Goal: Task Accomplishment & Management: Manage account settings

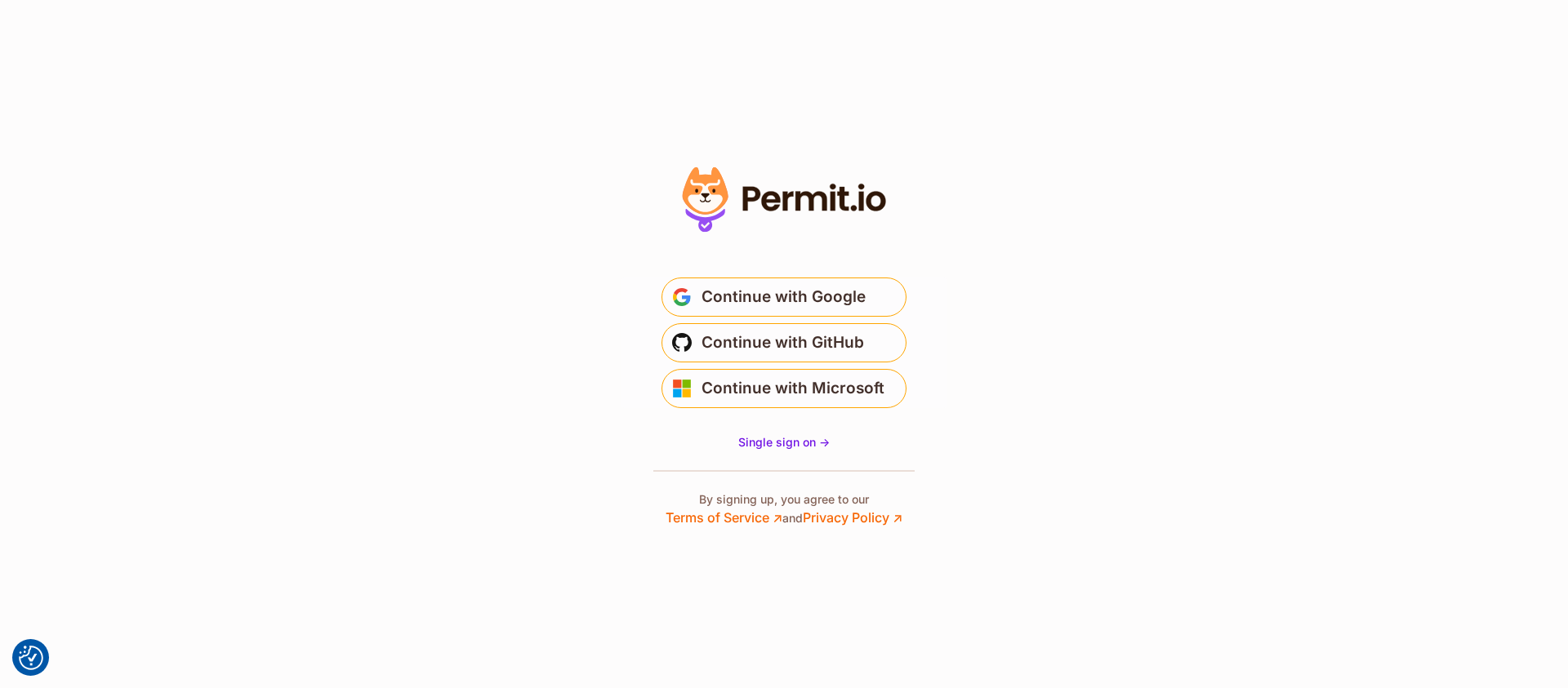
drag, startPoint x: 797, startPoint y: 348, endPoint x: 533, endPoint y: 353, distance: 264.0
click at [533, 353] on section "Or" at bounding box center [784, 344] width 1568 height 688
click at [805, 343] on span "Continue with GitHub" at bounding box center [783, 342] width 163 height 26
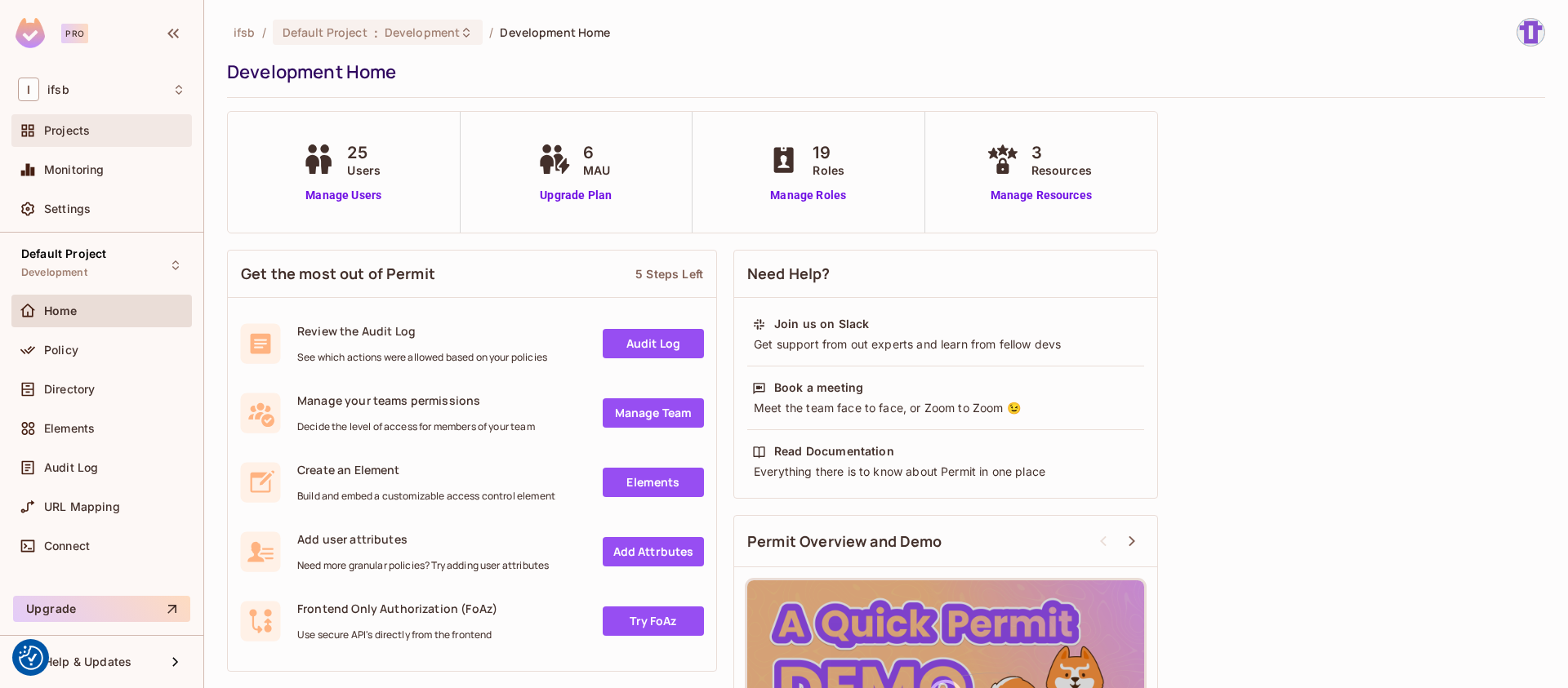
click at [130, 130] on div "Projects" at bounding box center [114, 130] width 141 height 13
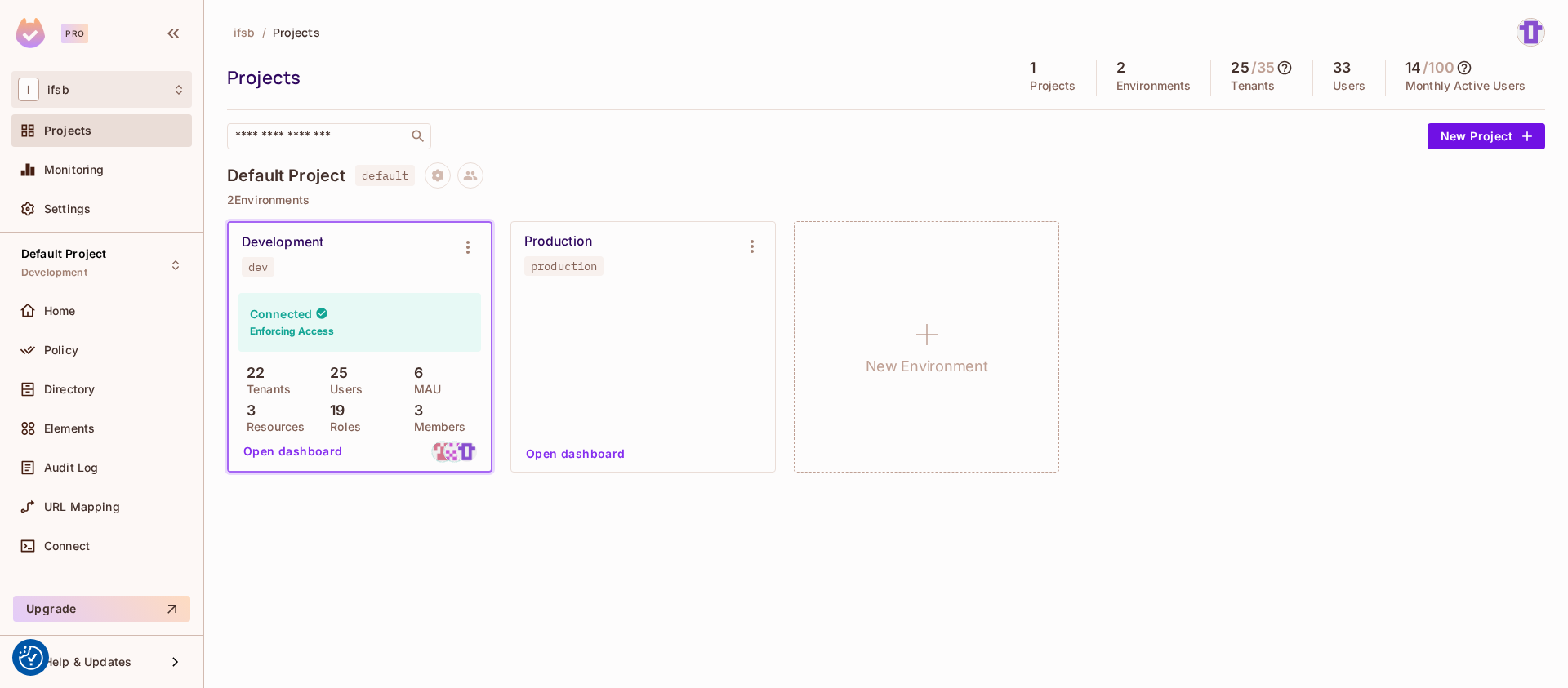
click at [110, 92] on div "I ifsb" at bounding box center [102, 89] width 167 height 23
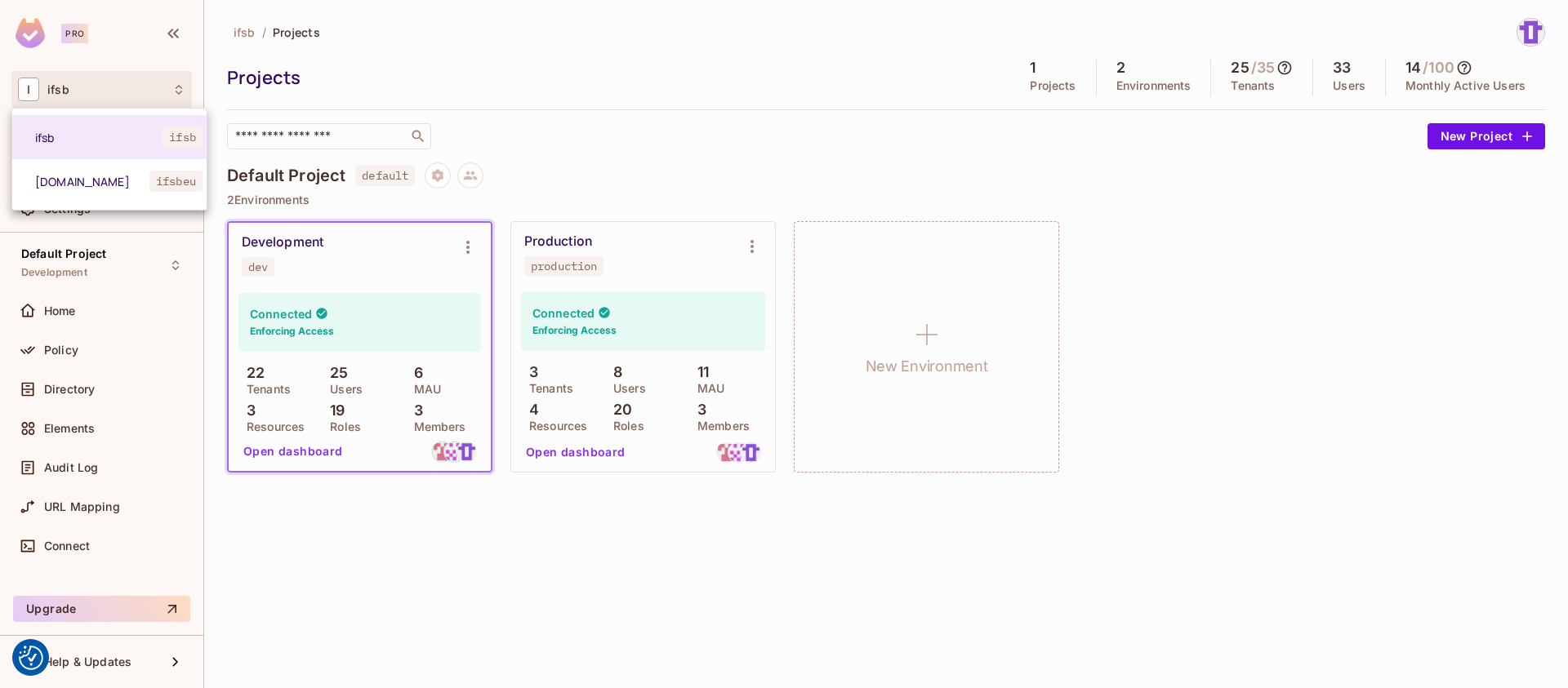
click at [110, 92] on div at bounding box center [784, 344] width 1568 height 688
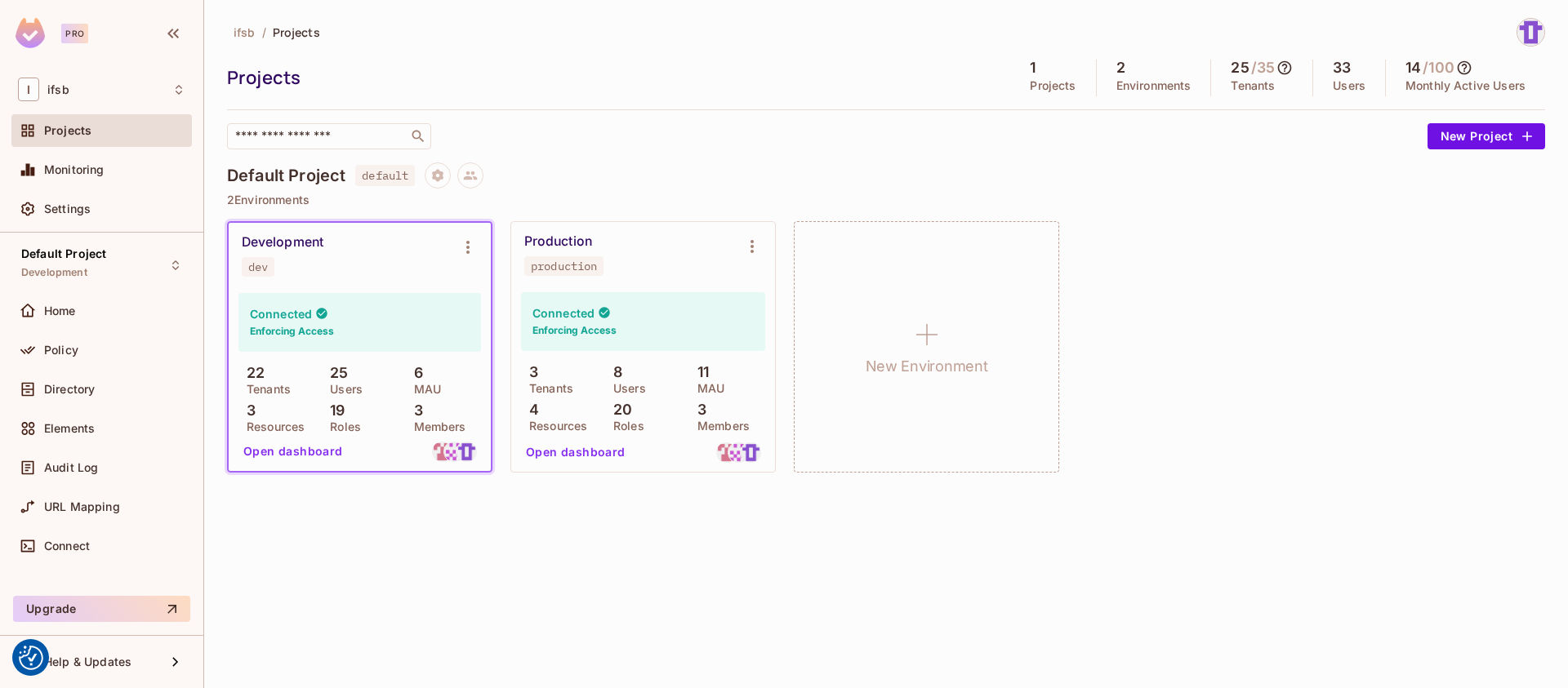
click at [542, 340] on div "Connected Enforcing Access" at bounding box center [643, 321] width 244 height 58
click at [604, 344] on div "Connected Enforcing Access" at bounding box center [643, 321] width 244 height 58
click at [578, 451] on button "Open dashboard" at bounding box center [575, 452] width 112 height 26
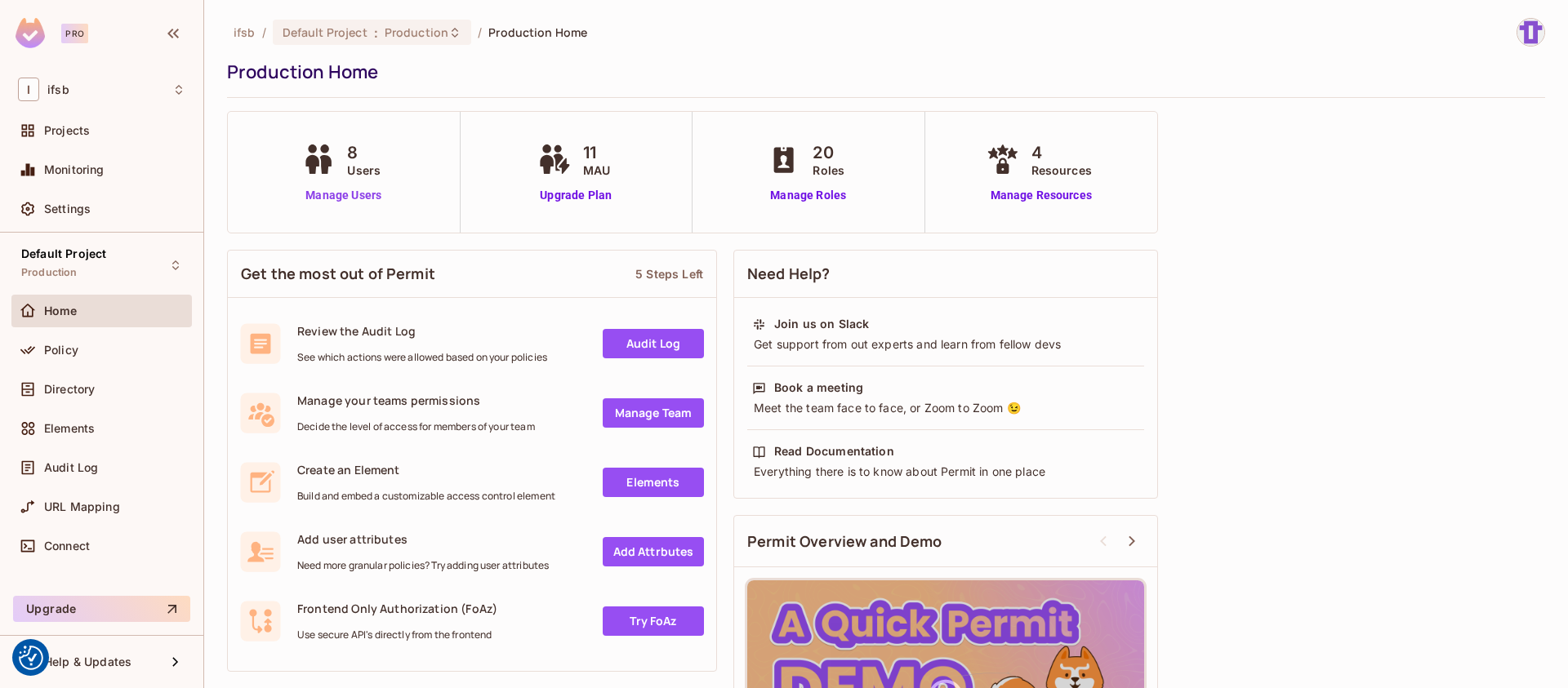
click at [335, 195] on link "Manage Users" at bounding box center [343, 195] width 91 height 17
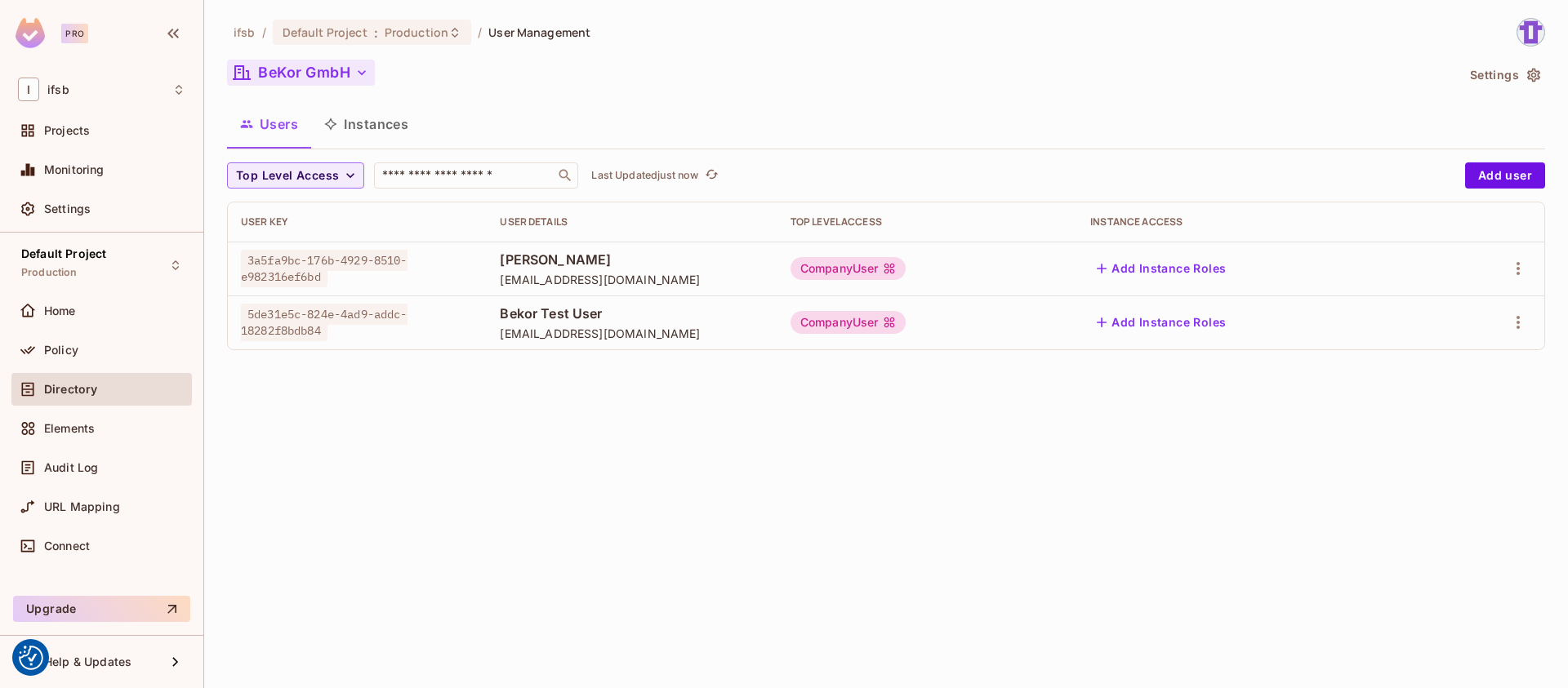
click at [321, 78] on button "BeKor GmbH" at bounding box center [301, 72] width 148 height 26
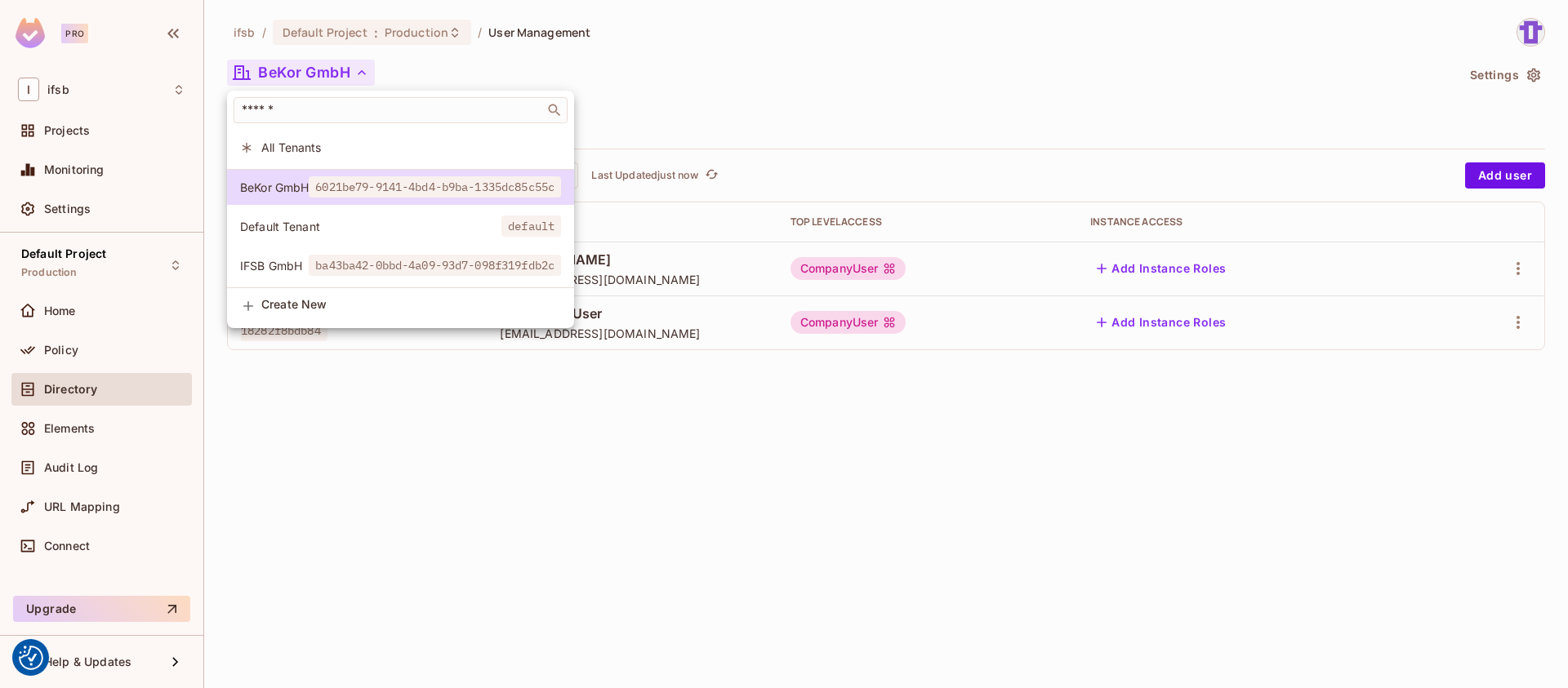
click at [952, 484] on div at bounding box center [784, 344] width 1568 height 688
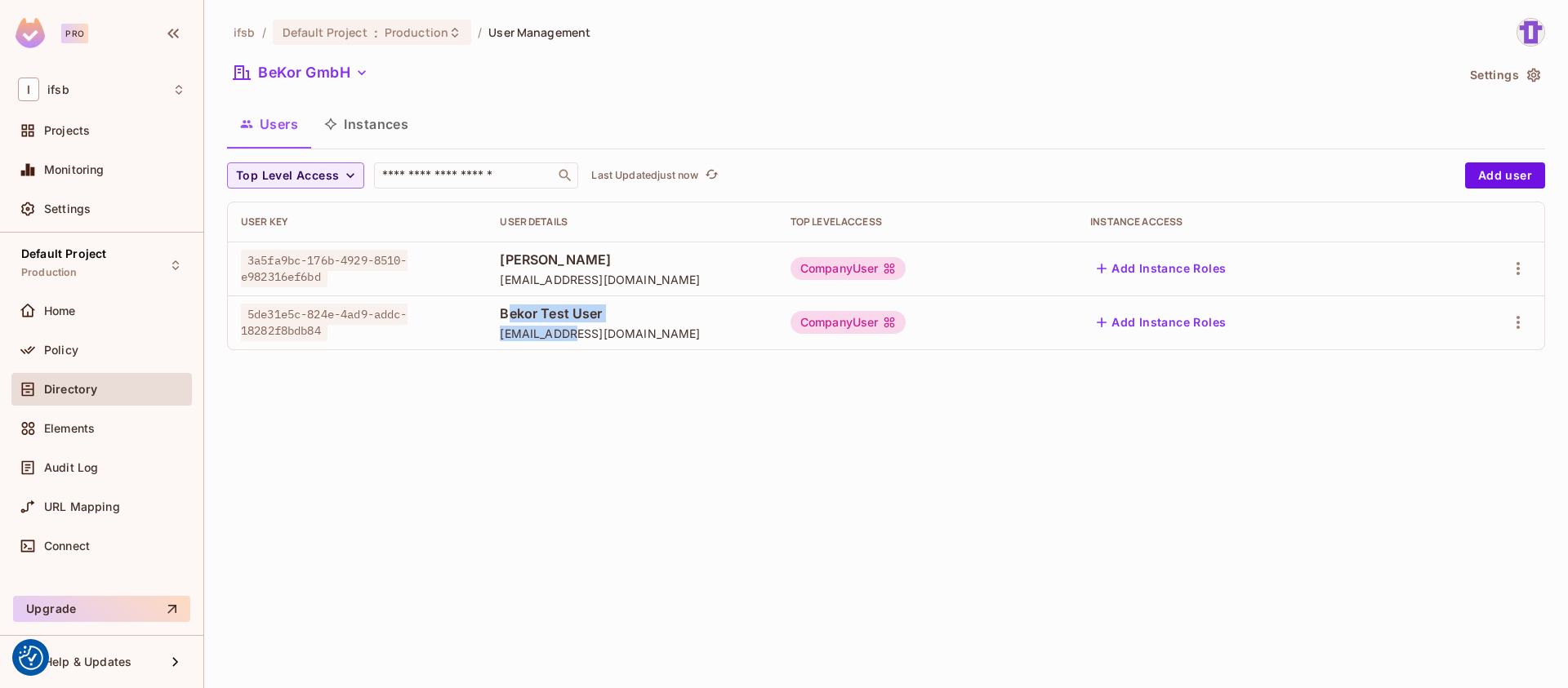
drag, startPoint x: 507, startPoint y: 316, endPoint x: 572, endPoint y: 327, distance: 65.9
click at [571, 327] on div "Bekor Test User [EMAIL_ADDRESS][DOMAIN_NAME]" at bounding box center [632, 322] width 264 height 37
click at [572, 327] on span "[EMAIL_ADDRESS][DOMAIN_NAME]" at bounding box center [632, 333] width 264 height 15
click at [831, 324] on div "CompanyUser" at bounding box center [848, 322] width 116 height 22
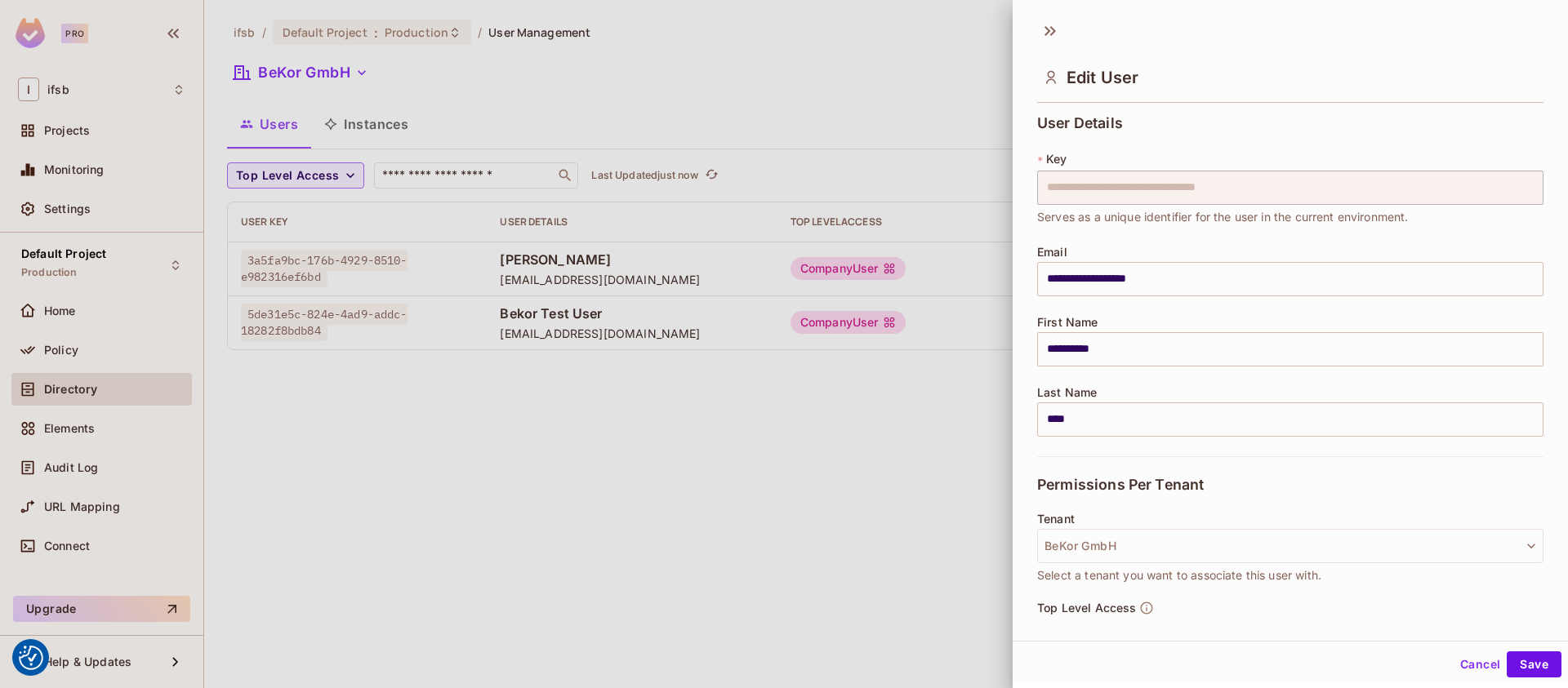
click at [802, 334] on div at bounding box center [784, 344] width 1568 height 688
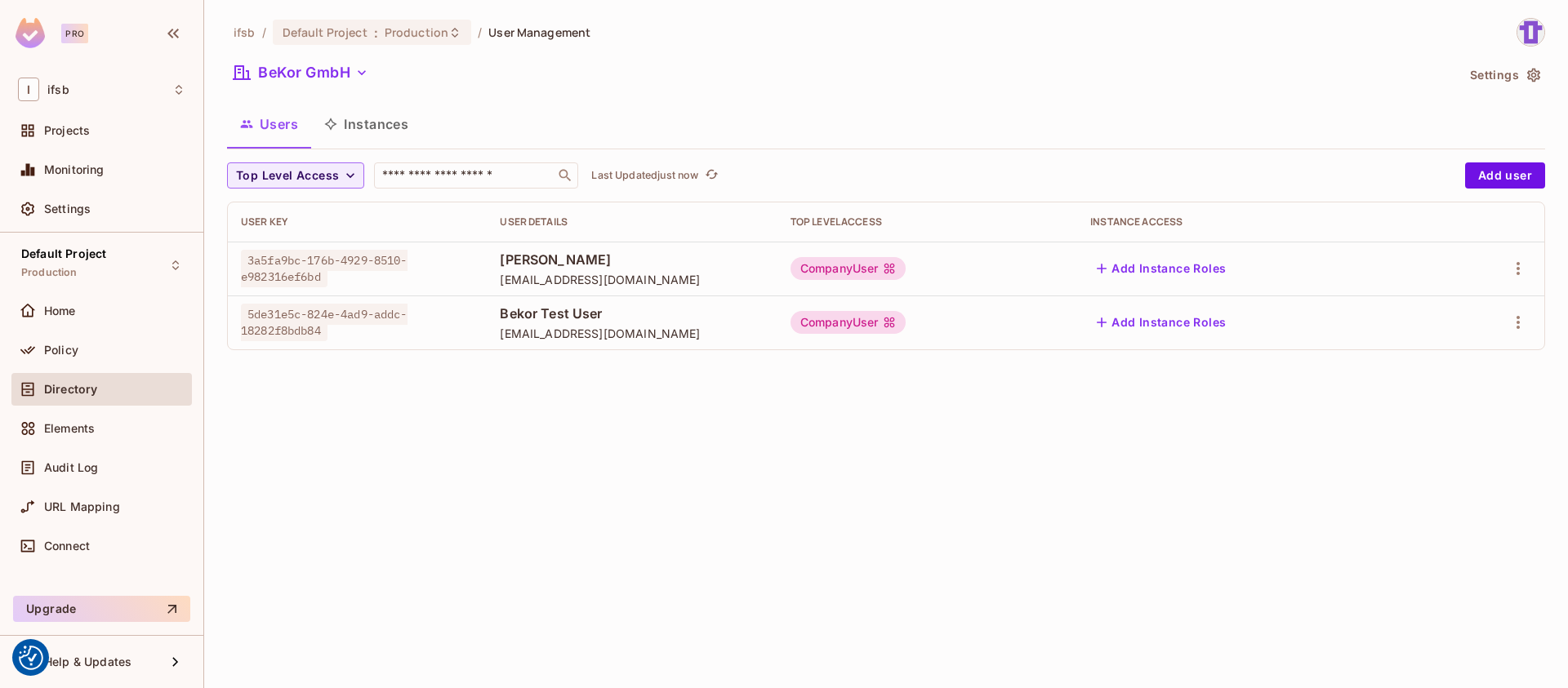
click at [854, 326] on div "CompanyUser" at bounding box center [848, 322] width 116 height 22
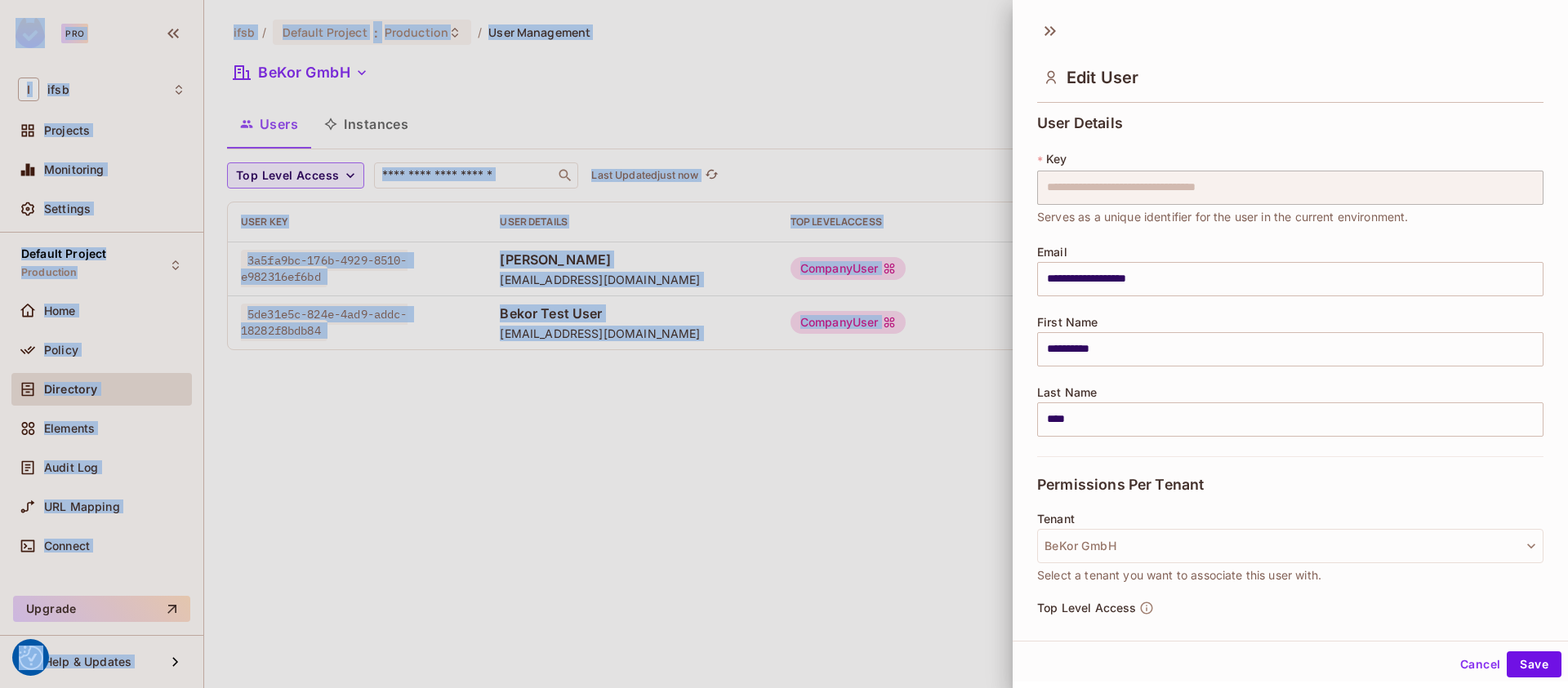
click at [854, 326] on div at bounding box center [784, 344] width 1568 height 688
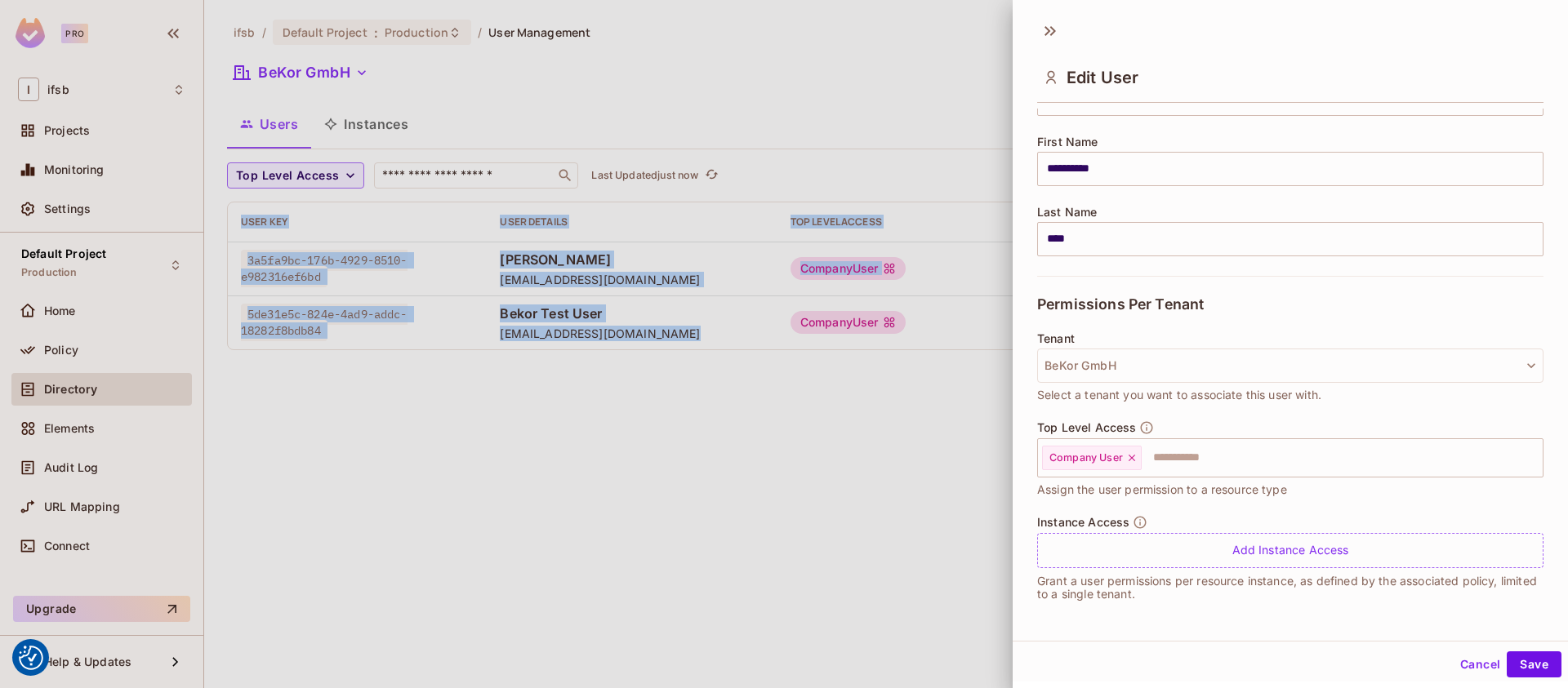
scroll to position [3, 0]
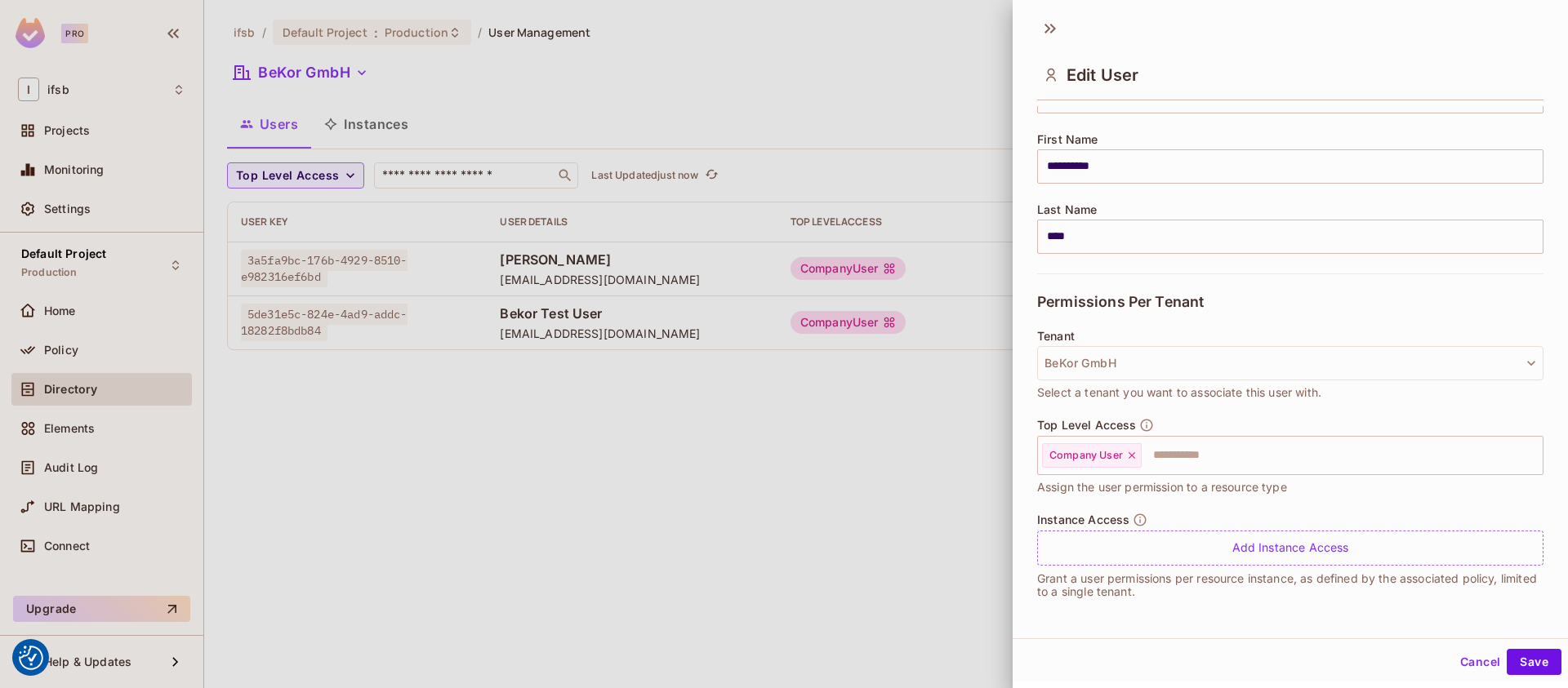
click at [913, 505] on div at bounding box center [784, 344] width 1568 height 688
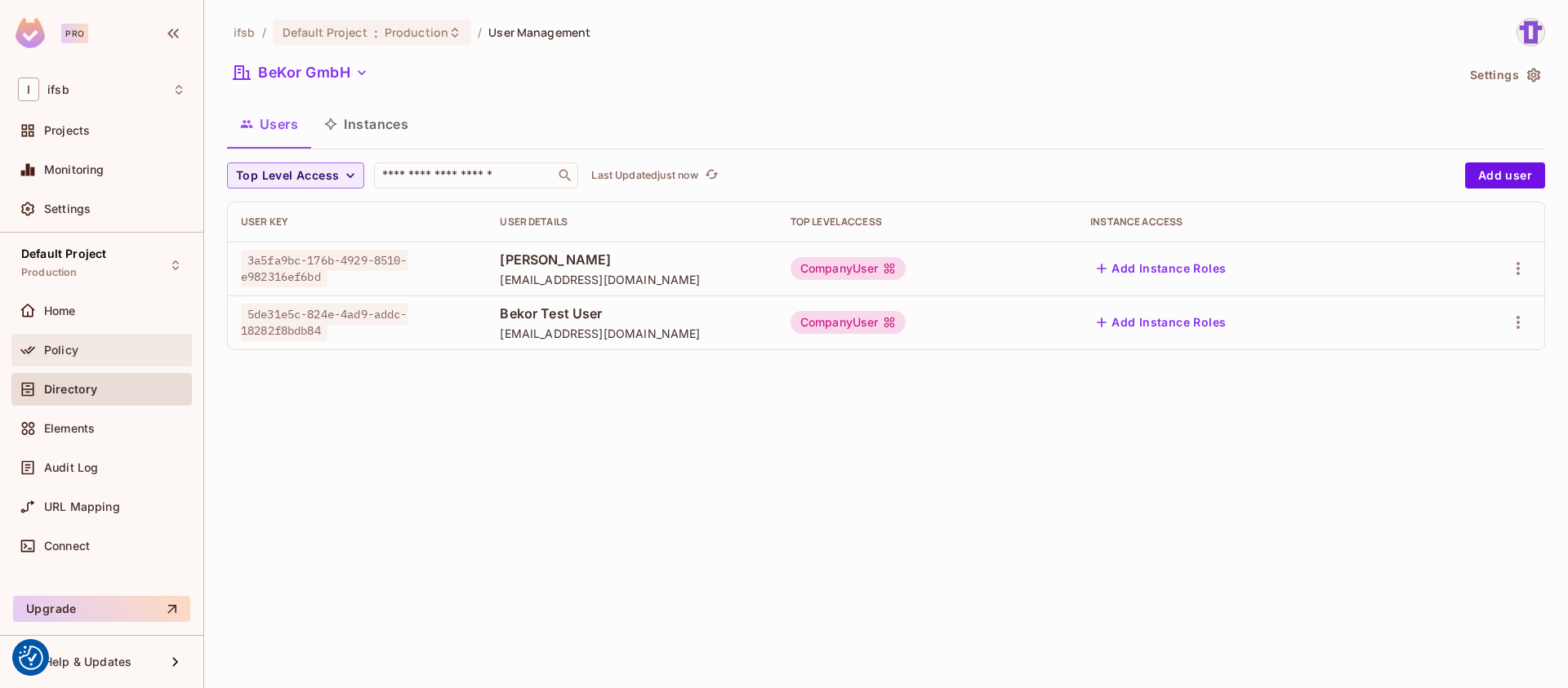
click at [125, 357] on div "Policy" at bounding box center [102, 350] width 167 height 20
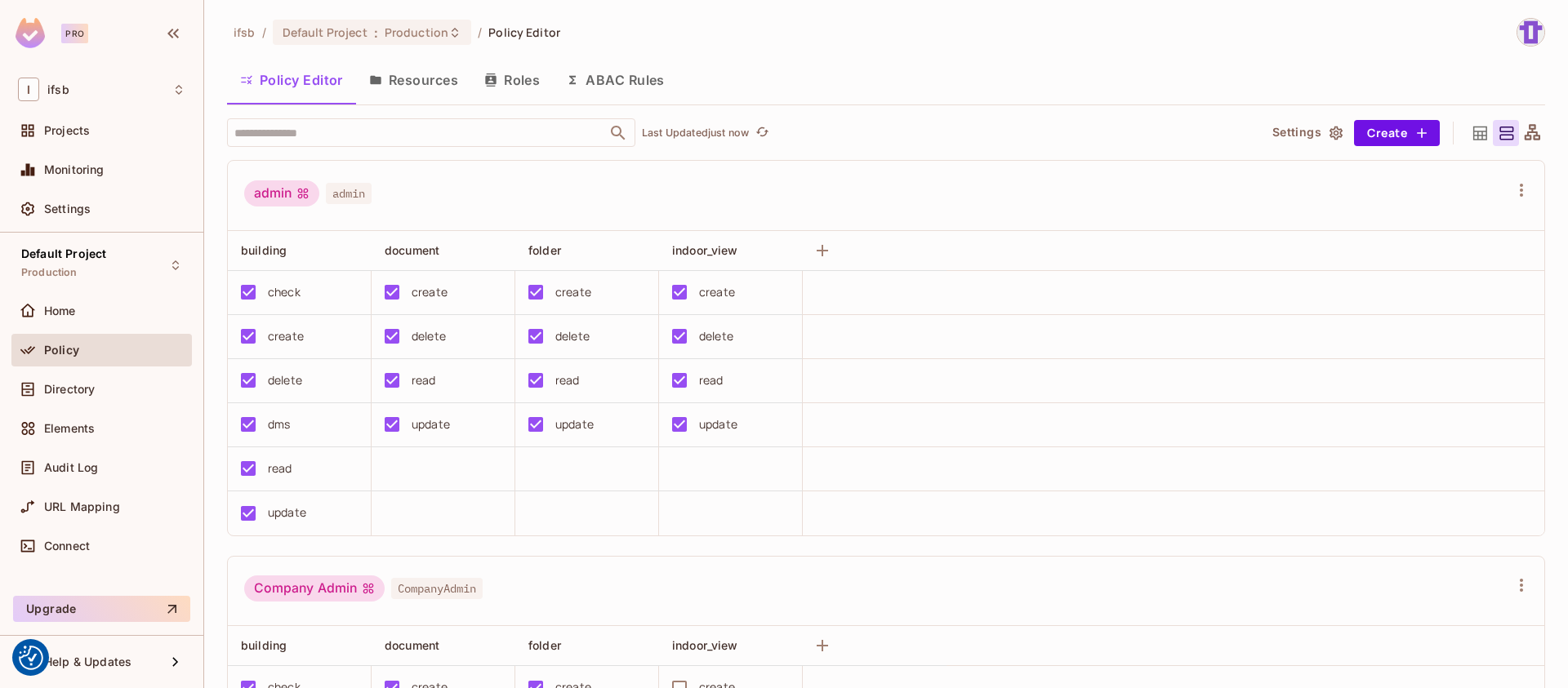
click at [403, 93] on button "Resources" at bounding box center [413, 79] width 115 height 40
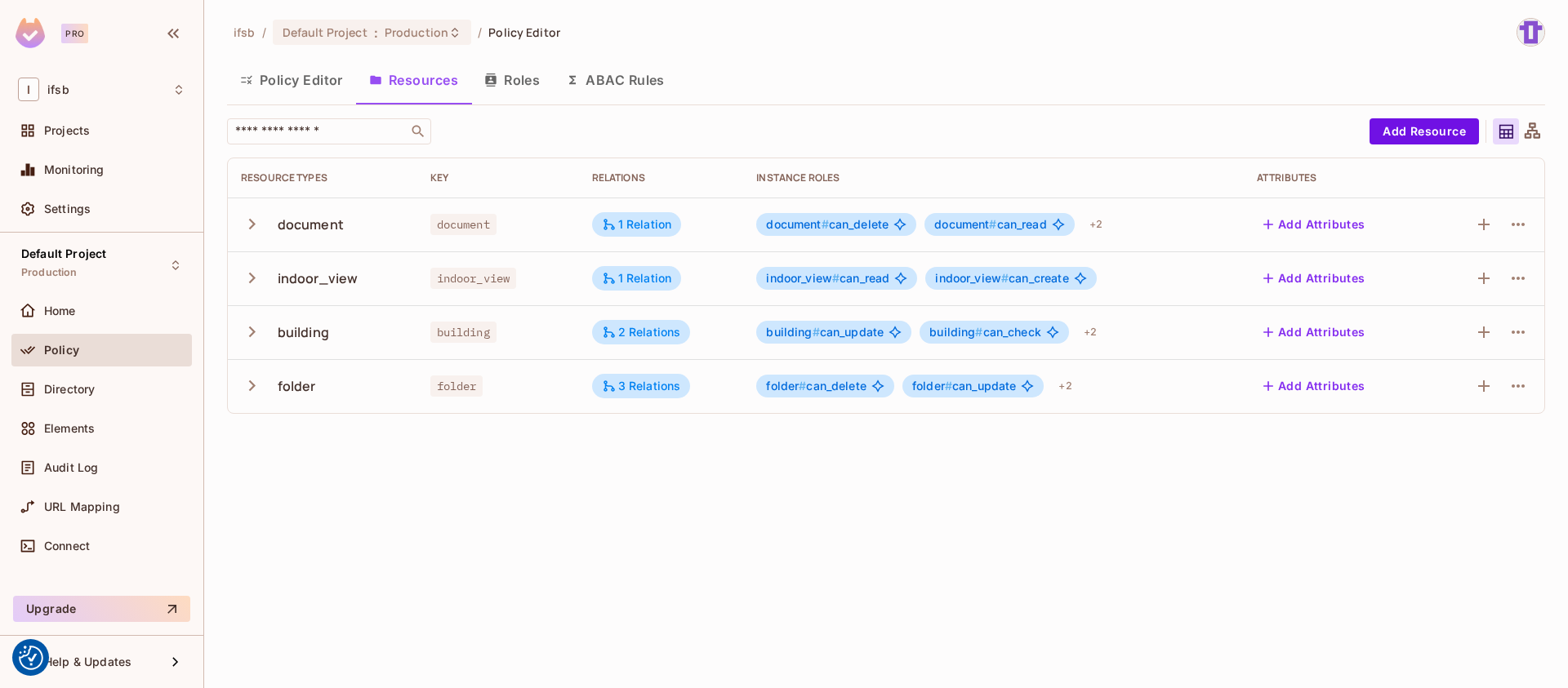
click at [293, 75] on button "Policy Editor" at bounding box center [292, 79] width 129 height 40
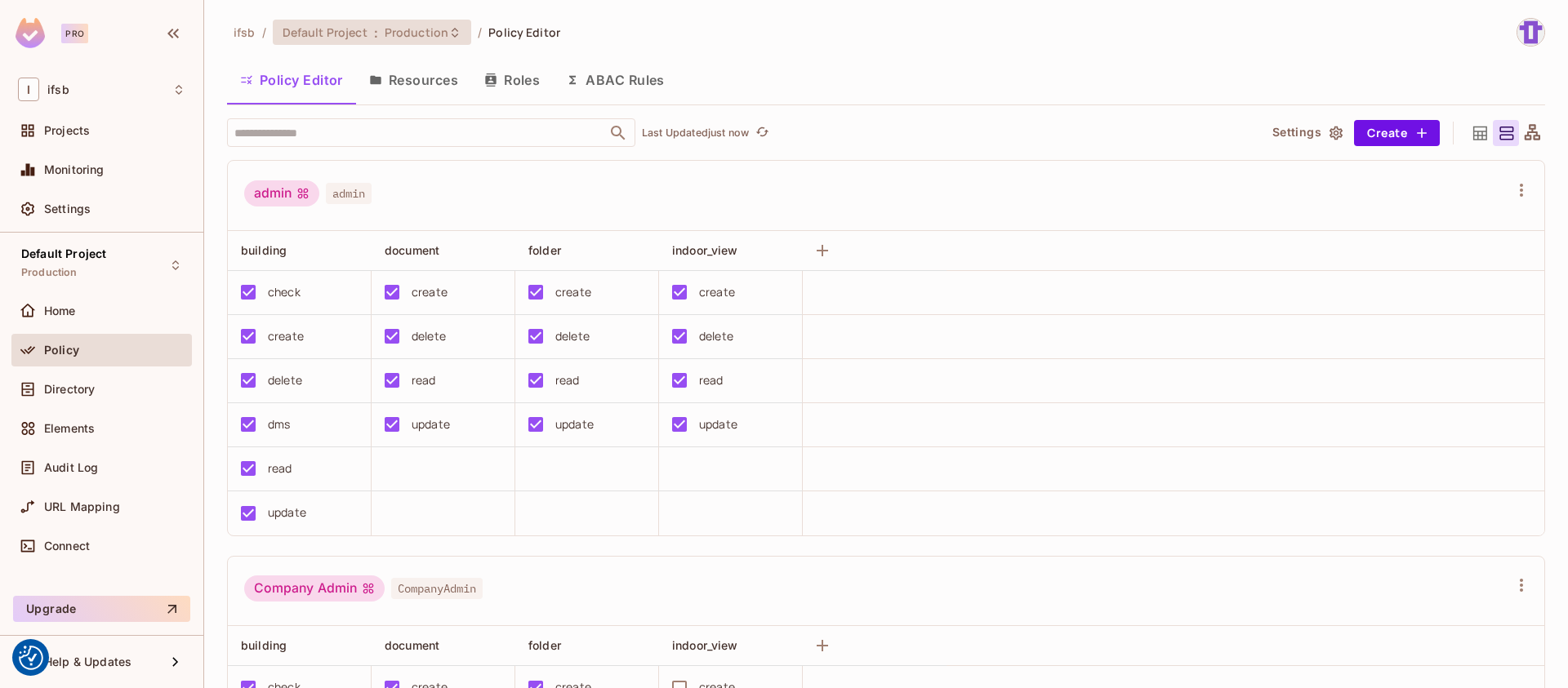
click at [367, 30] on div "Default Project : Production" at bounding box center [361, 31] width 159 height 15
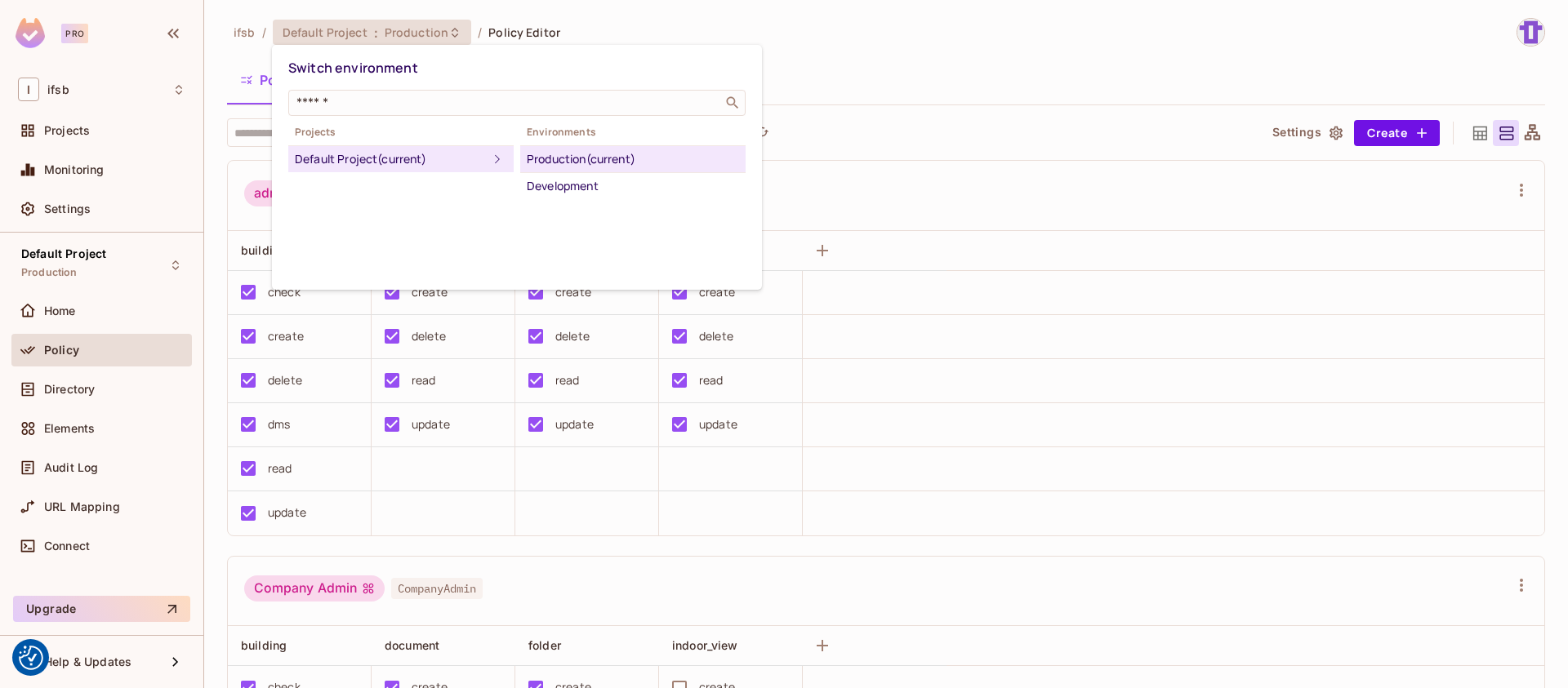
click at [367, 30] on div at bounding box center [784, 344] width 1568 height 688
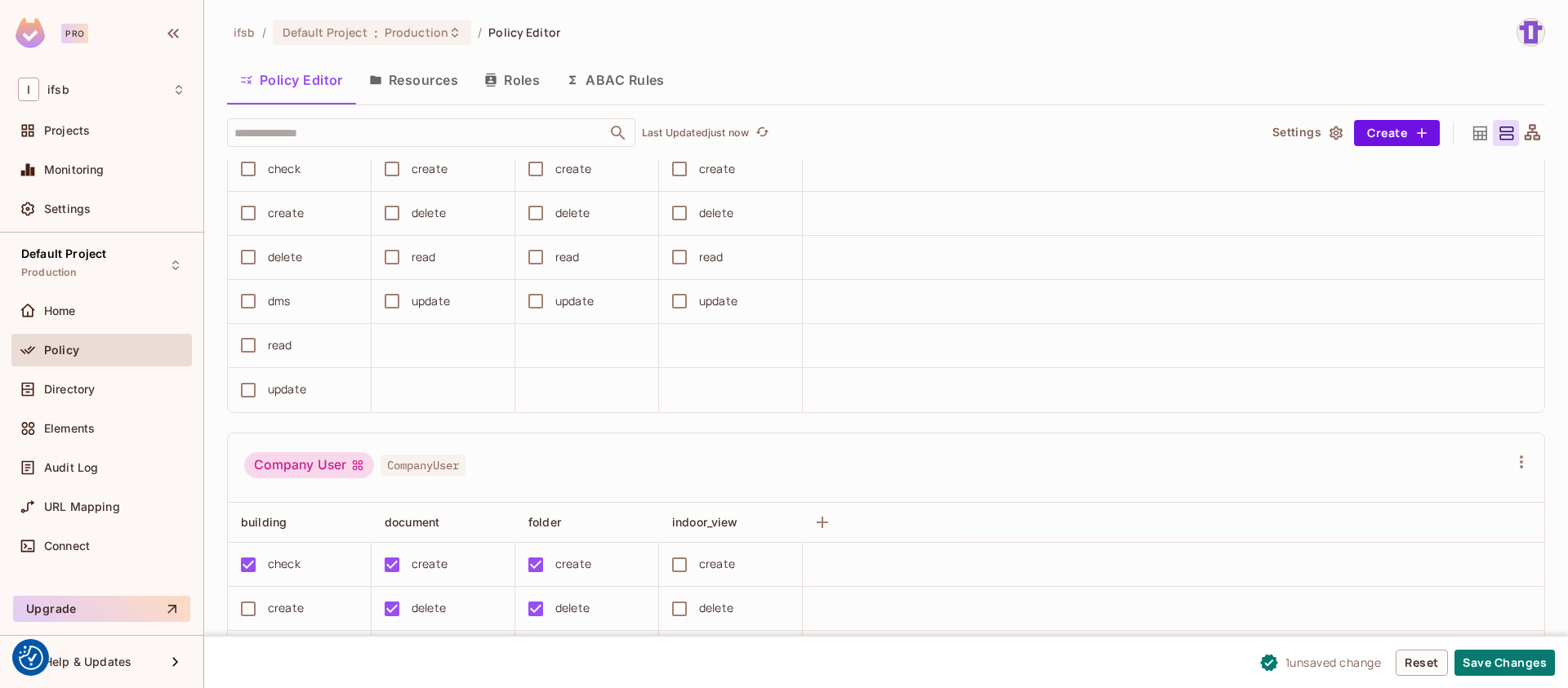
scroll to position [1142, 0]
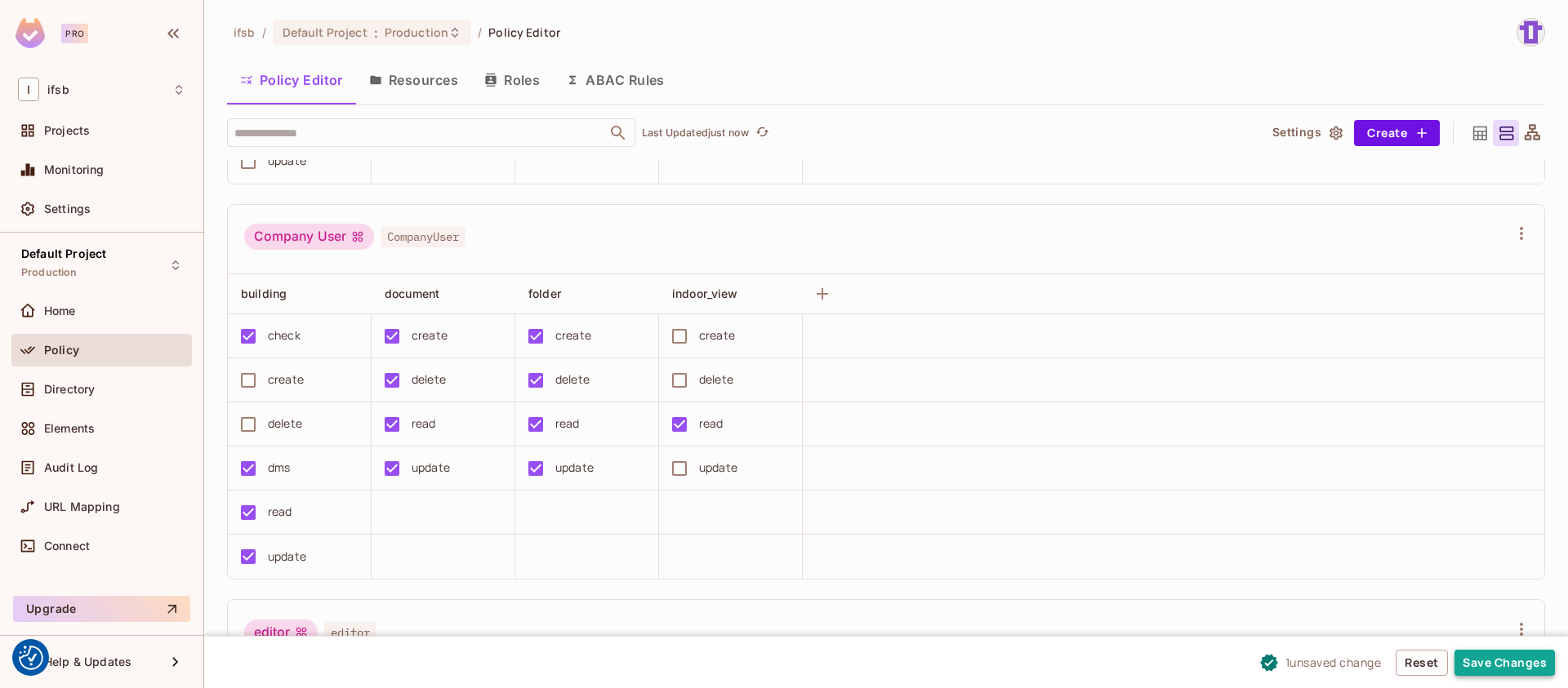
click at [1512, 660] on button "Save Changes" at bounding box center [1505, 662] width 101 height 26
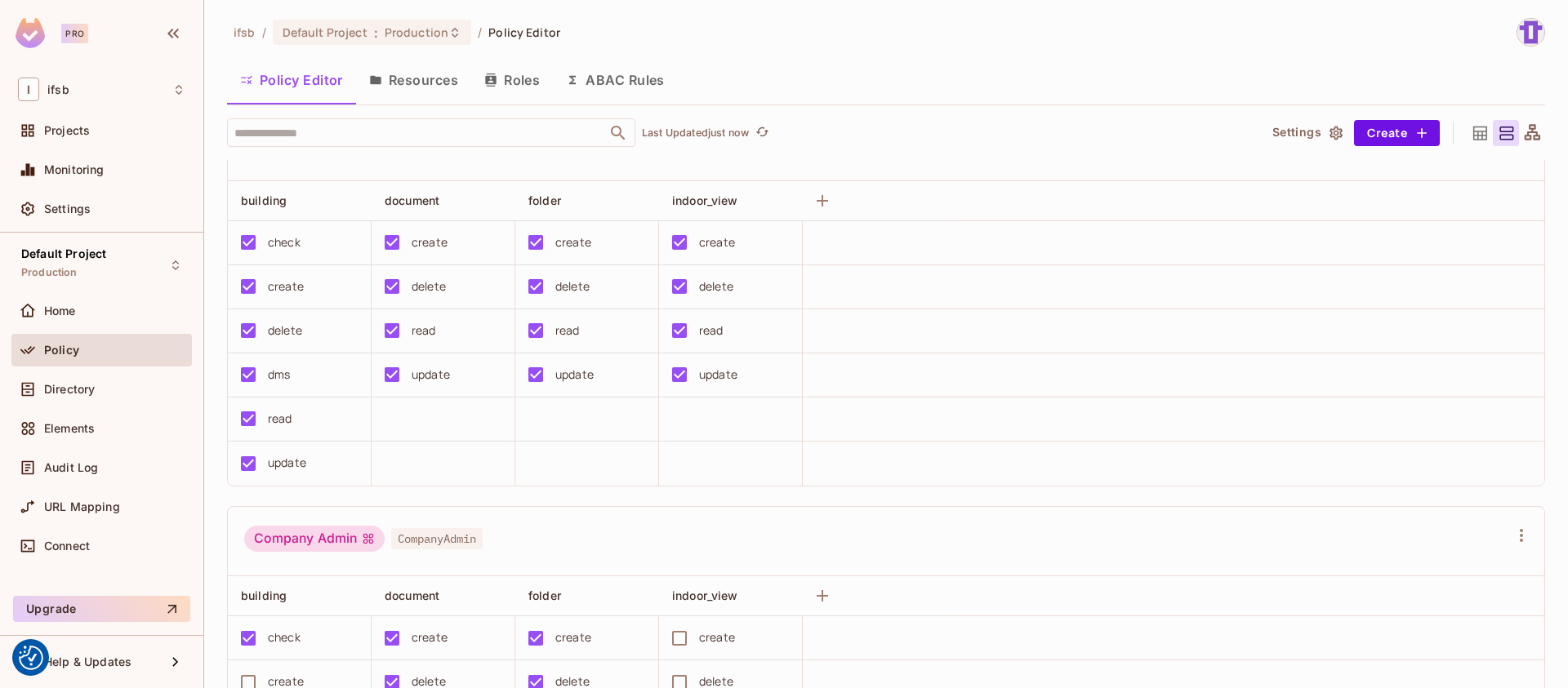
scroll to position [0, 0]
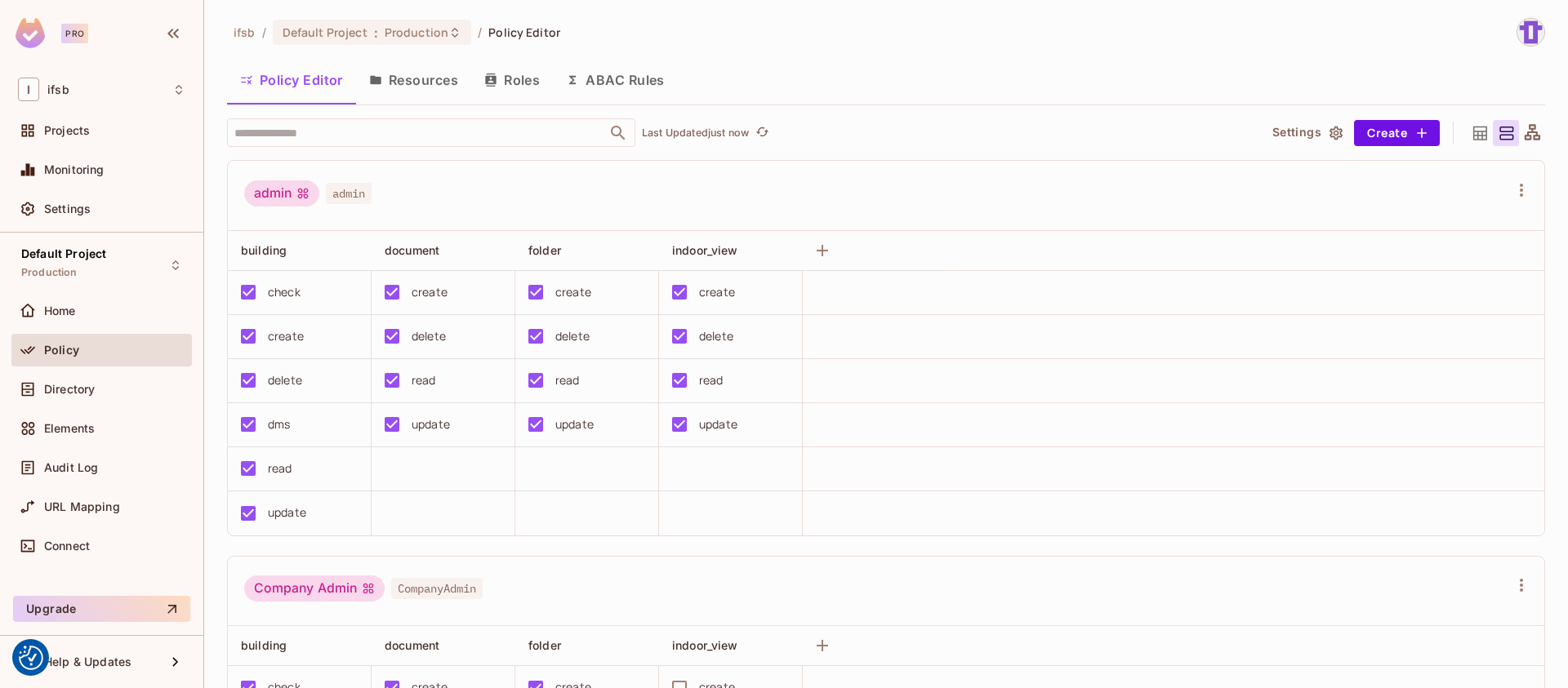
click at [433, 89] on button "Resources" at bounding box center [413, 79] width 115 height 40
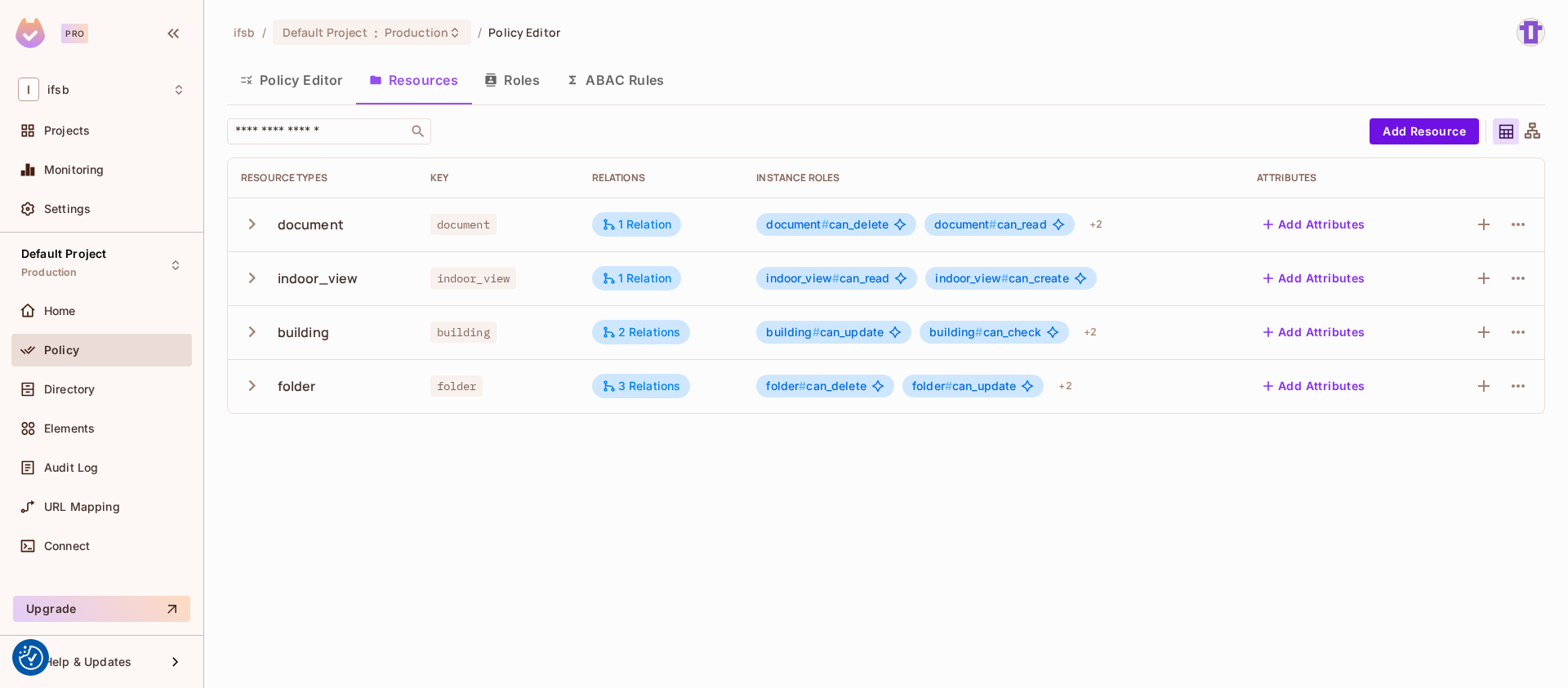
click at [405, 340] on td "building" at bounding box center [323, 332] width 190 height 54
click at [244, 331] on icon "button" at bounding box center [252, 331] width 22 height 22
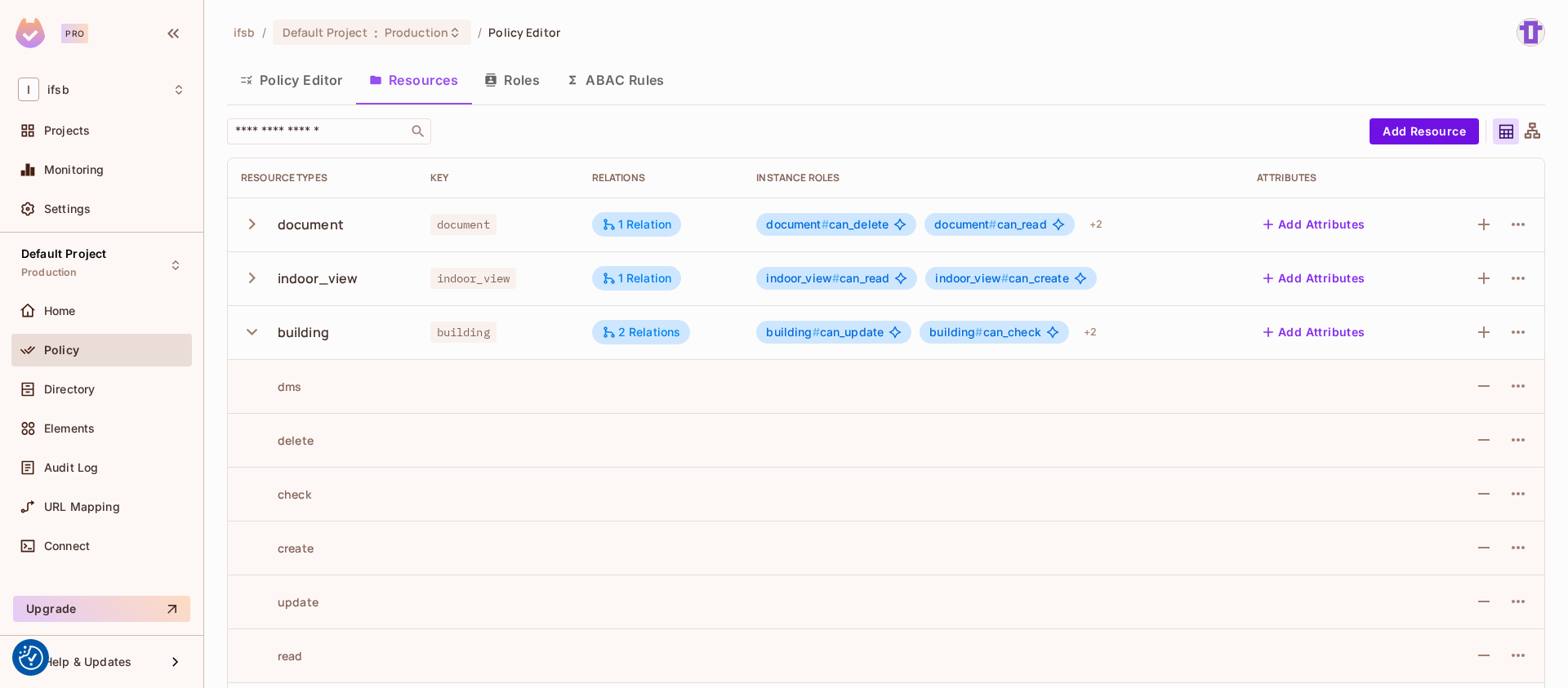
click at [244, 331] on icon "button" at bounding box center [252, 331] width 22 height 22
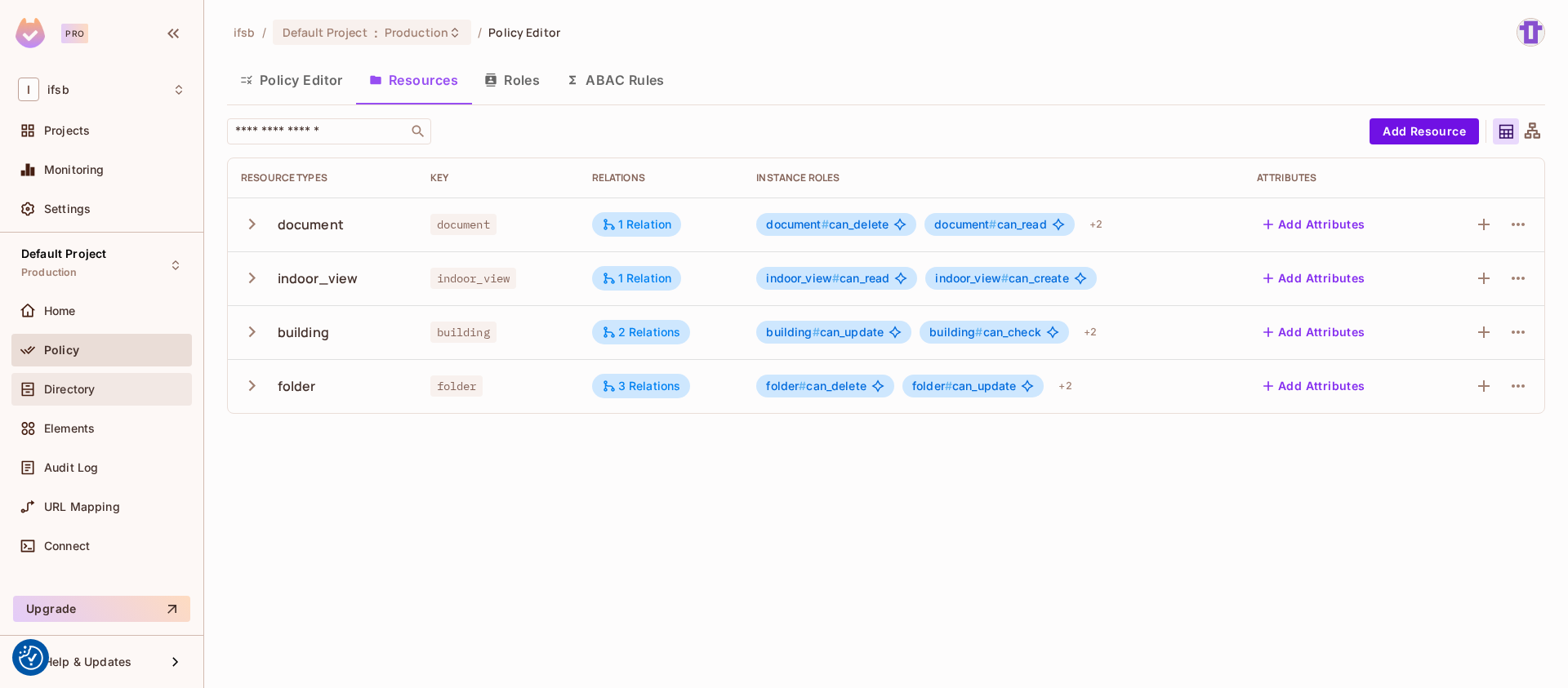
click at [75, 385] on span "Directory" at bounding box center [69, 389] width 50 height 13
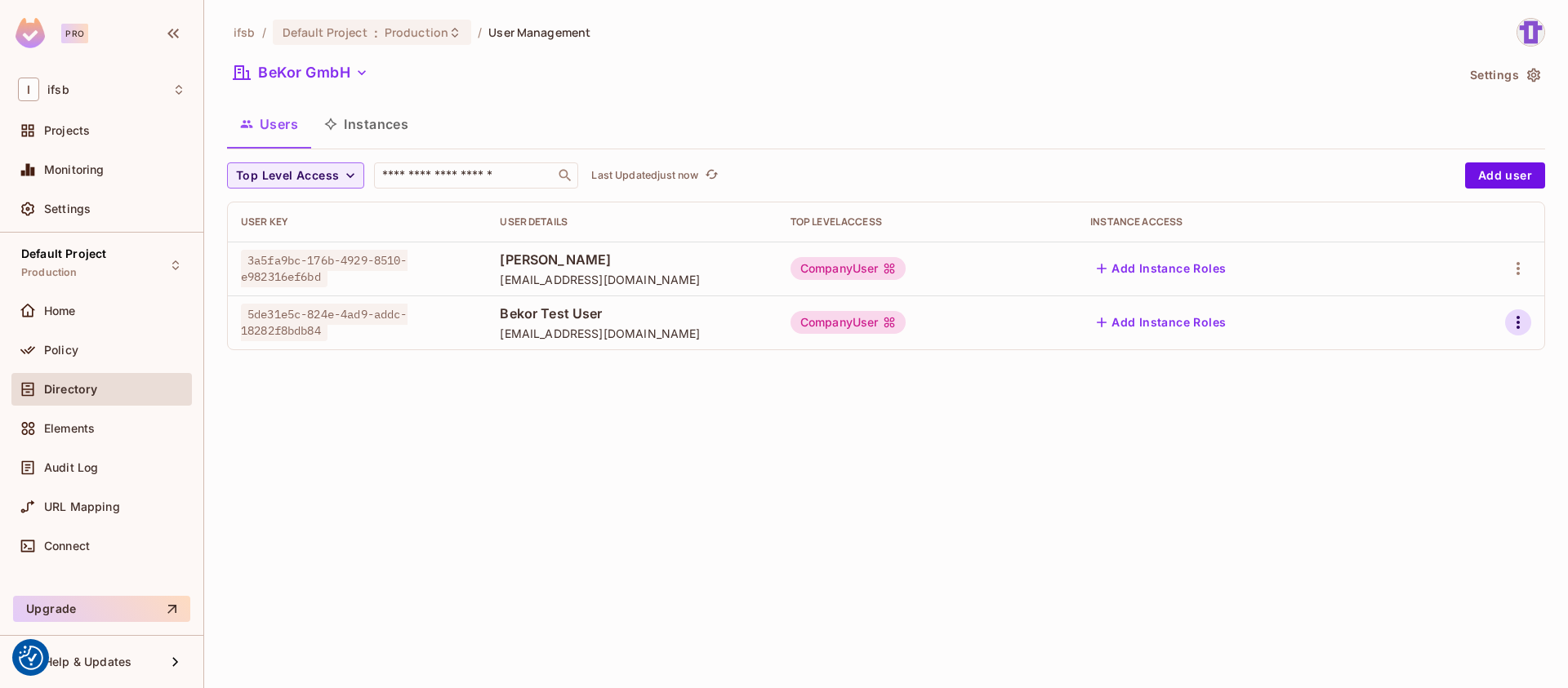
click at [1507, 319] on button "button" at bounding box center [1518, 322] width 26 height 26
click at [1217, 392] on div at bounding box center [784, 344] width 1568 height 688
click at [1203, 318] on button "Add Instance Roles" at bounding box center [1161, 322] width 142 height 26
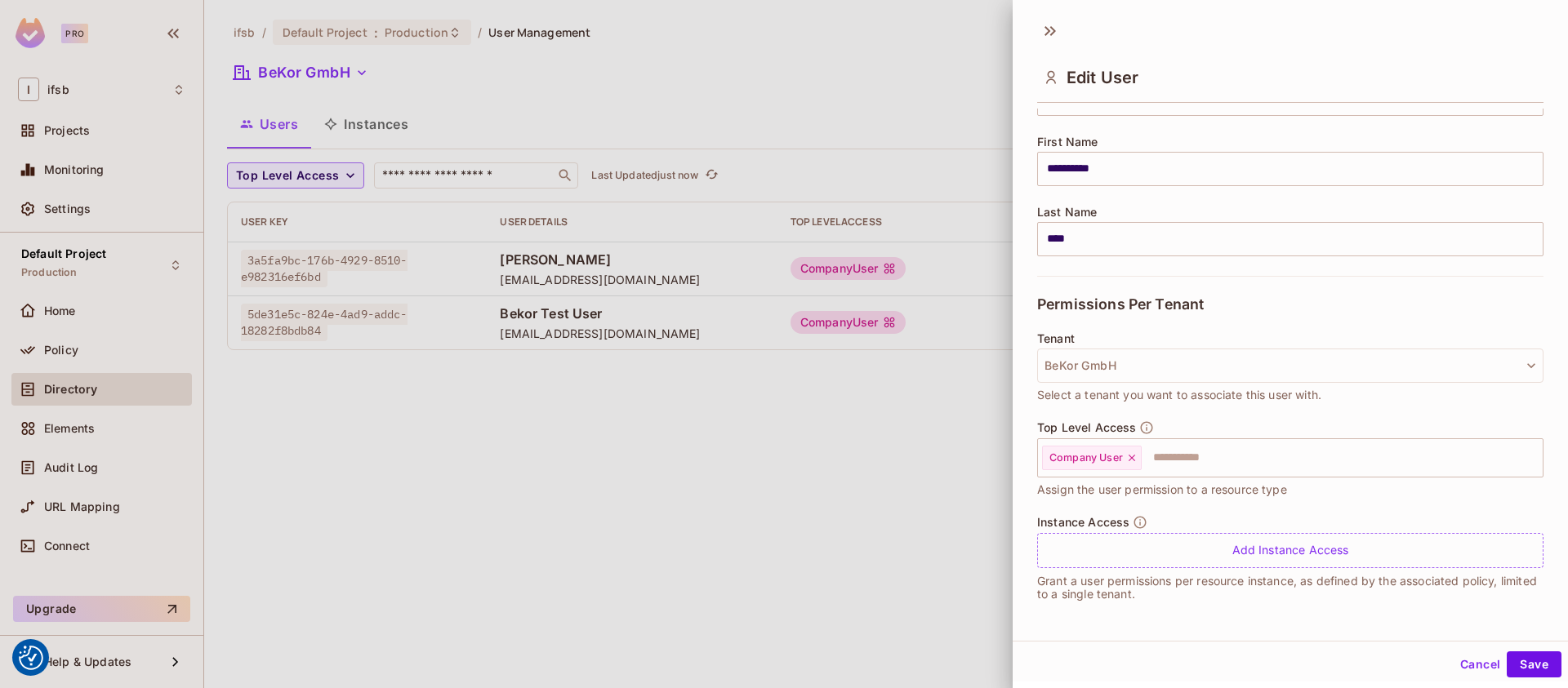
scroll to position [3, 0]
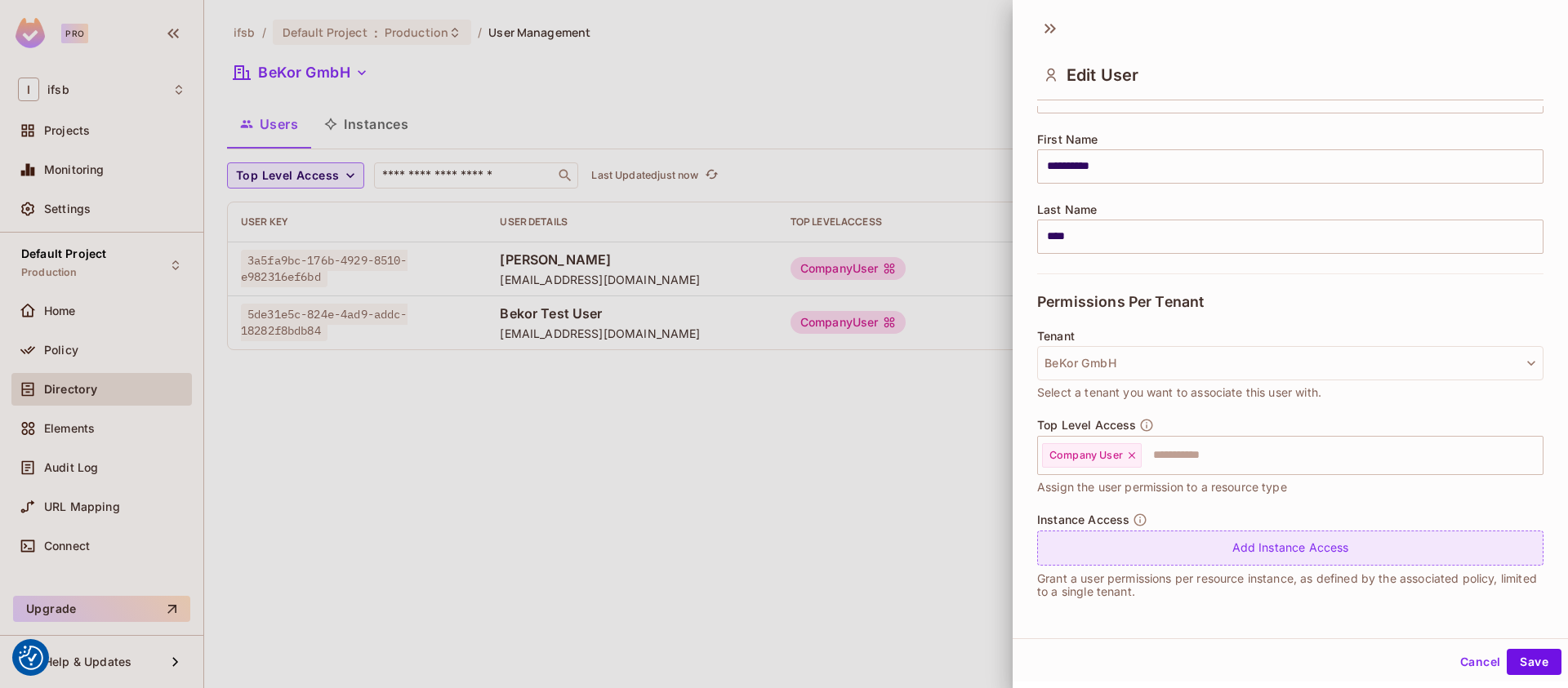
click at [1209, 534] on div "Add Instance Access" at bounding box center [1289, 548] width 506 height 35
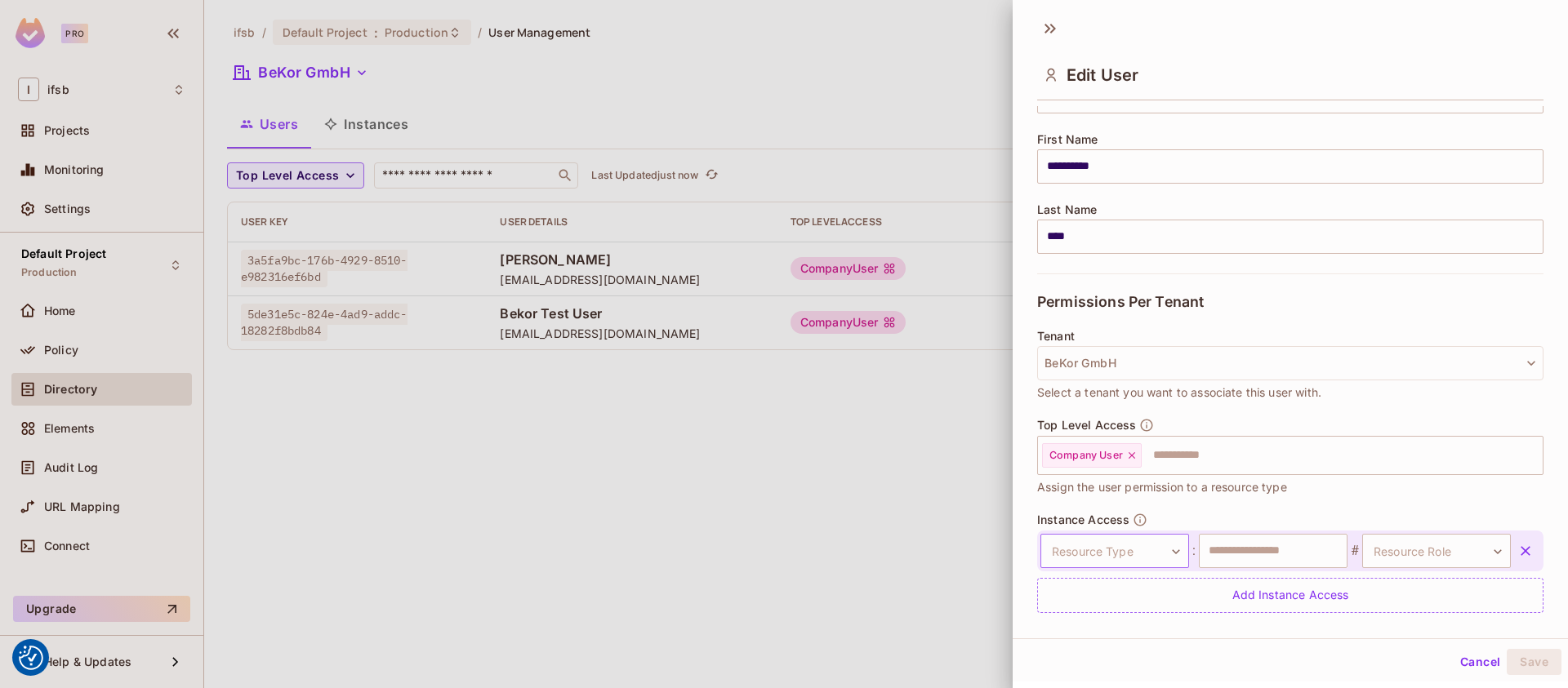
click at [1107, 557] on body "We use cookies to enhance your browsing experience, serve personalized ads or c…" at bounding box center [784, 344] width 1568 height 688
click at [1077, 622] on li "building" at bounding box center [1107, 624] width 150 height 30
click at [1264, 560] on input "text" at bounding box center [1272, 551] width 148 height 34
click at [1398, 535] on body "We use cookies to enhance your browsing experience, serve personalized ads or c…" at bounding box center [784, 344] width 1568 height 688
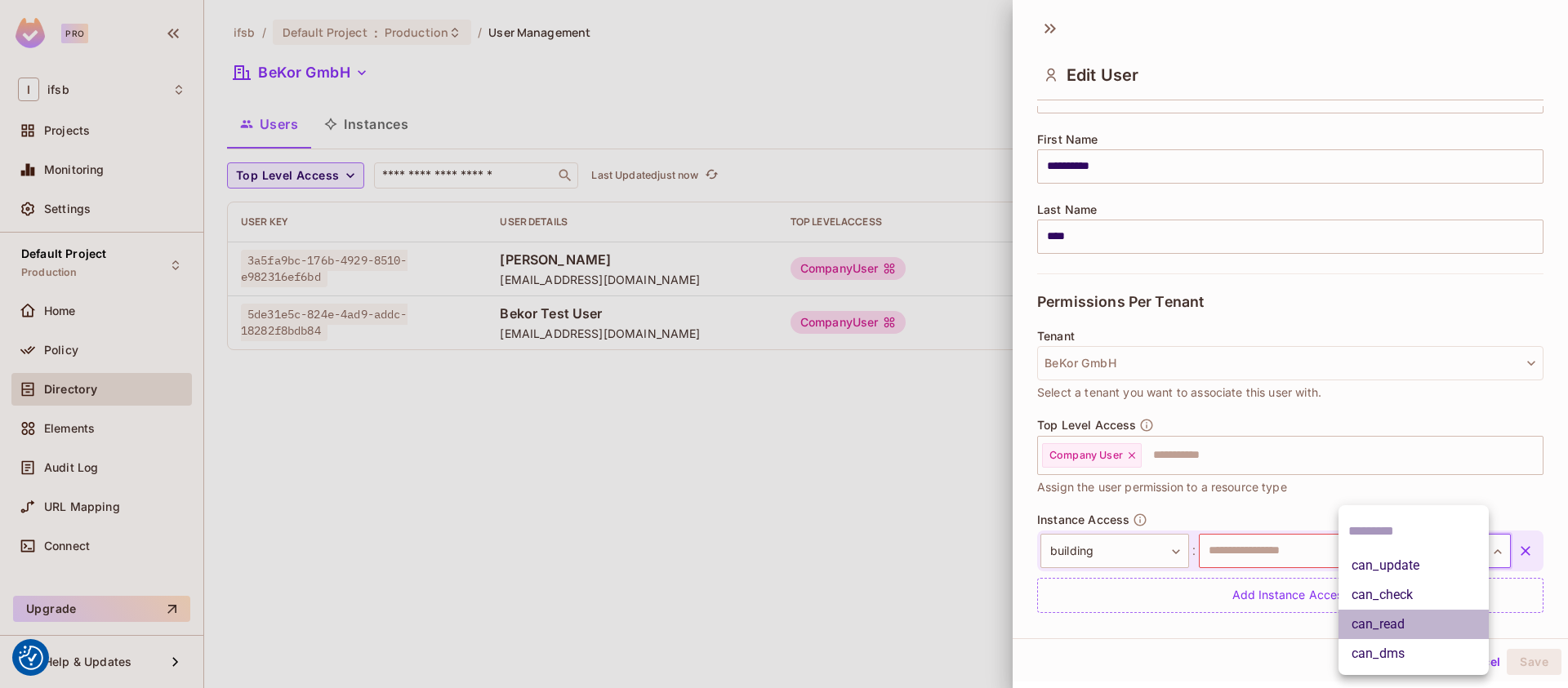
click at [1394, 631] on li "can_read" at bounding box center [1413, 624] width 150 height 30
type input "********"
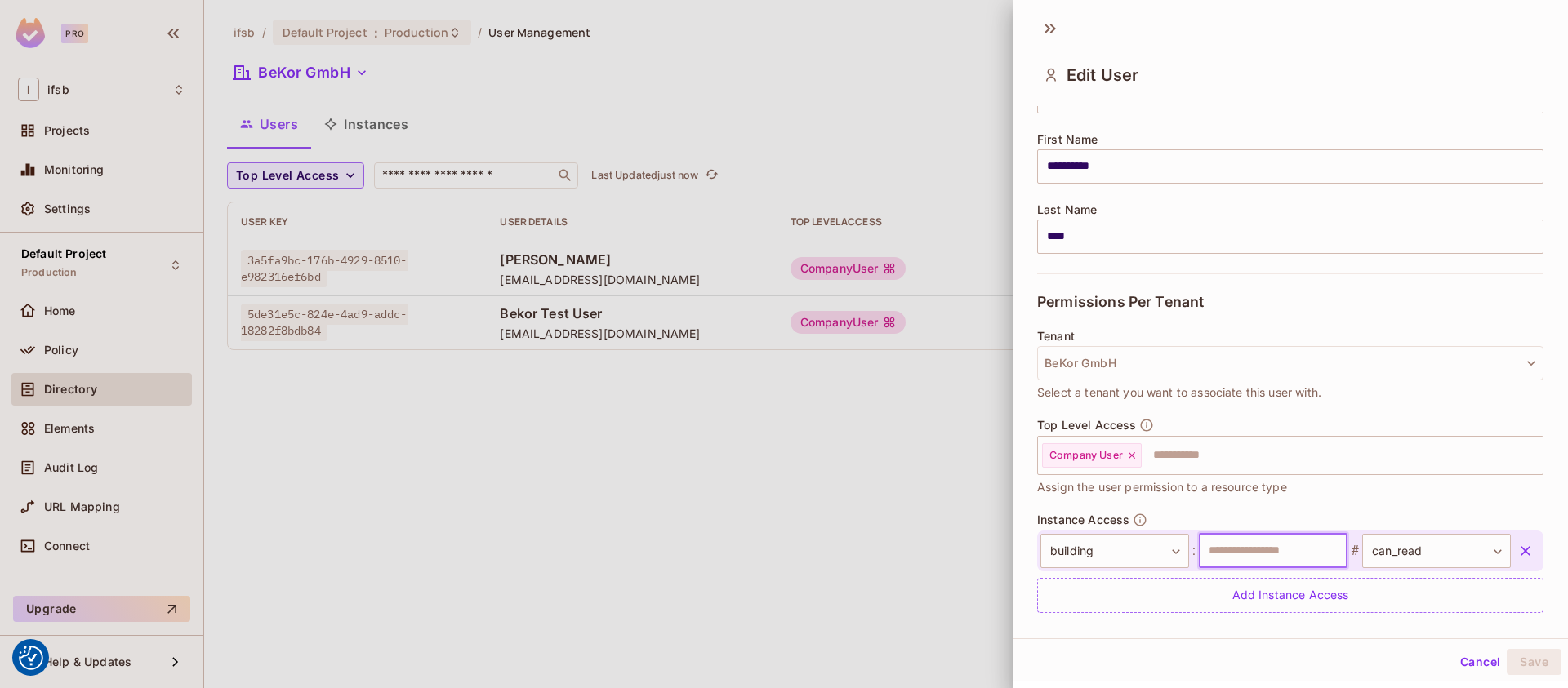
click at [1255, 554] on input "text" at bounding box center [1272, 551] width 148 height 34
click at [1243, 560] on input "text" at bounding box center [1272, 551] width 148 height 34
click at [1240, 559] on input "text" at bounding box center [1272, 551] width 148 height 34
click at [1537, 657] on button "Save" at bounding box center [1534, 662] width 55 height 26
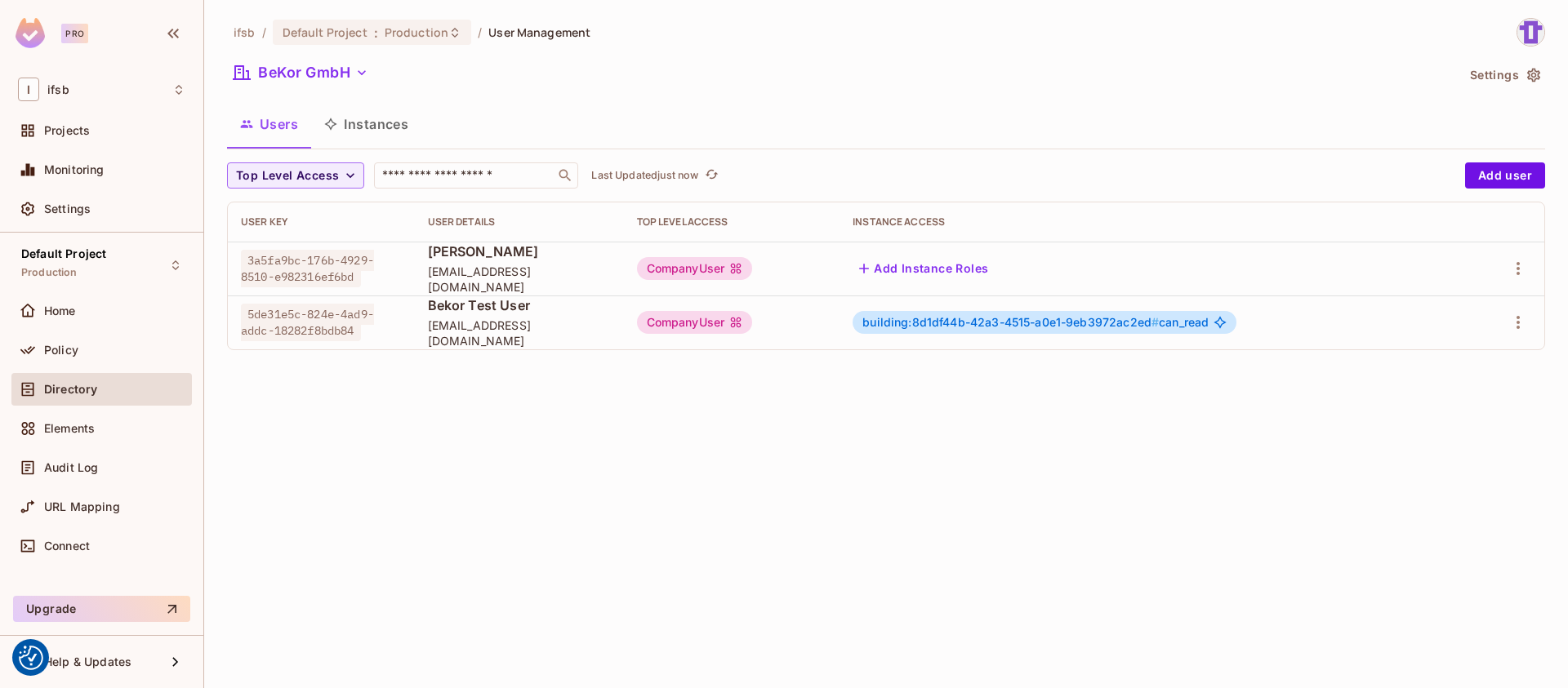
click at [1177, 319] on span "building:8d1df44b-42a3-4515-a0e1-9eb3972ac2ed # can_read" at bounding box center [1035, 322] width 346 height 13
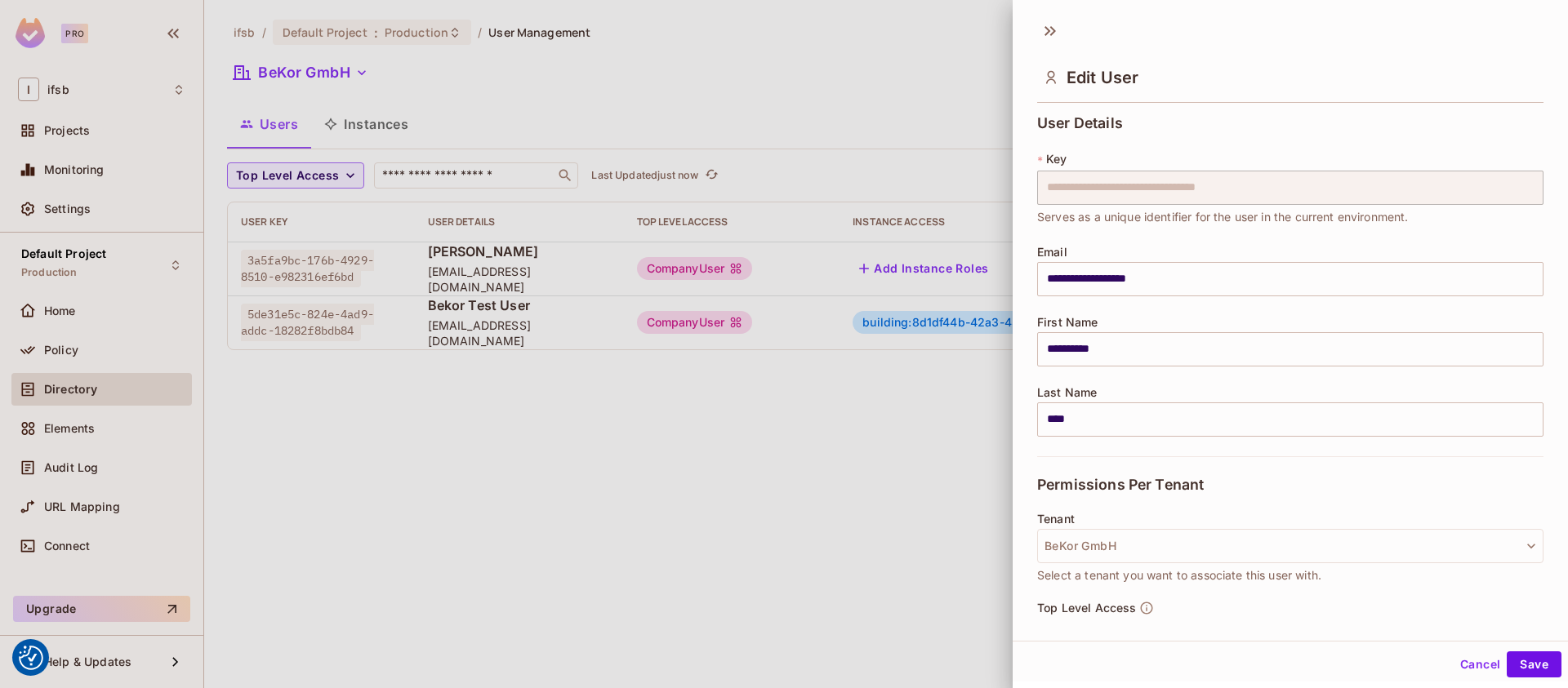
scroll to position [228, 0]
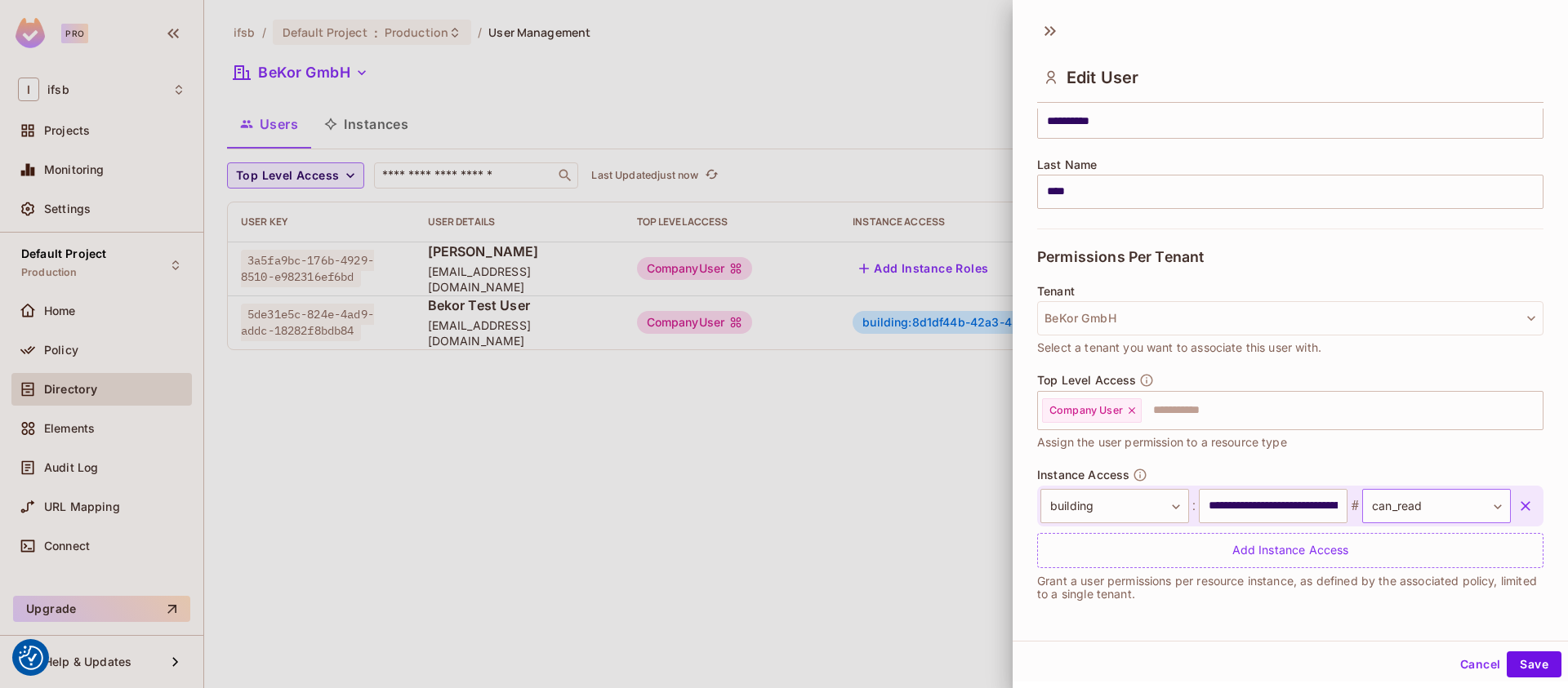
click at [1457, 497] on body "We use cookies to enhance your browsing experience, serve personalized ads or c…" at bounding box center [784, 344] width 1568 height 688
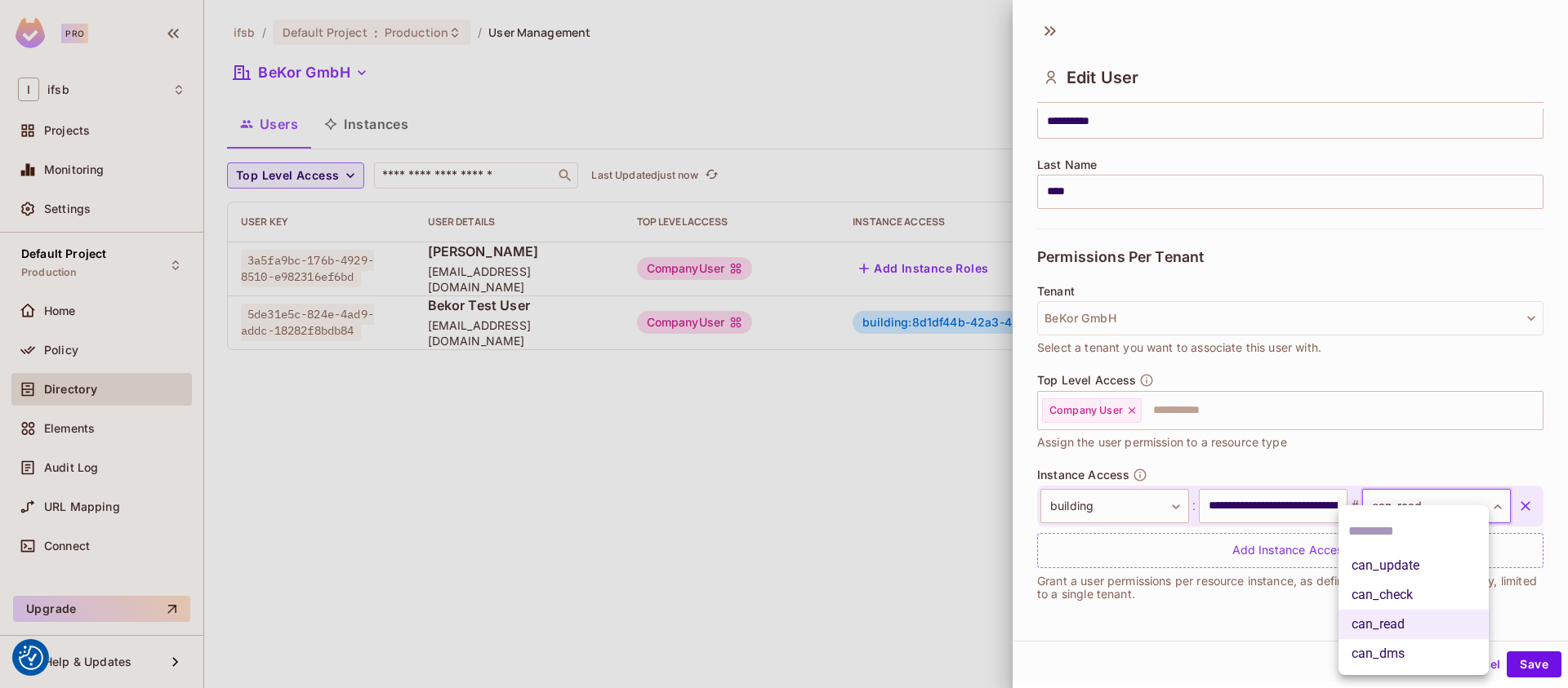
click at [1422, 566] on li "can_update" at bounding box center [1413, 565] width 150 height 30
type input "**********"
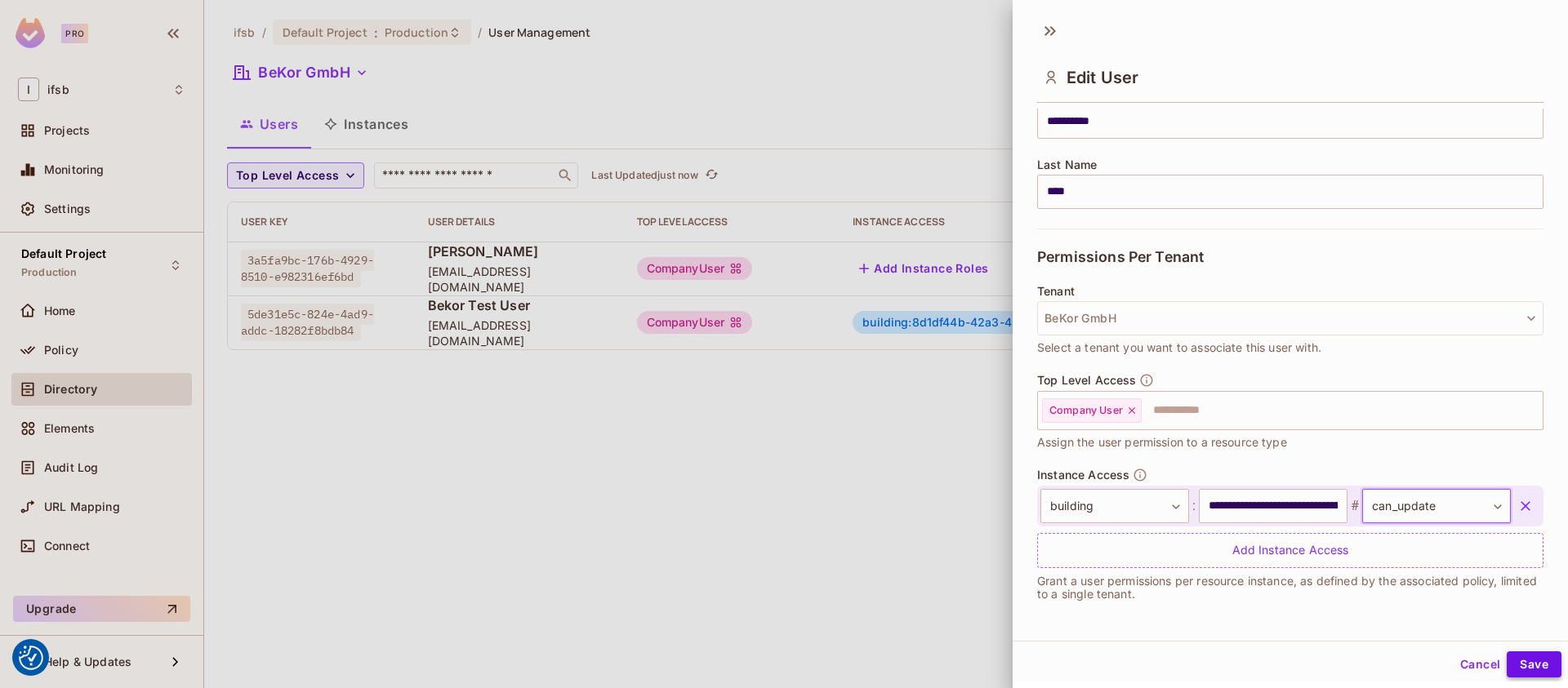
click at [1524, 667] on button "Save" at bounding box center [1534, 664] width 55 height 26
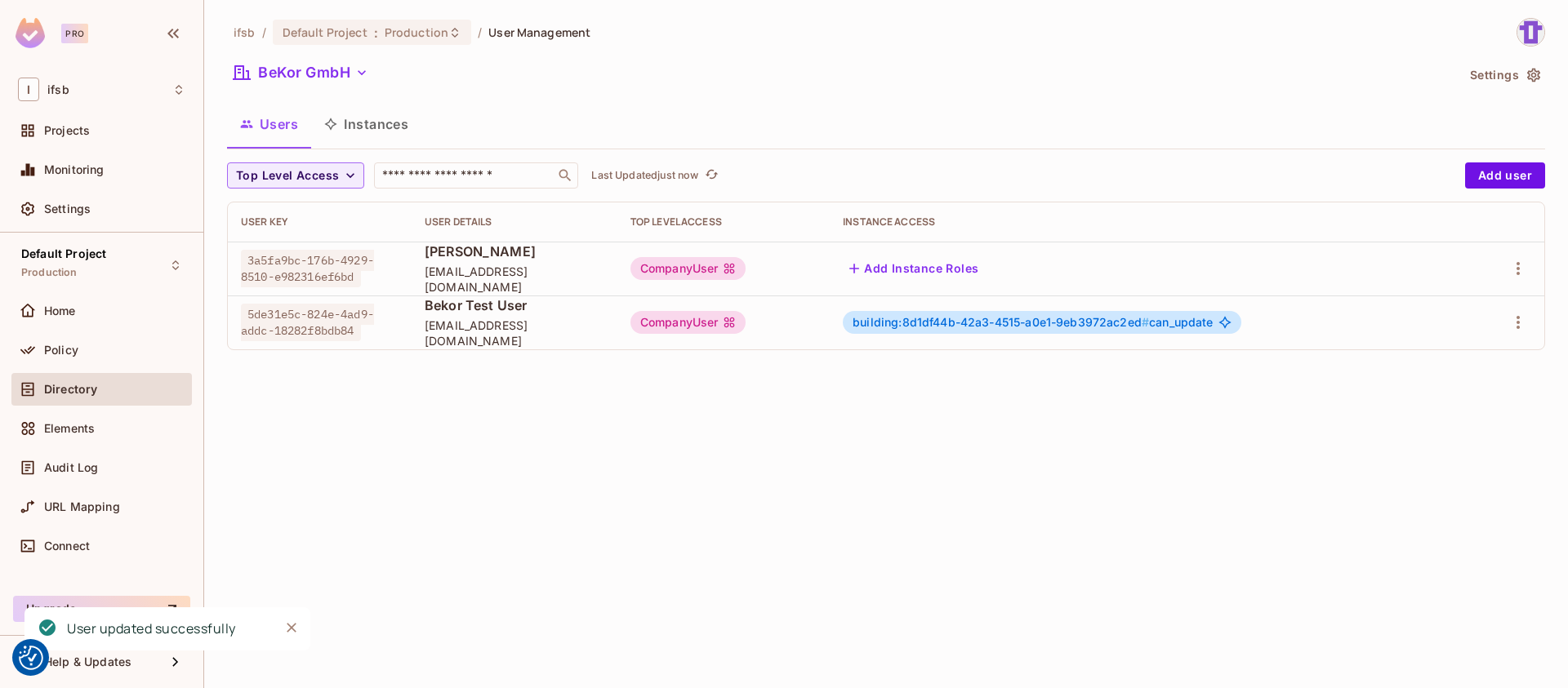
click at [684, 516] on div "ifsb / Default Project : Production / User Management BeKor GmbH Settings Users…" at bounding box center [886, 344] width 1364 height 688
click at [1211, 325] on span "building:8d1df44b-42a3-4515-a0e1-9eb3972ac2ed # can_update" at bounding box center [1032, 322] width 360 height 13
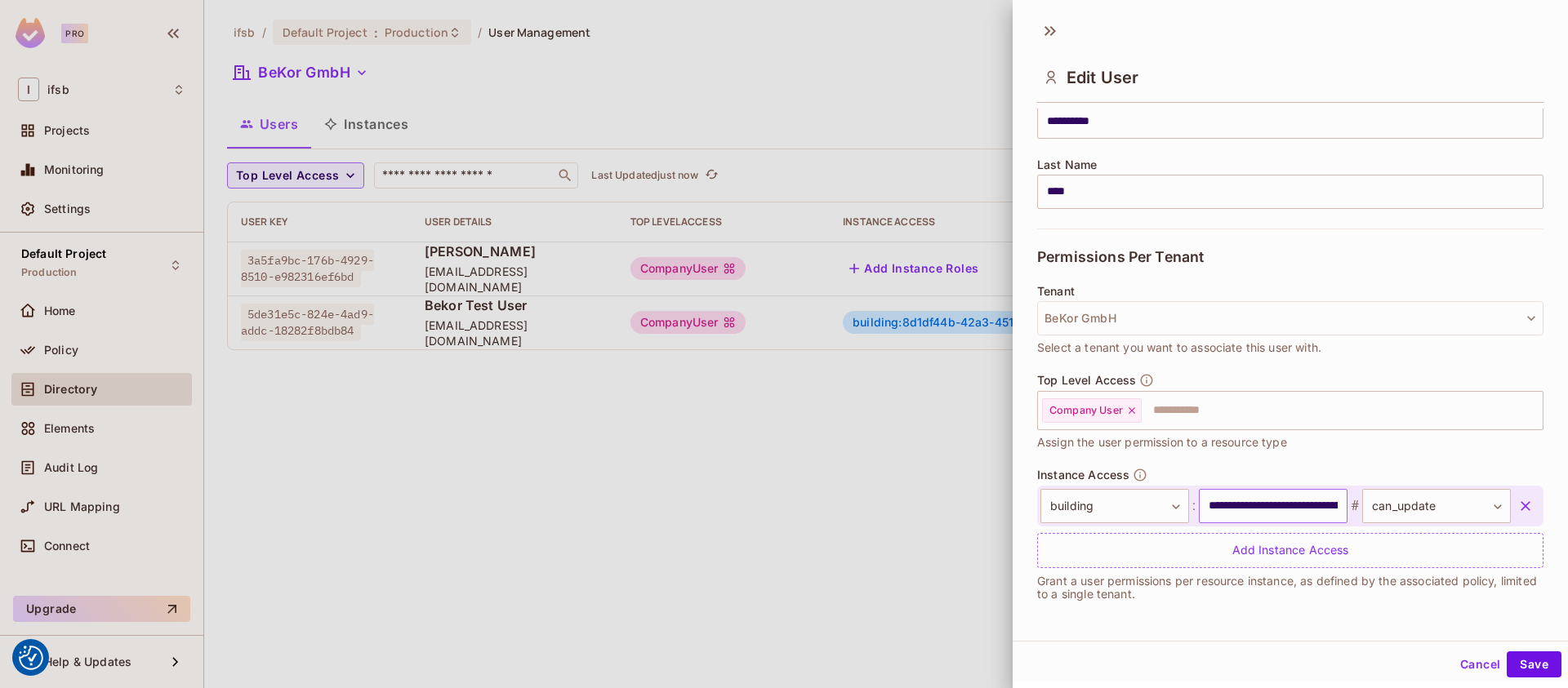
click at [1259, 515] on input "**********" at bounding box center [1272, 506] width 148 height 34
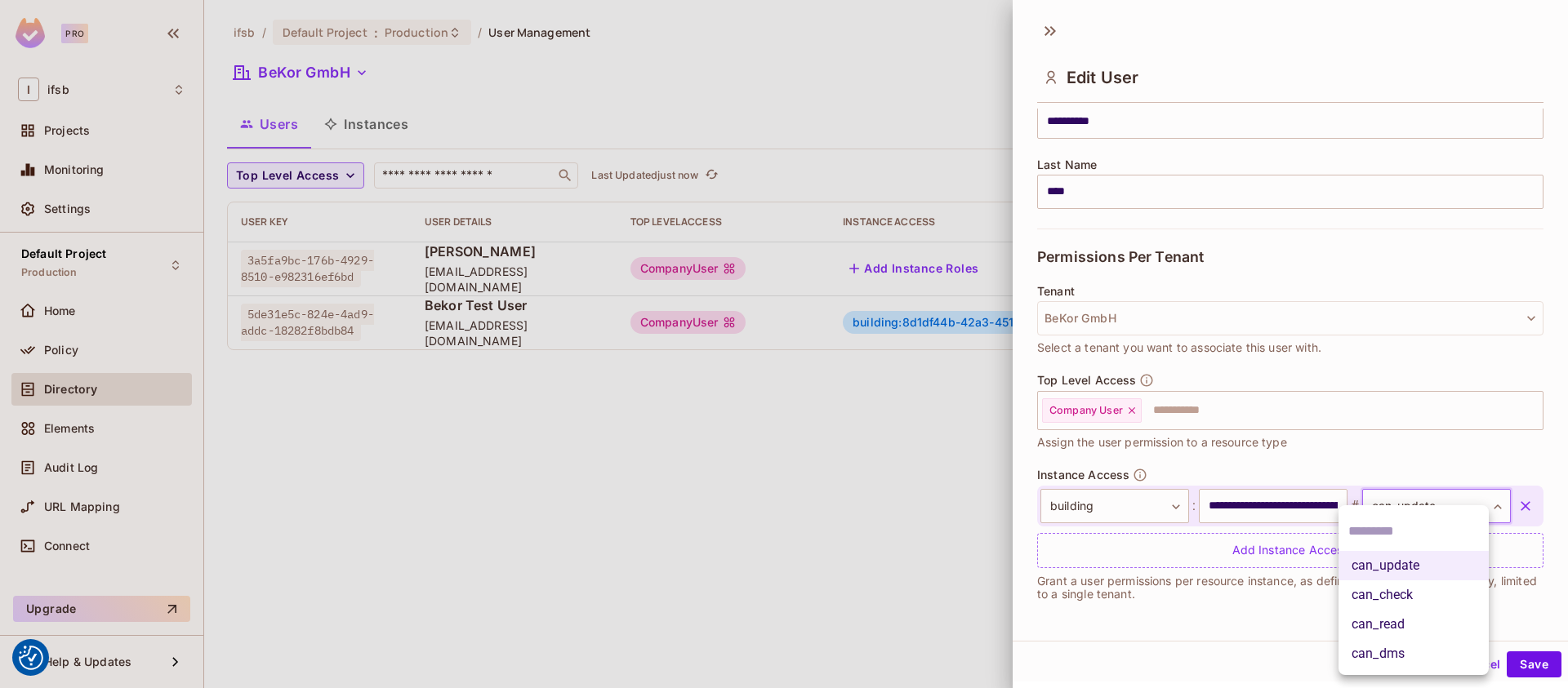
click at [1407, 497] on body "We use cookies to enhance your browsing experience, serve personalized ads or c…" at bounding box center [784, 344] width 1568 height 688
click at [1398, 648] on li "can_dms" at bounding box center [1413, 654] width 150 height 30
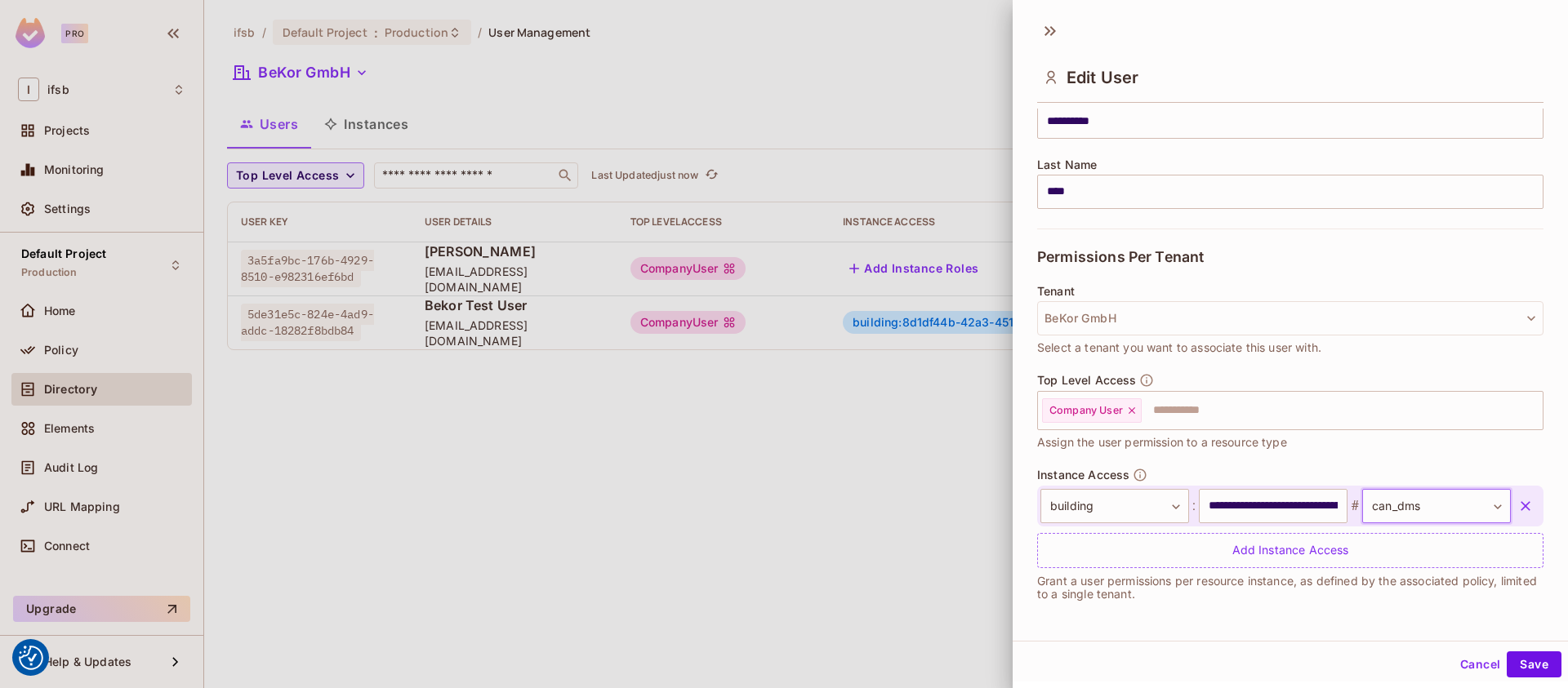
click at [1407, 505] on body "We use cookies to enhance your browsing experience, serve personalized ads or c…" at bounding box center [784, 344] width 1568 height 688
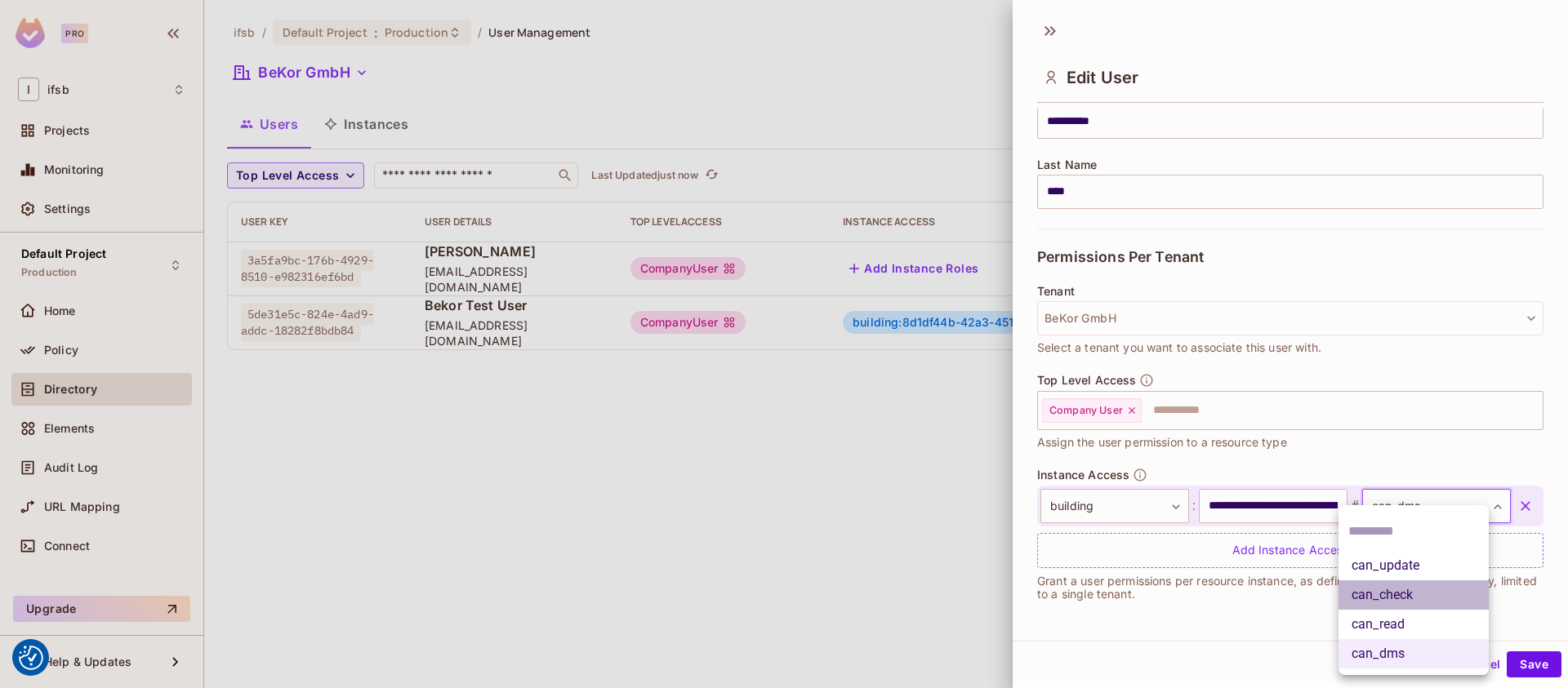
click at [1395, 597] on li "can_check" at bounding box center [1413, 595] width 150 height 30
type input "*********"
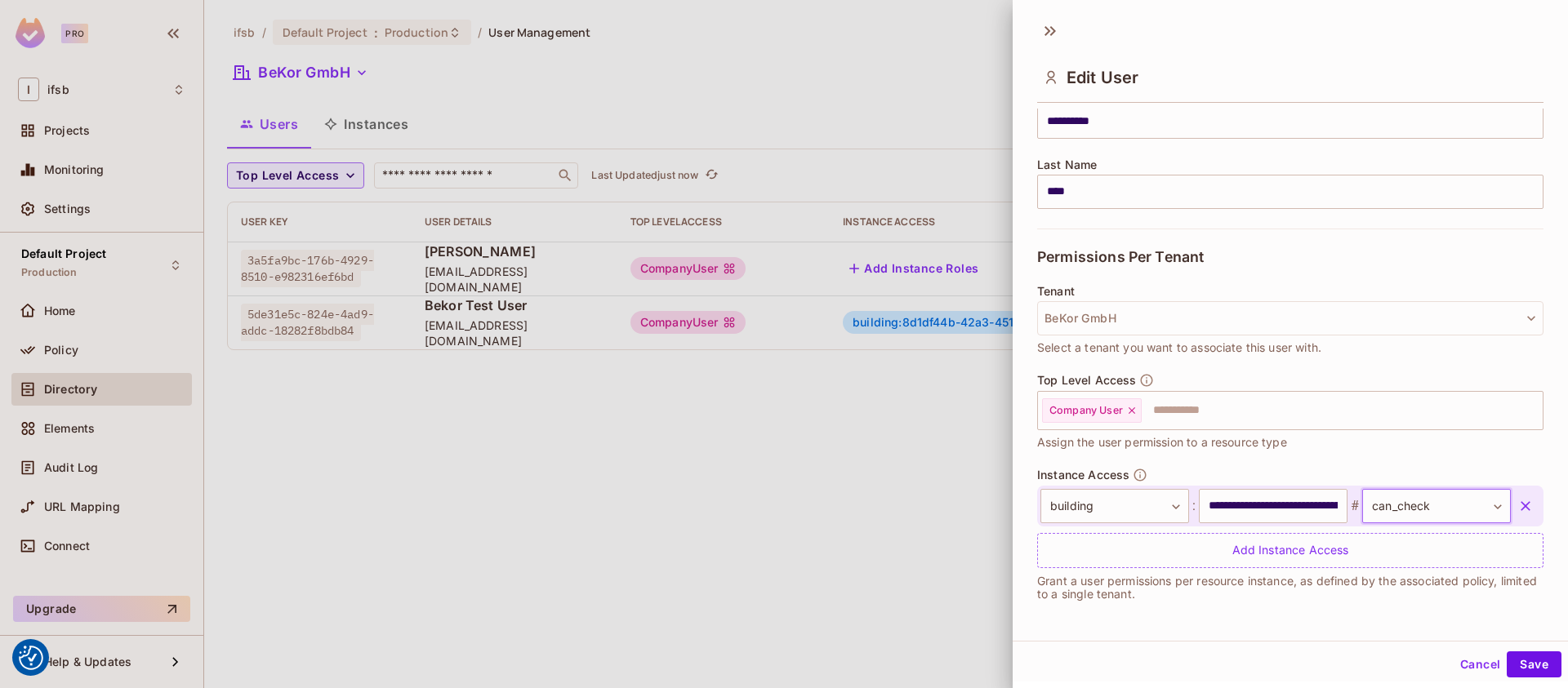
click at [1412, 509] on body "We use cookies to enhance your browsing experience, serve personalized ads or c…" at bounding box center [784, 344] width 1568 height 688
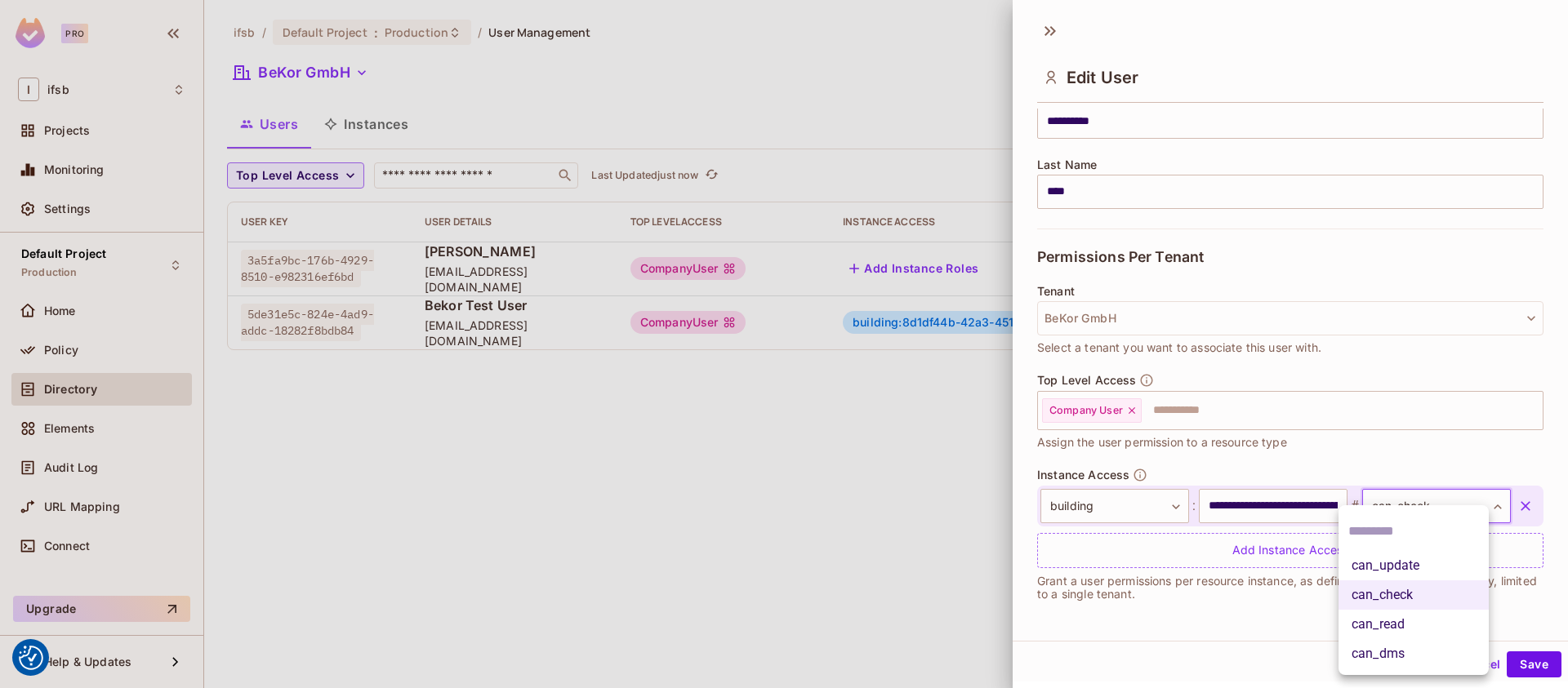
click at [1317, 617] on div at bounding box center [784, 344] width 1568 height 688
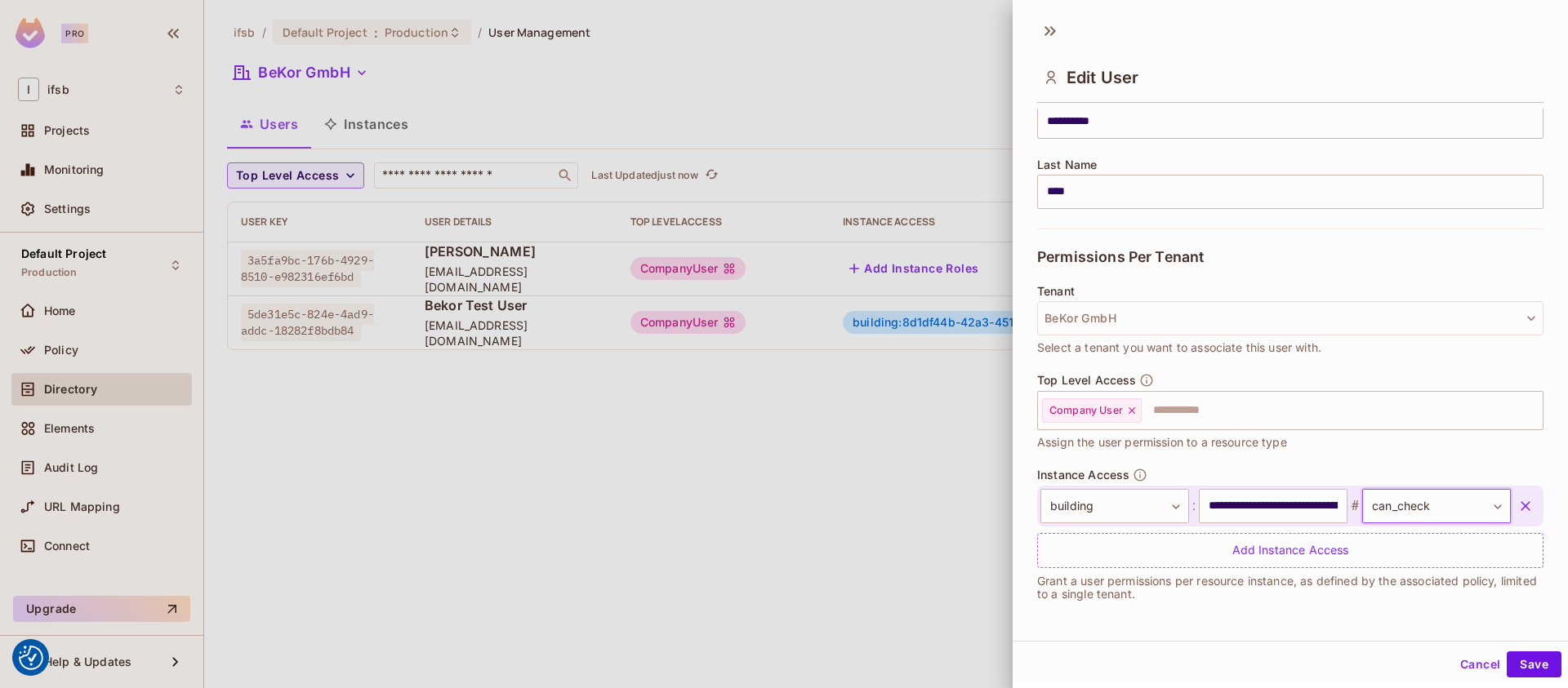
click at [1518, 648] on div "Cancel Save" at bounding box center [1290, 665] width 555 height 40
click at [1516, 653] on button "Save" at bounding box center [1534, 664] width 55 height 26
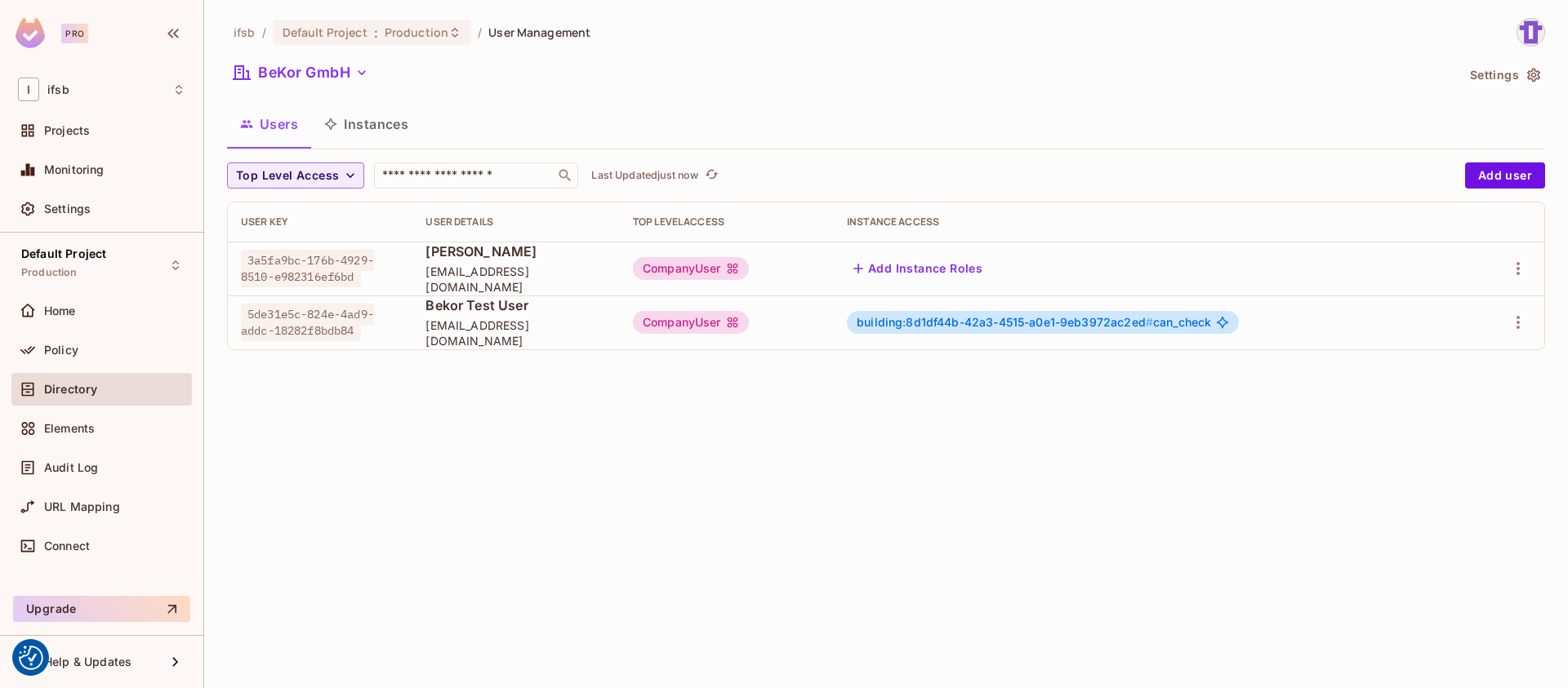
click at [971, 318] on span "building:8d1df44b-42a3-4515-a0e1-9eb3972ac2ed #" at bounding box center [1005, 322] width 297 height 13
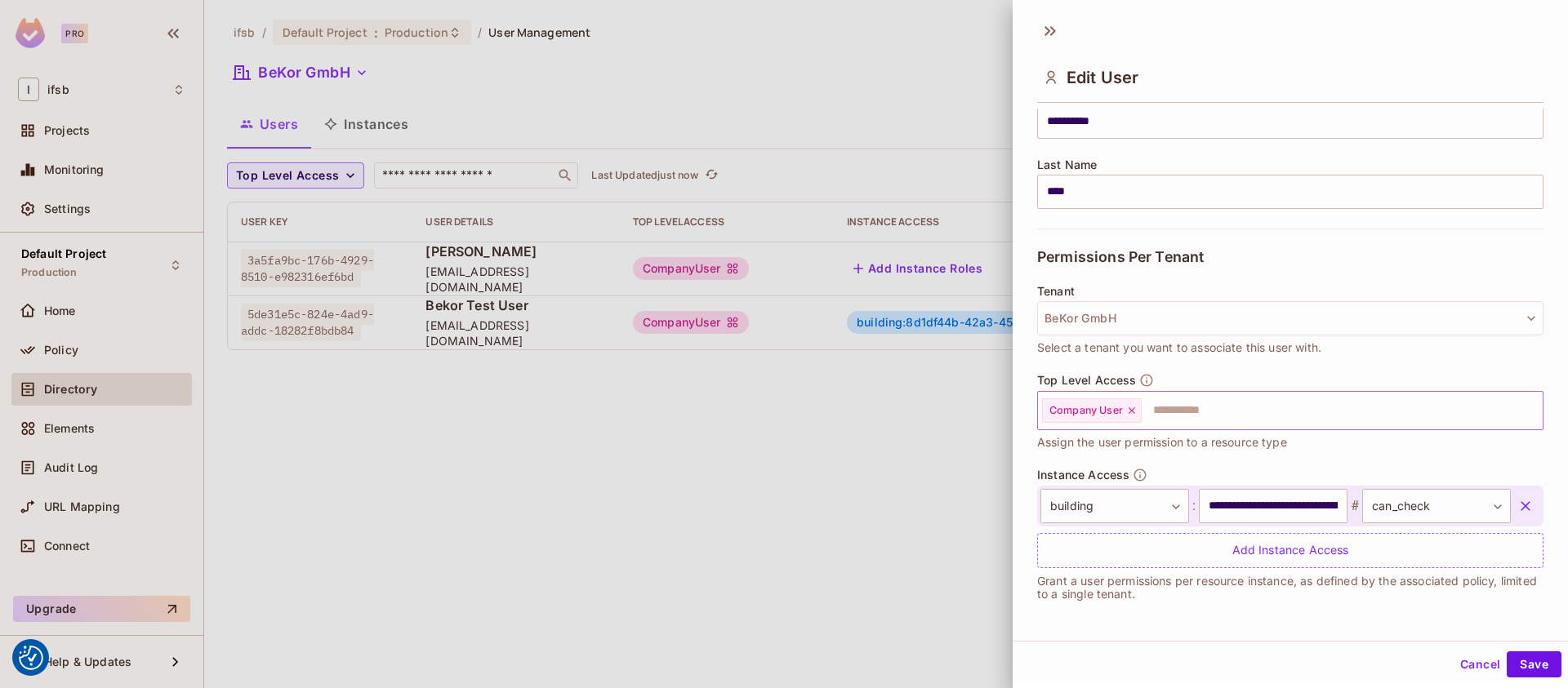
click at [1269, 409] on input "text" at bounding box center [1327, 410] width 368 height 32
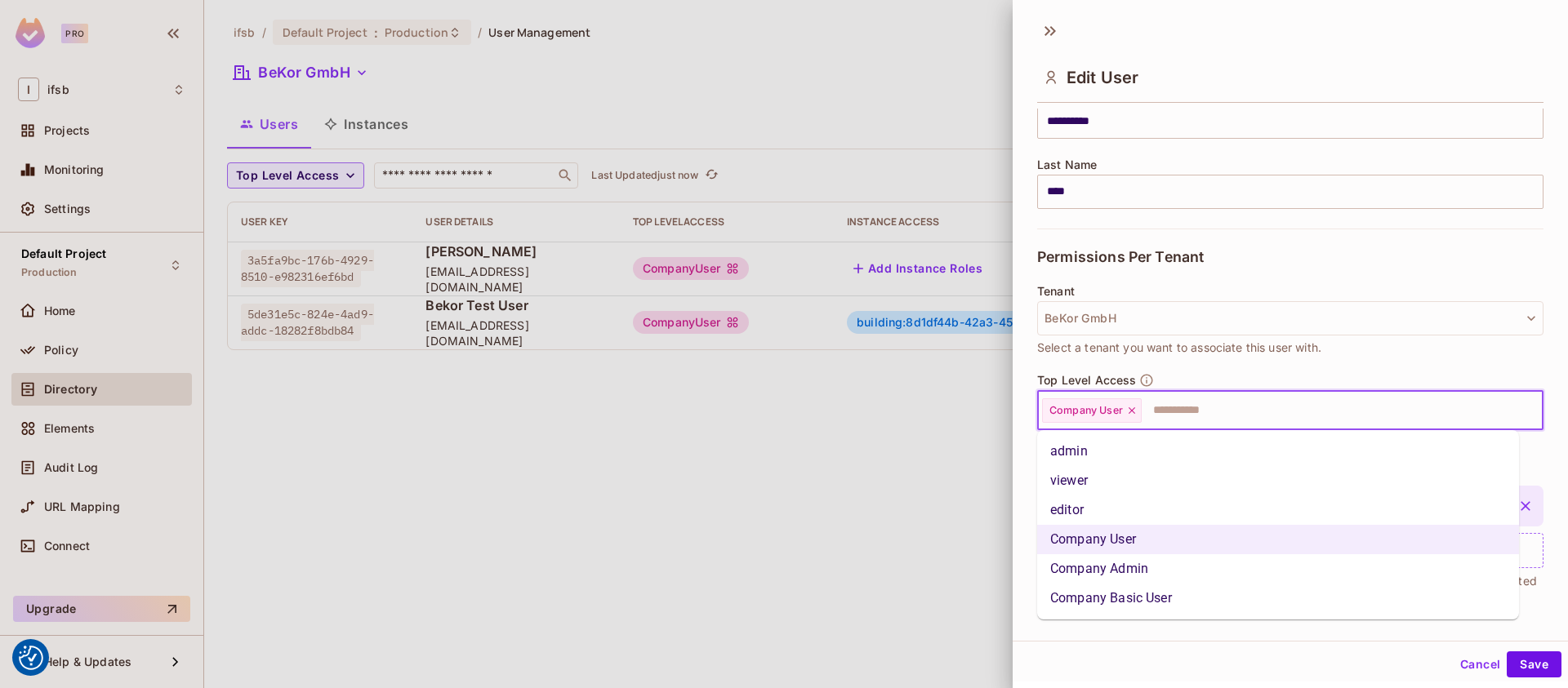
click at [1139, 571] on li "Company Admin" at bounding box center [1278, 569] width 482 height 30
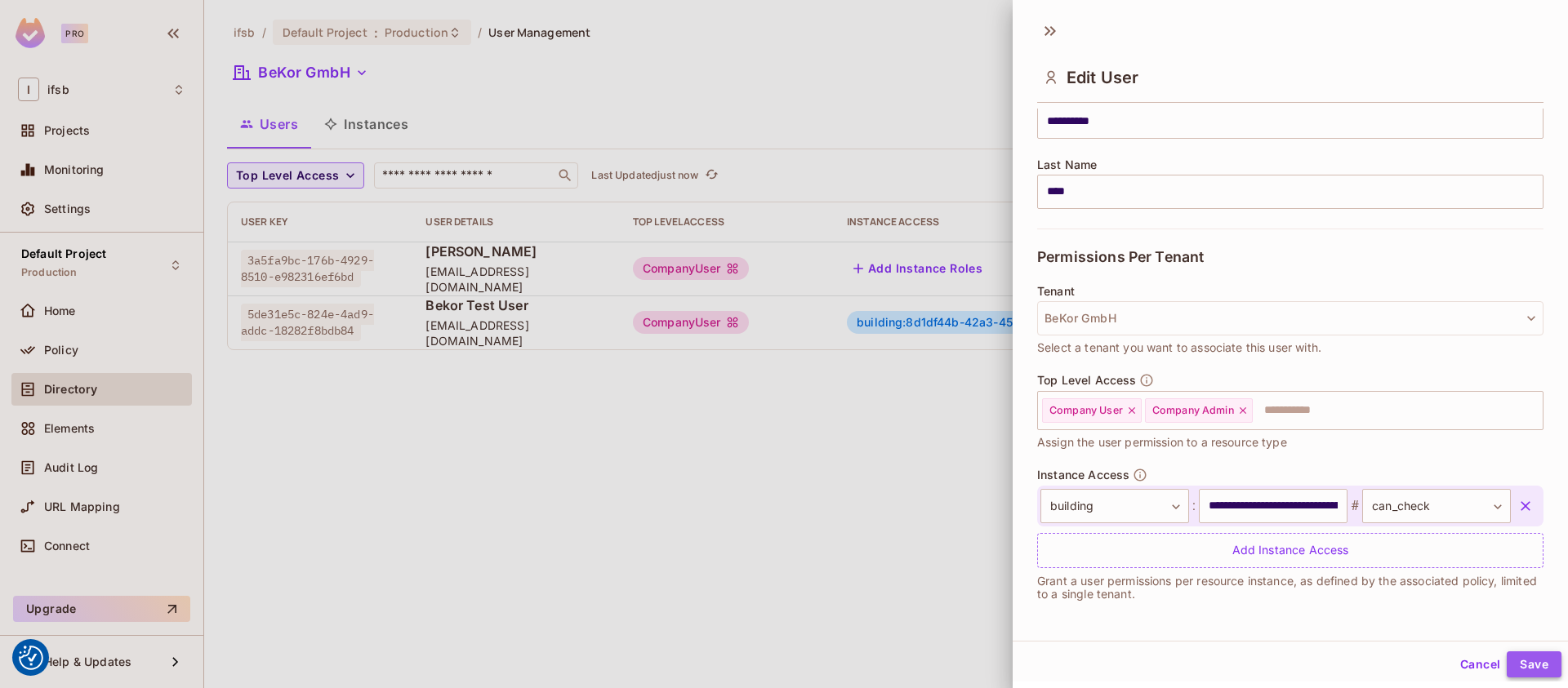
click at [1512, 659] on button "Save" at bounding box center [1534, 664] width 55 height 26
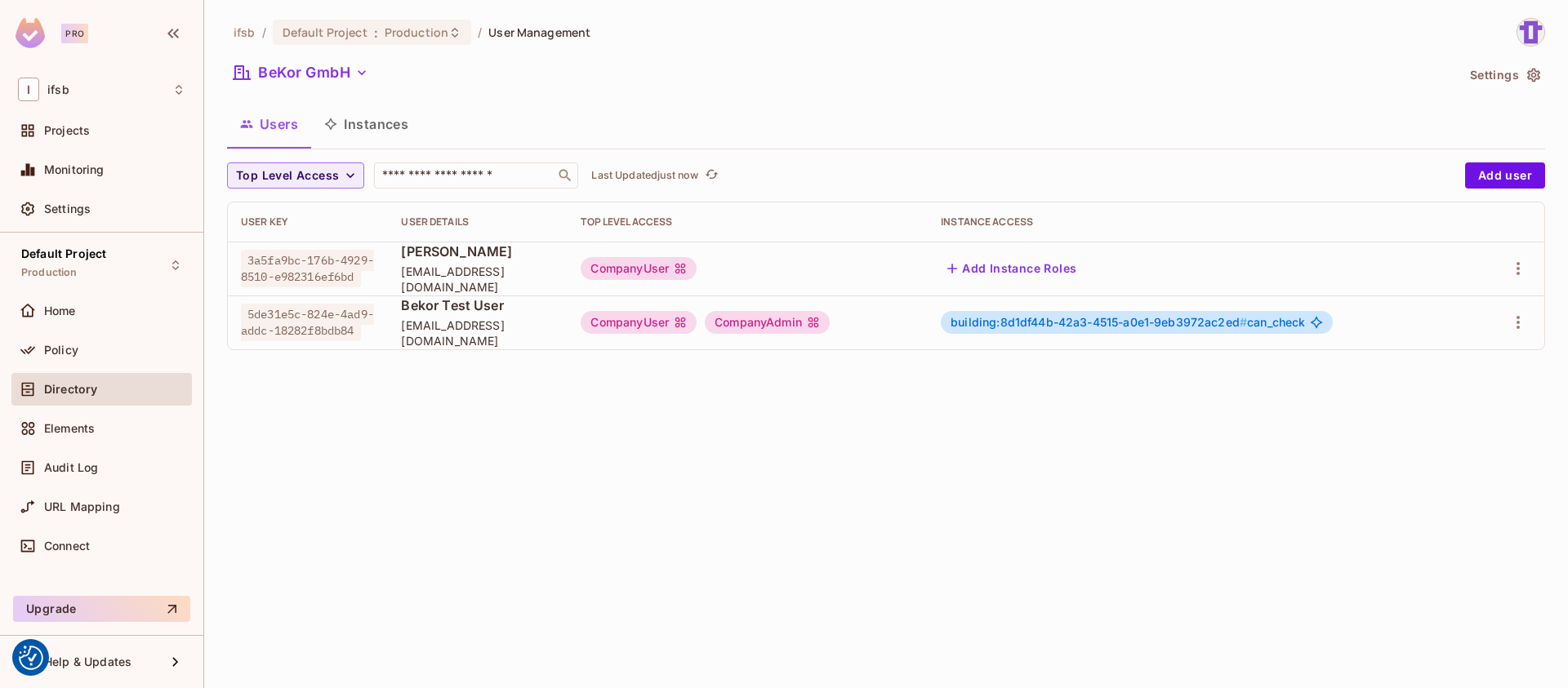
click at [794, 324] on div "CompanyAdmin" at bounding box center [766, 322] width 125 height 22
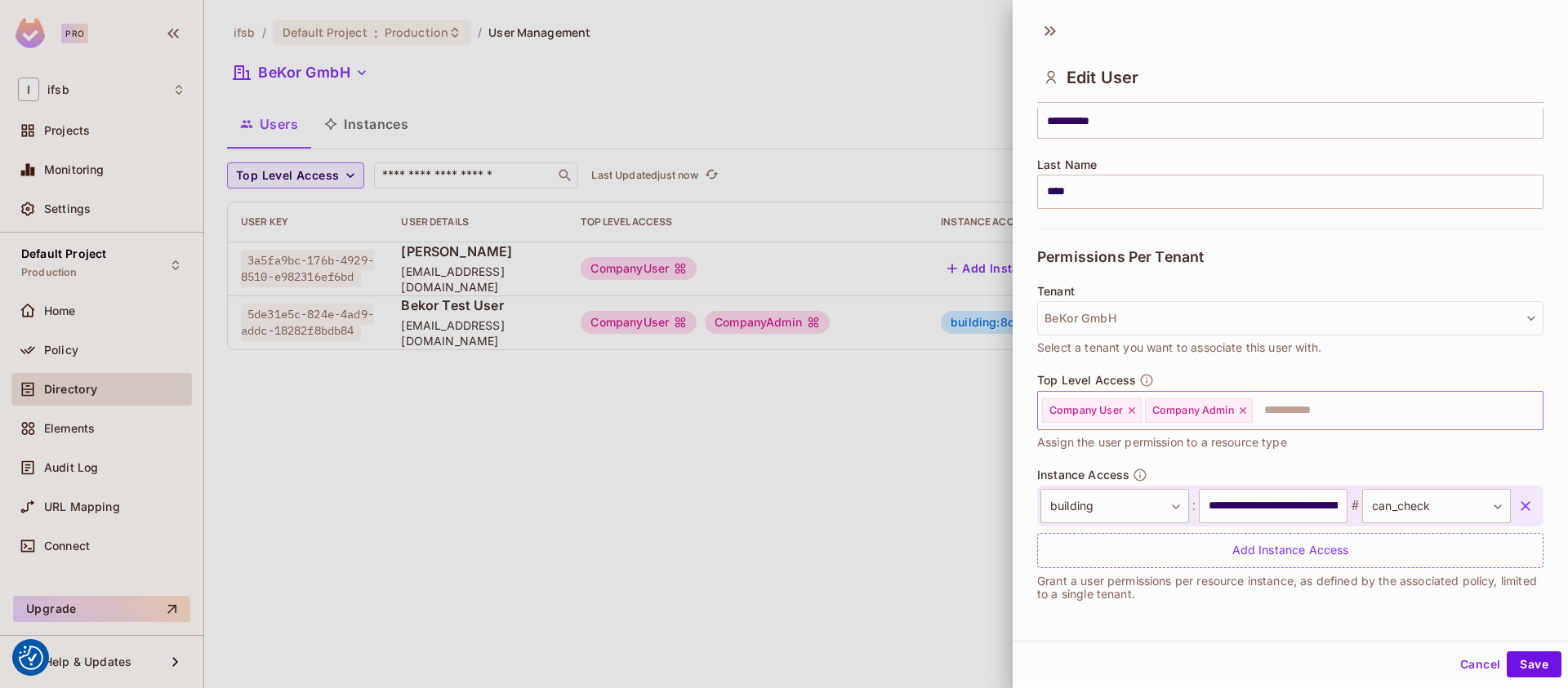
click at [1247, 417] on div "Company Admin" at bounding box center [1199, 410] width 108 height 24
click at [1245, 413] on icon at bounding box center [1243, 410] width 6 height 6
click at [1526, 663] on button "Save" at bounding box center [1534, 664] width 55 height 26
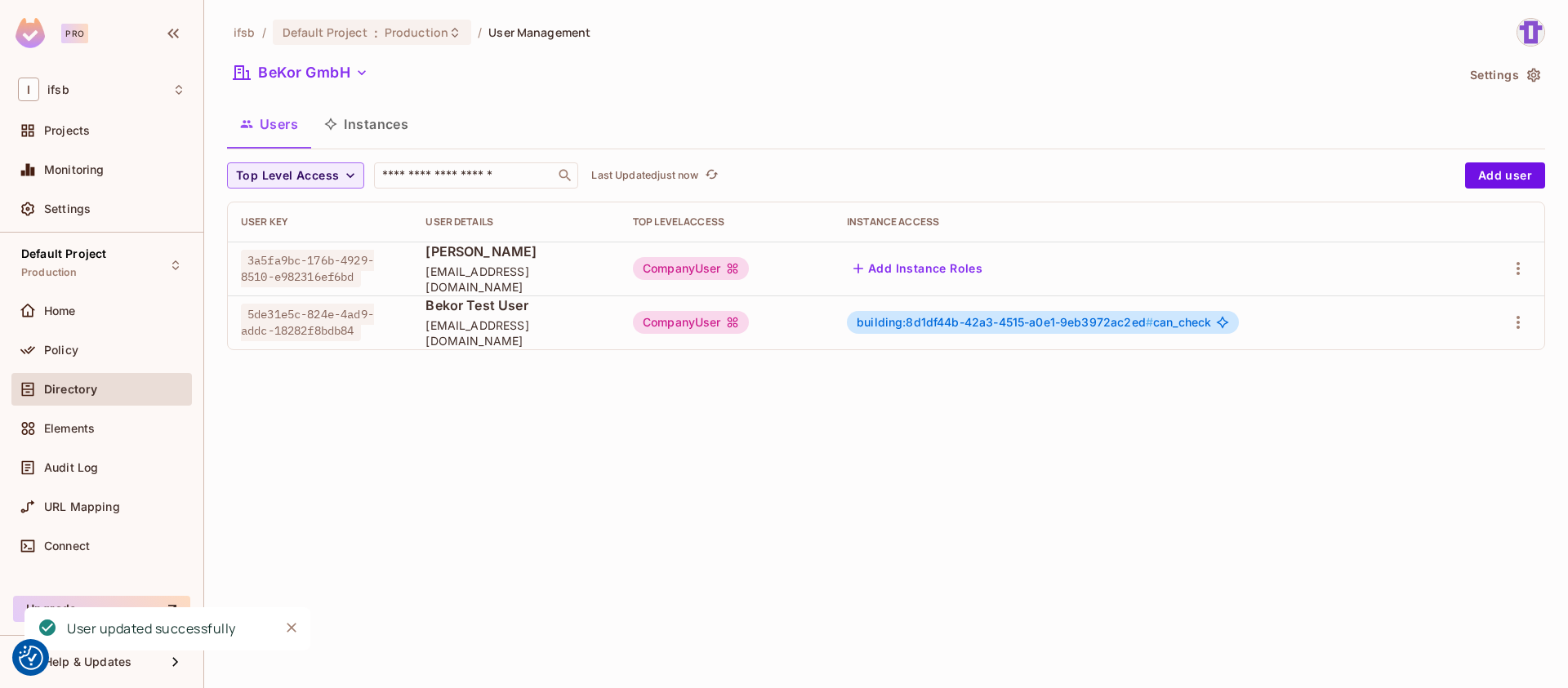
click at [940, 326] on span "building:8d1df44b-42a3-4515-a0e1-9eb3972ac2ed #" at bounding box center [1005, 322] width 297 height 13
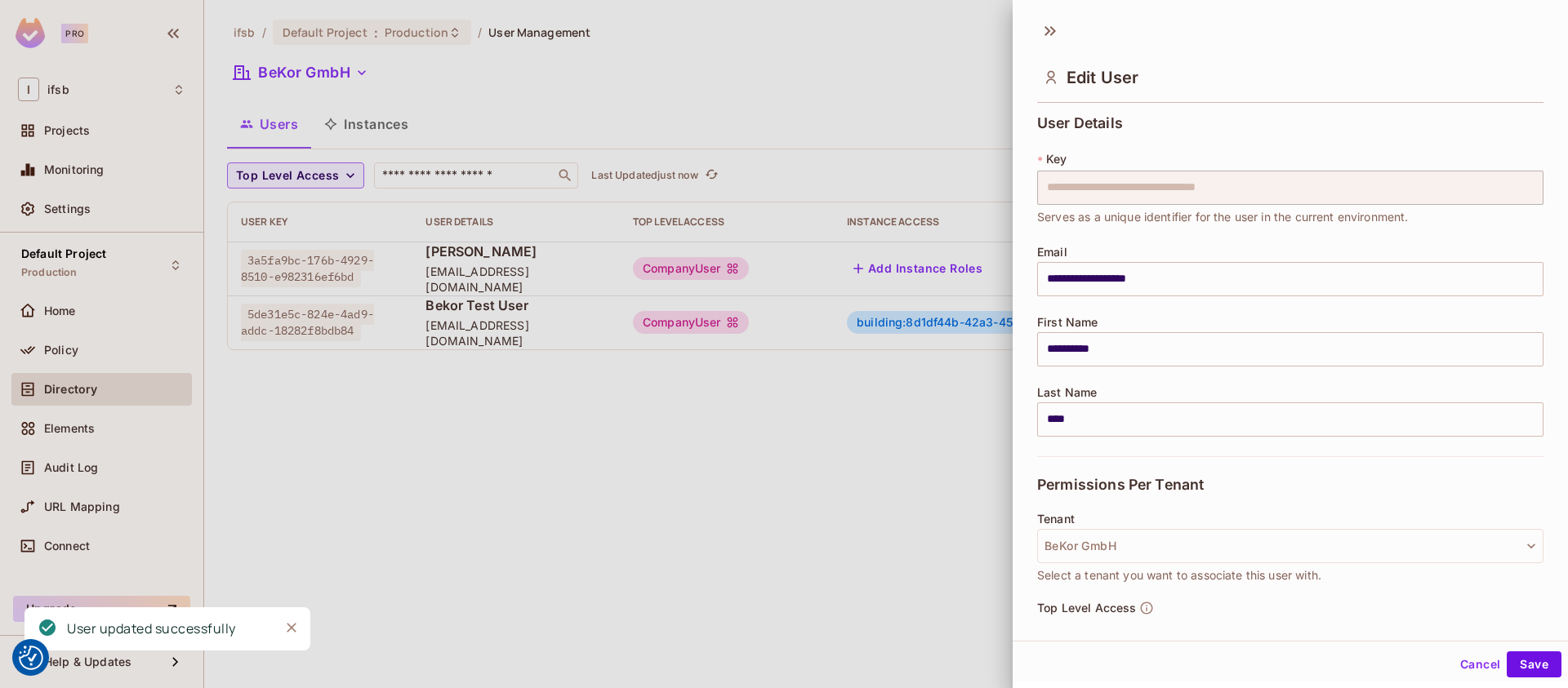
click at [807, 419] on div at bounding box center [784, 344] width 1568 height 688
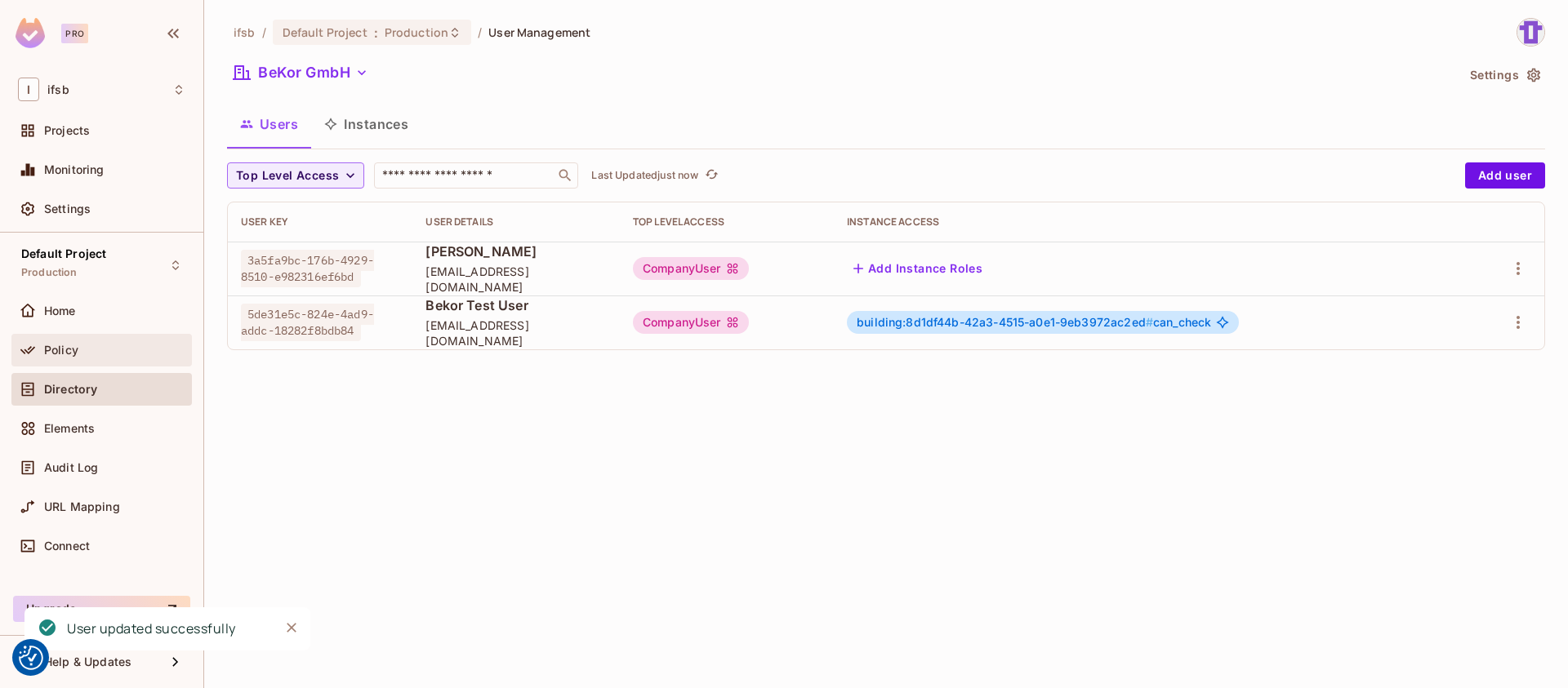
click at [70, 362] on div "Policy" at bounding box center [102, 350] width 181 height 32
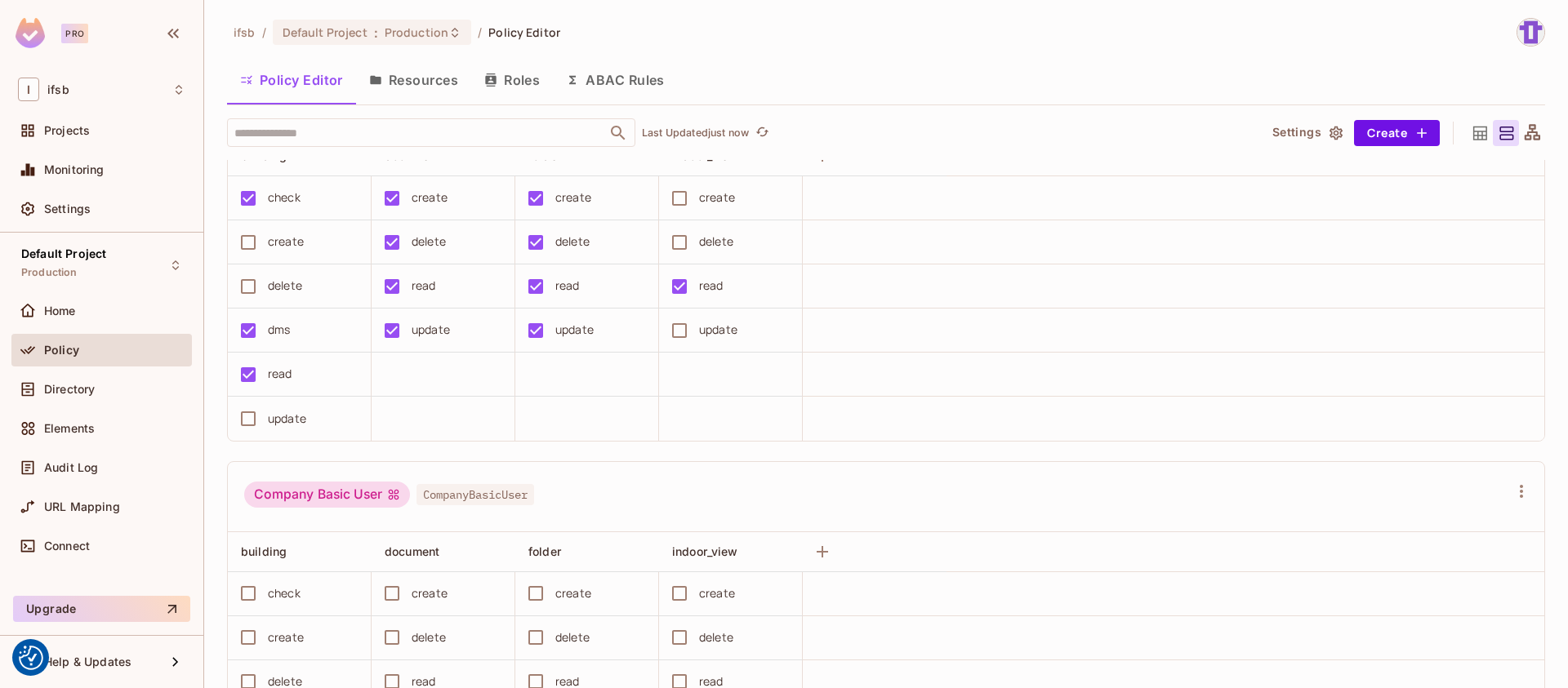
scroll to position [925, 0]
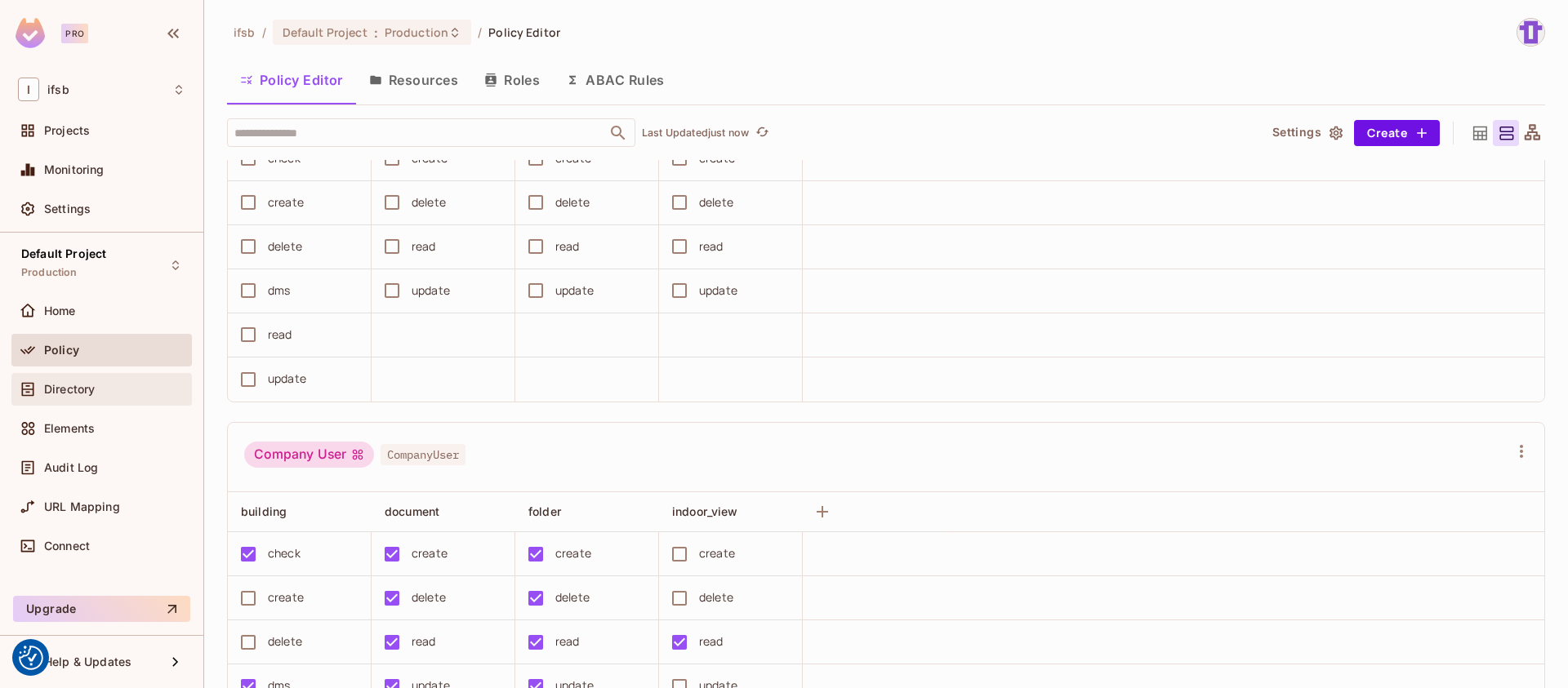
click at [59, 387] on span "Directory" at bounding box center [69, 389] width 50 height 13
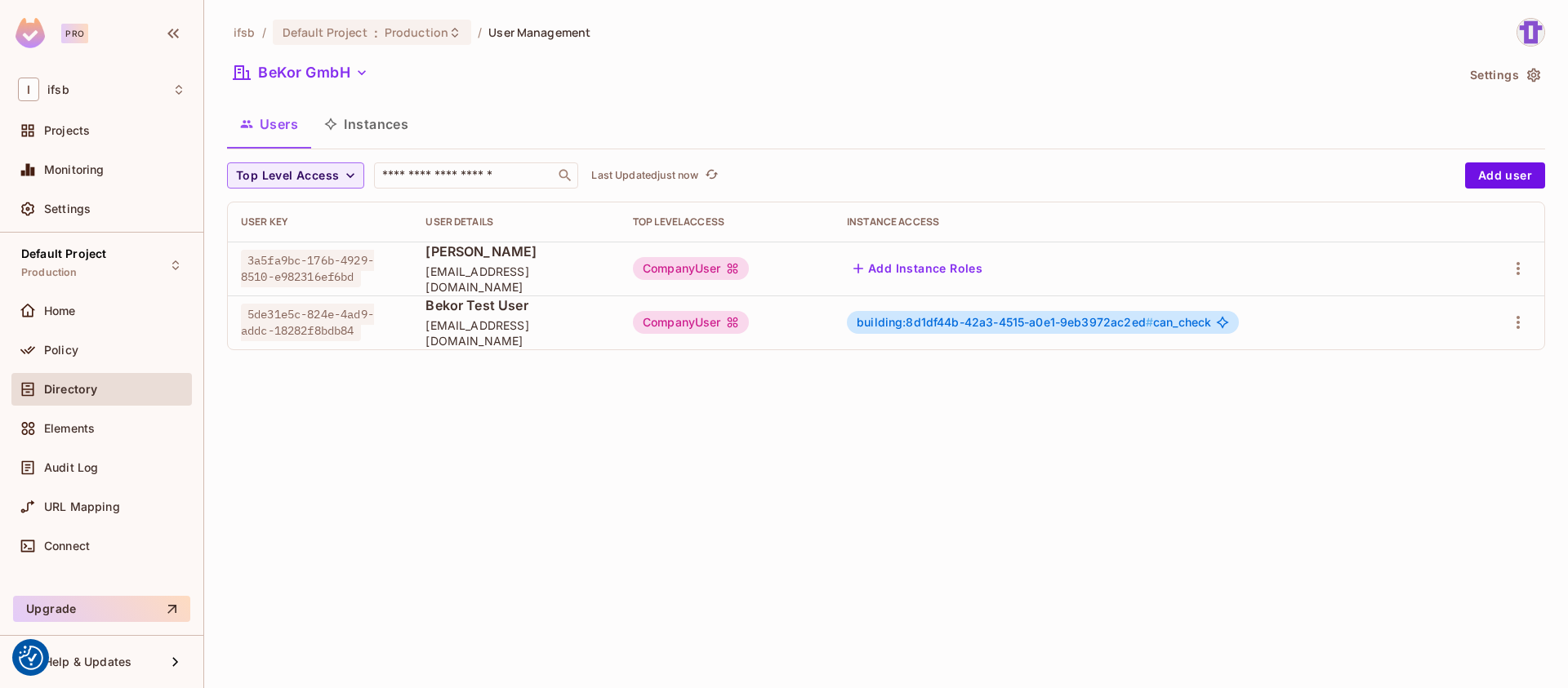
click at [691, 329] on div "CompanyUser" at bounding box center [690, 322] width 116 height 22
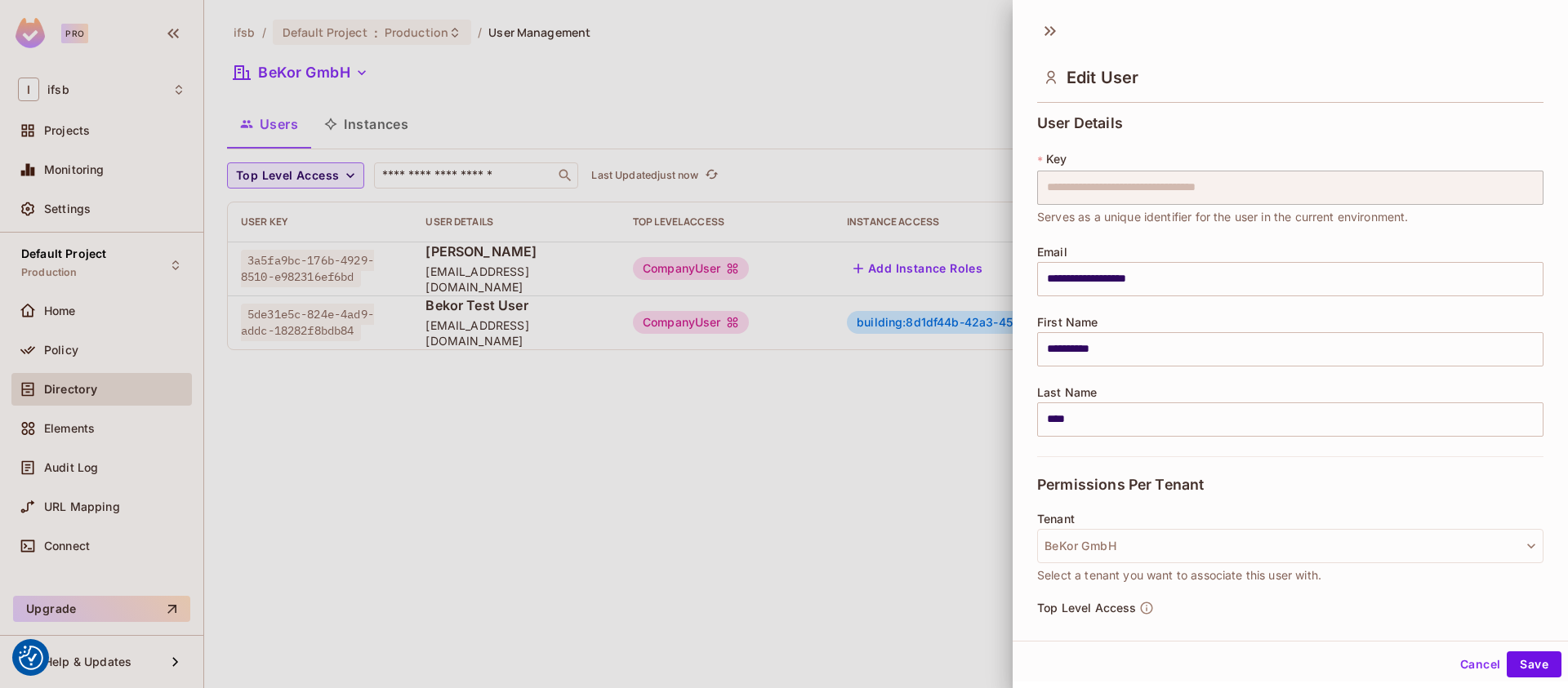
click at [692, 323] on div at bounding box center [784, 344] width 1568 height 688
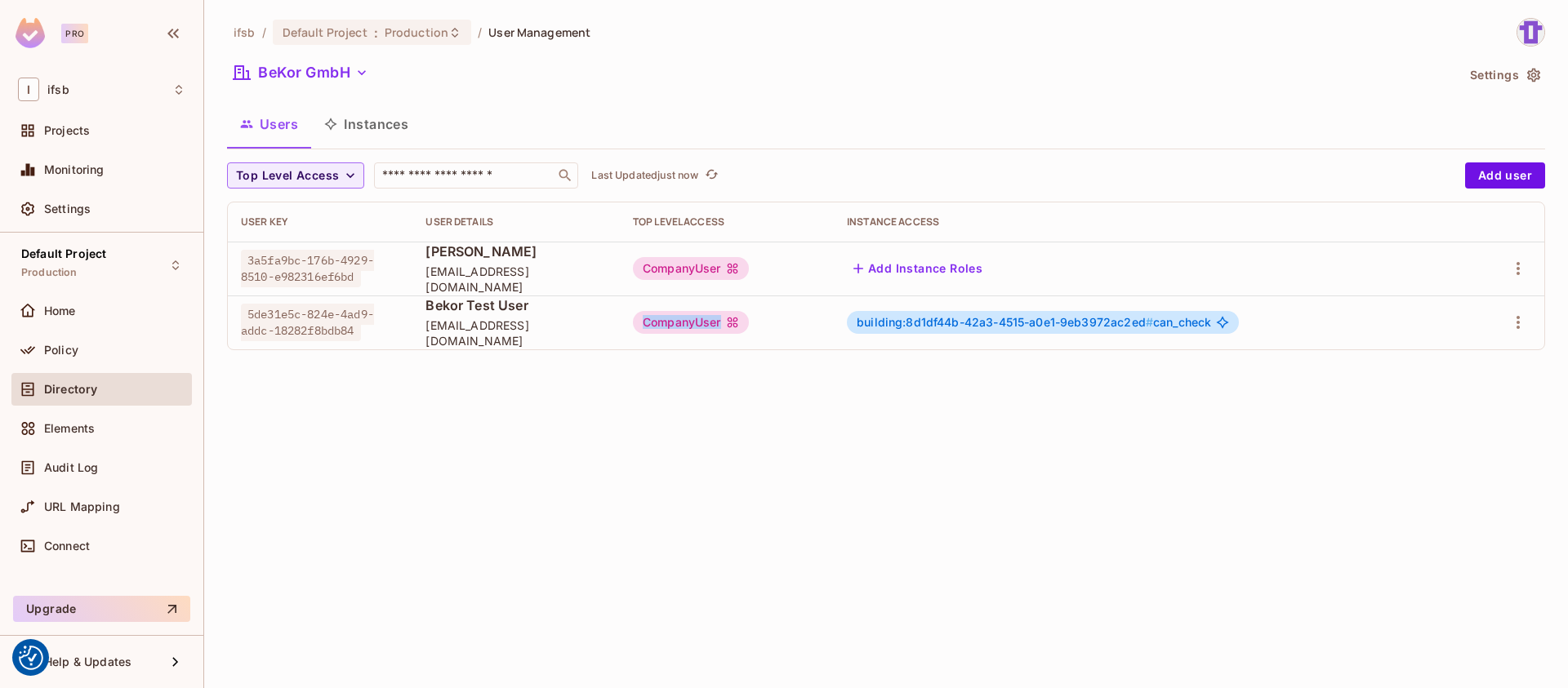
click at [692, 323] on div "CompanyUser" at bounding box center [690, 322] width 116 height 22
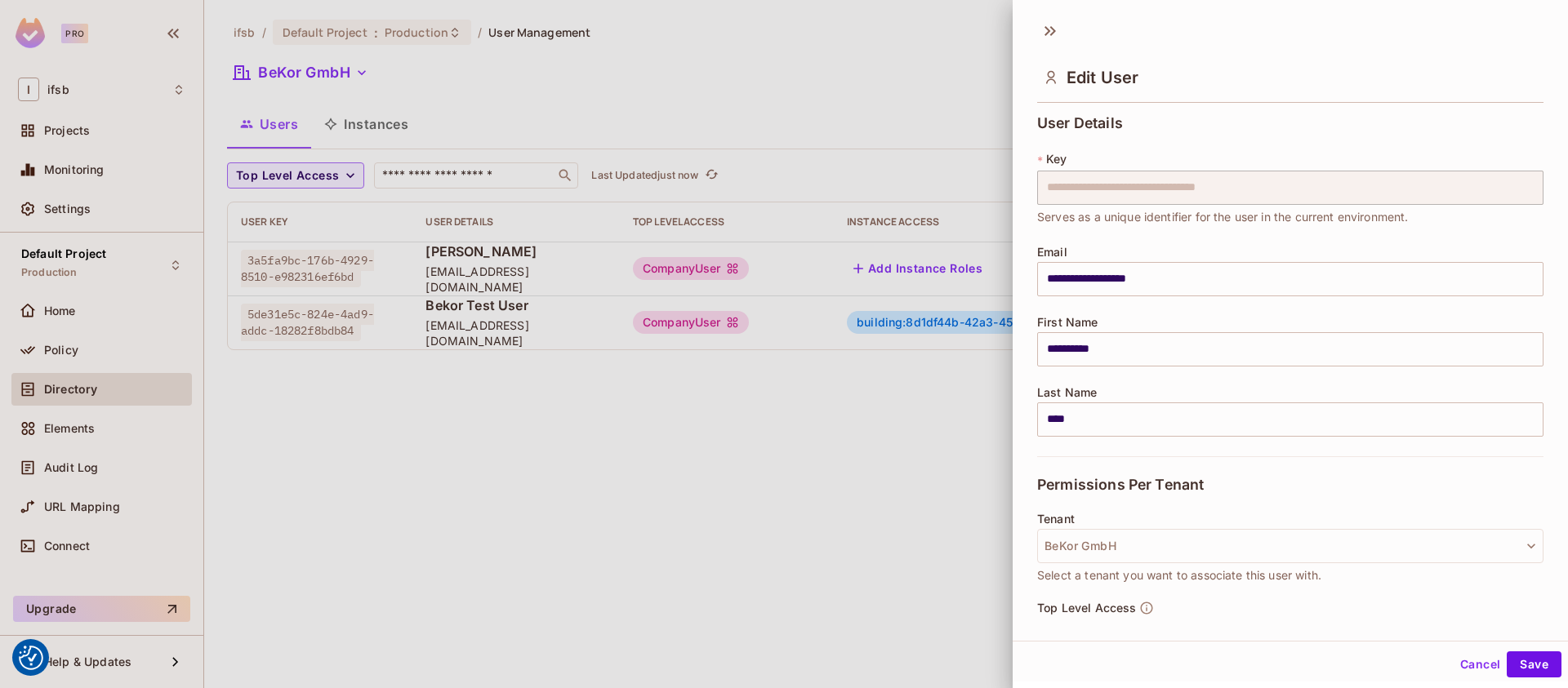
click at [727, 449] on div at bounding box center [784, 344] width 1568 height 688
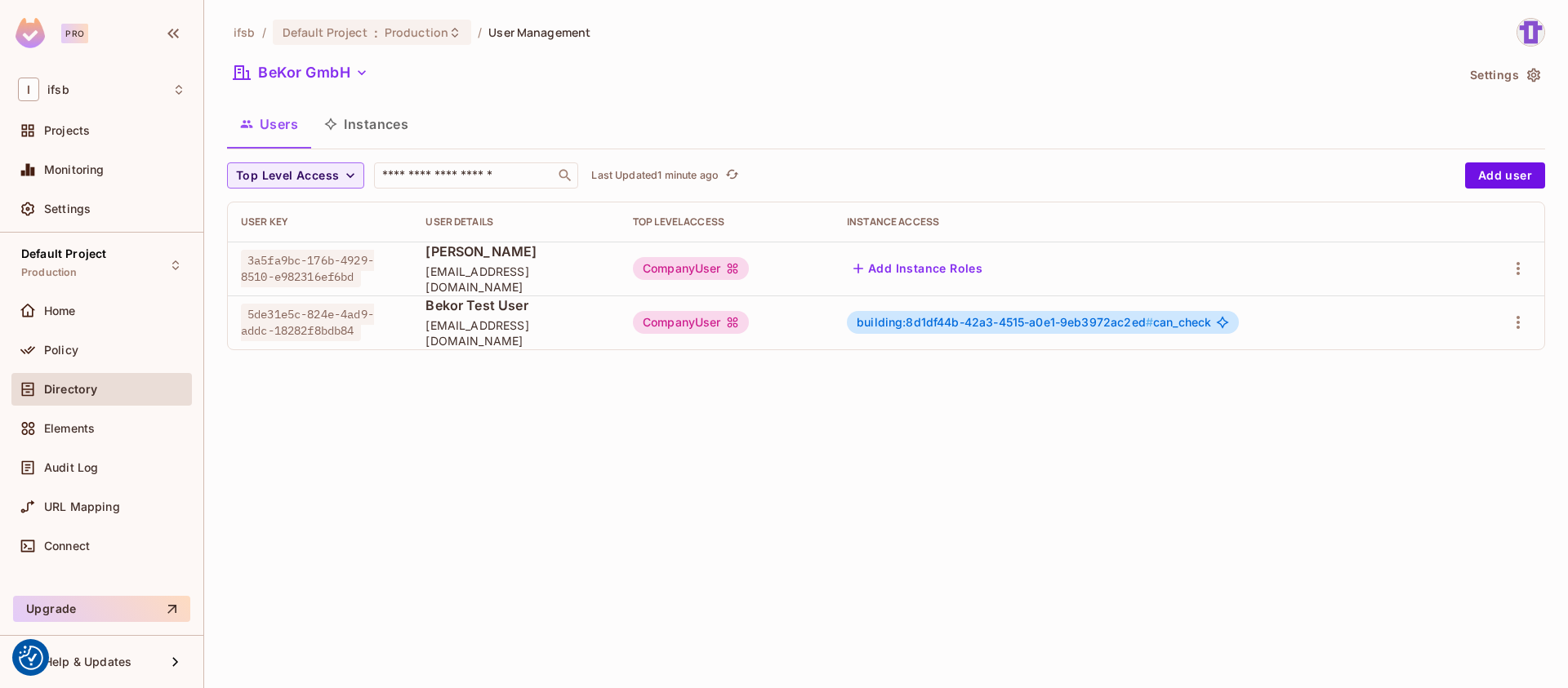
click at [719, 320] on div "CompanyUser" at bounding box center [690, 322] width 116 height 22
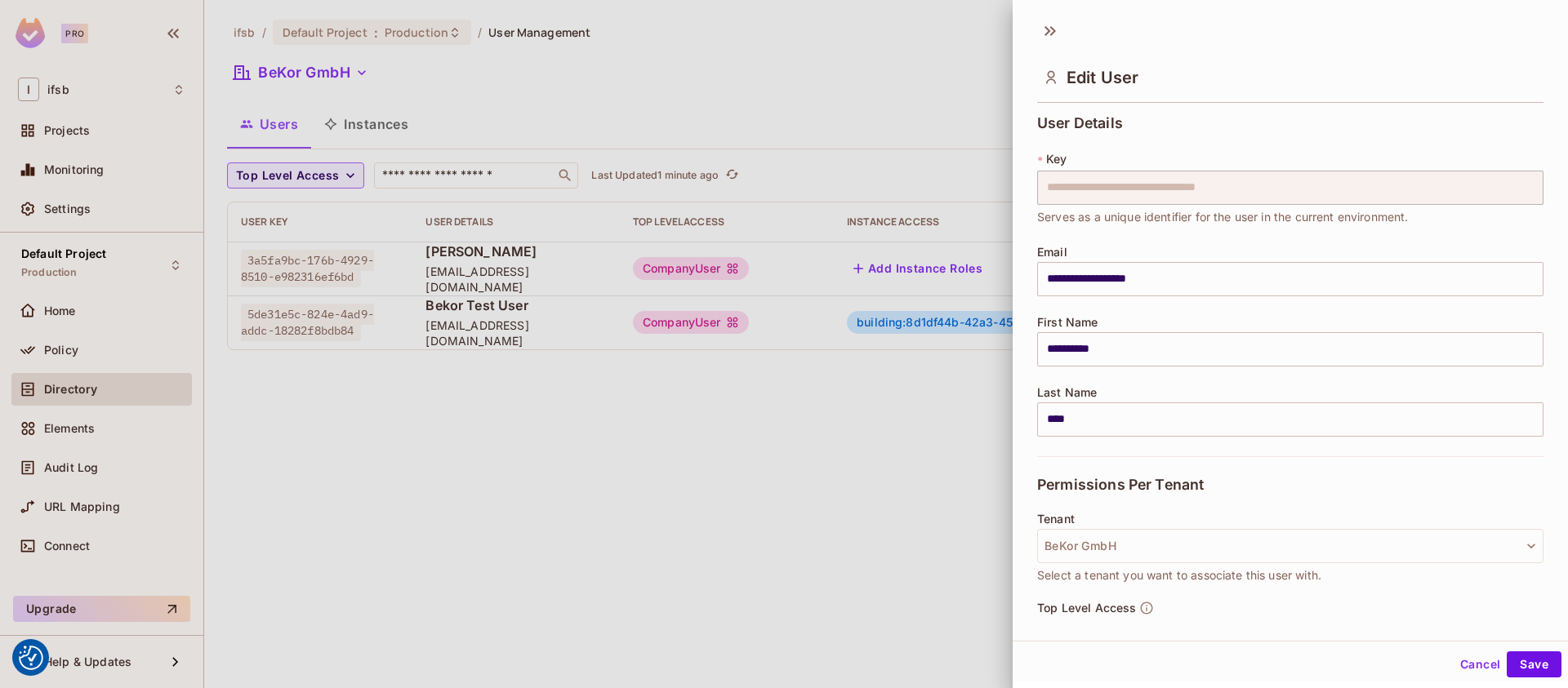
click at [821, 424] on div at bounding box center [784, 344] width 1568 height 688
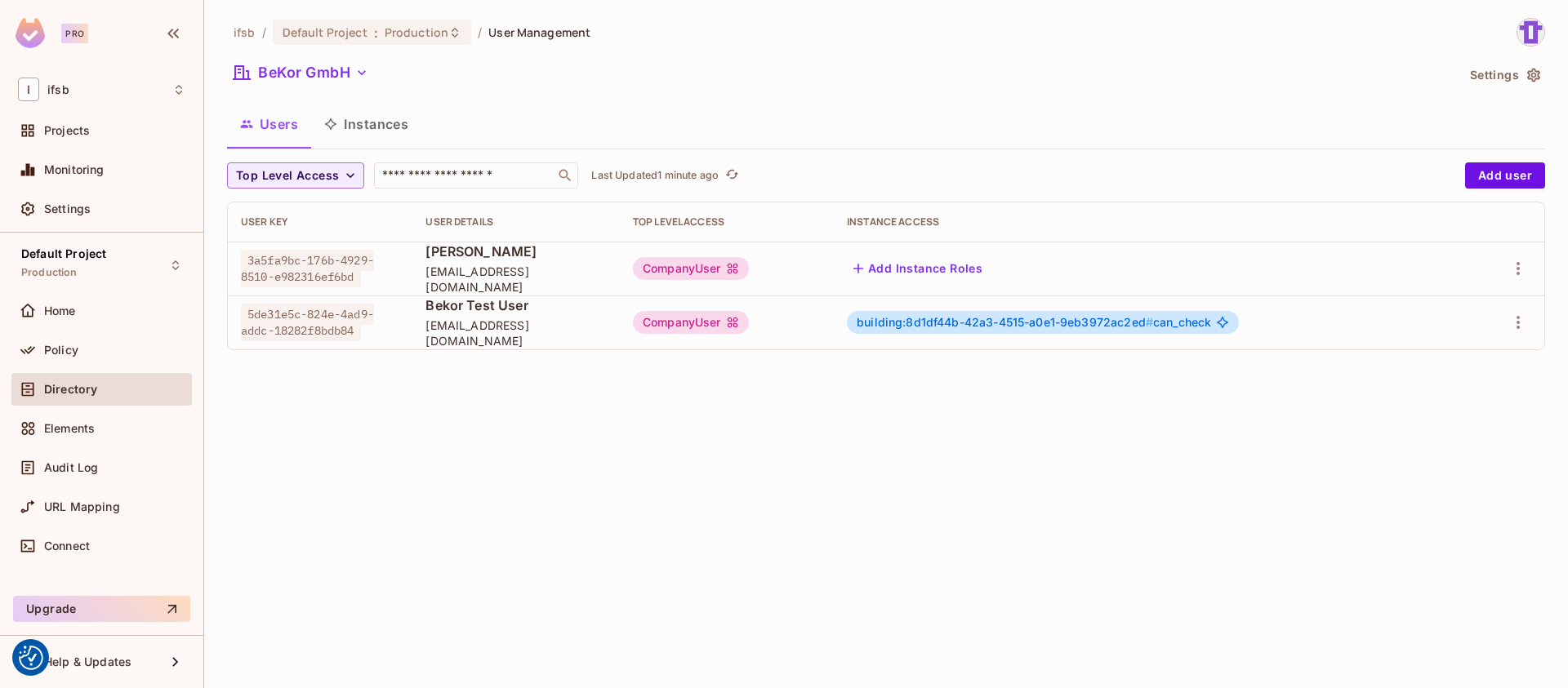
click at [989, 321] on span "building:8d1df44b-42a3-4515-a0e1-9eb3972ac2ed #" at bounding box center [1005, 322] width 297 height 13
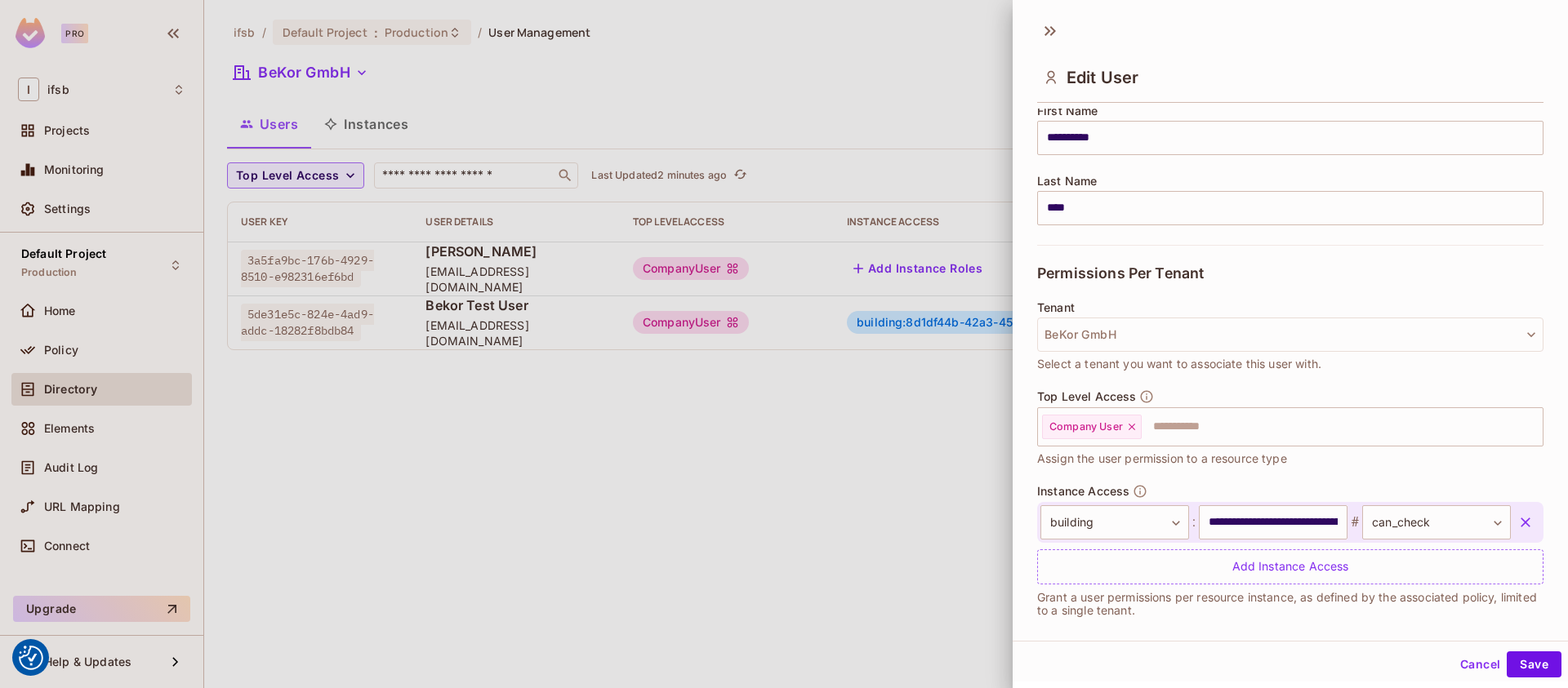
scroll to position [228, 0]
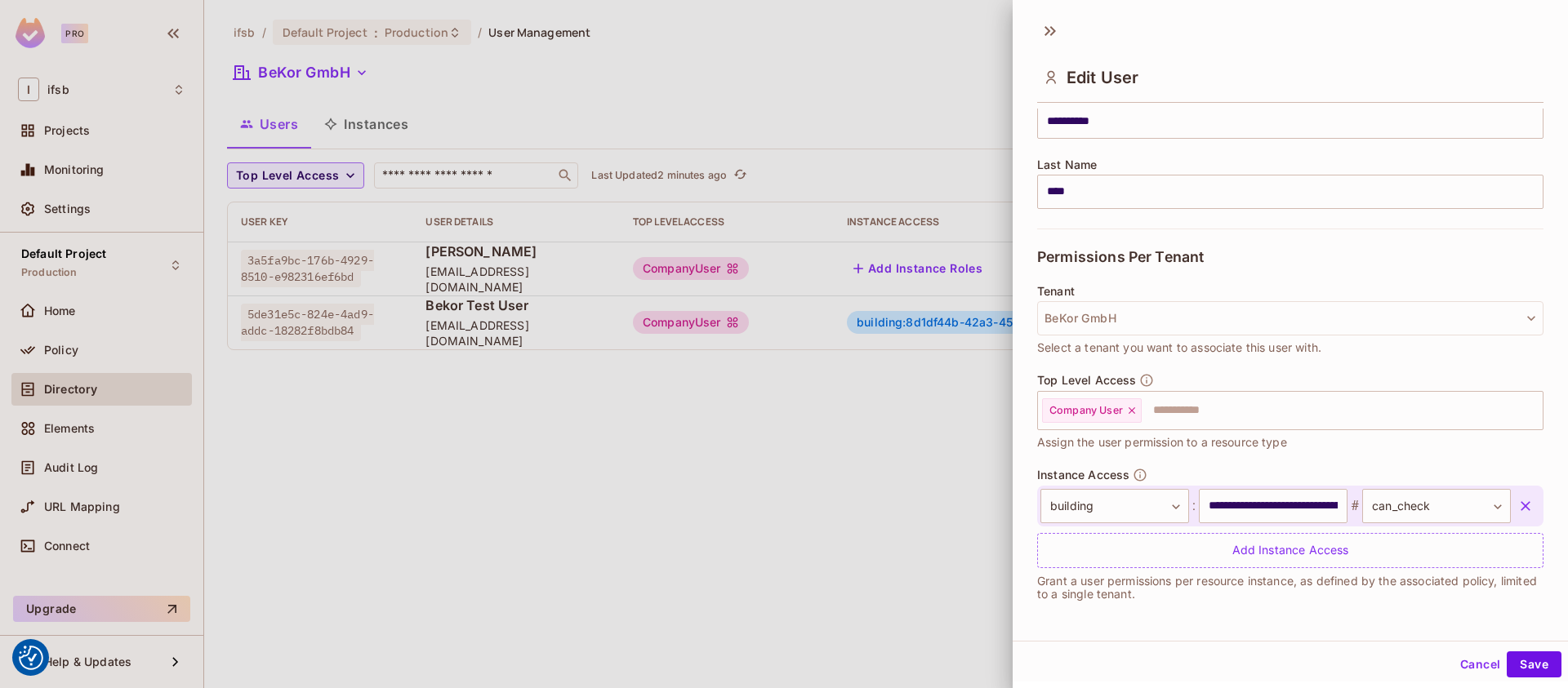
click at [1518, 512] on icon "button" at bounding box center [1526, 506] width 16 height 16
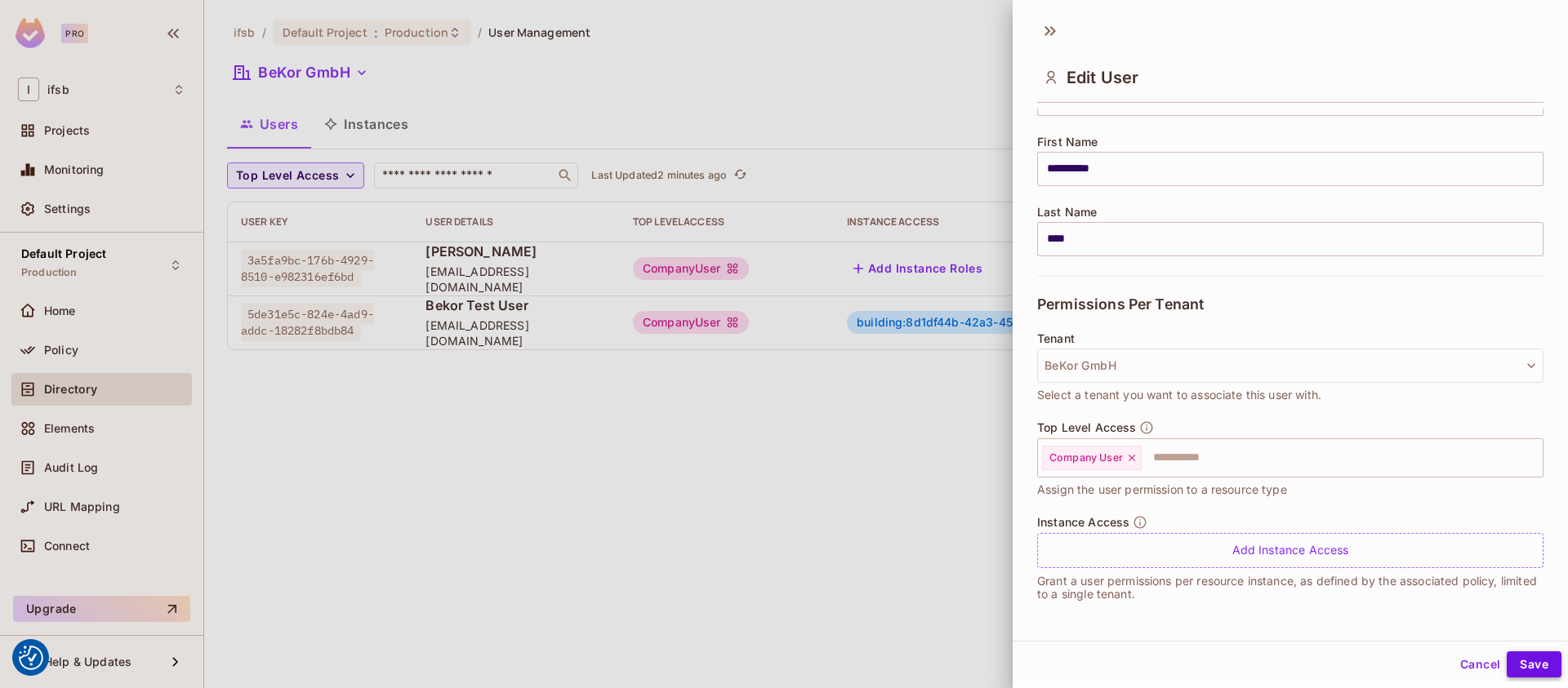
click at [1519, 661] on button "Save" at bounding box center [1534, 664] width 55 height 26
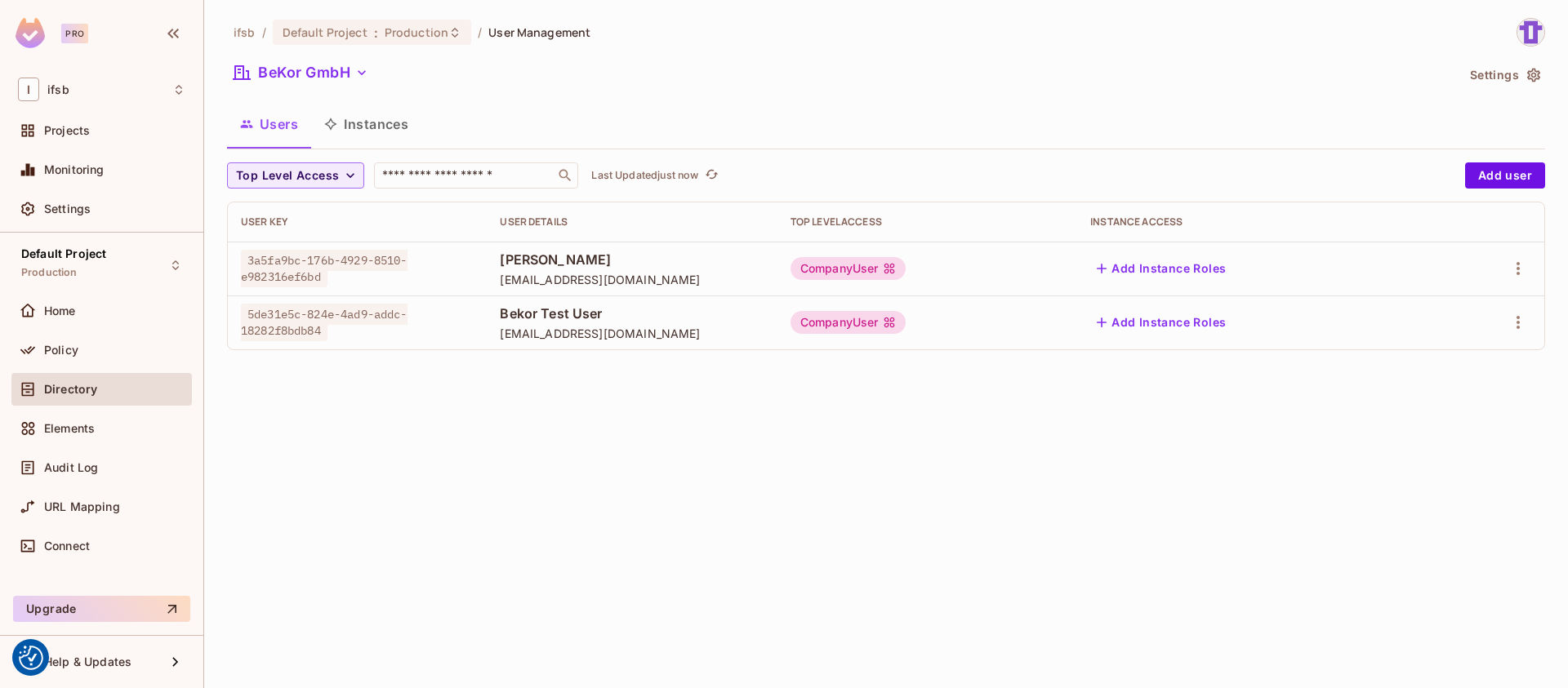
click at [826, 322] on div "CompanyUser" at bounding box center [848, 322] width 116 height 22
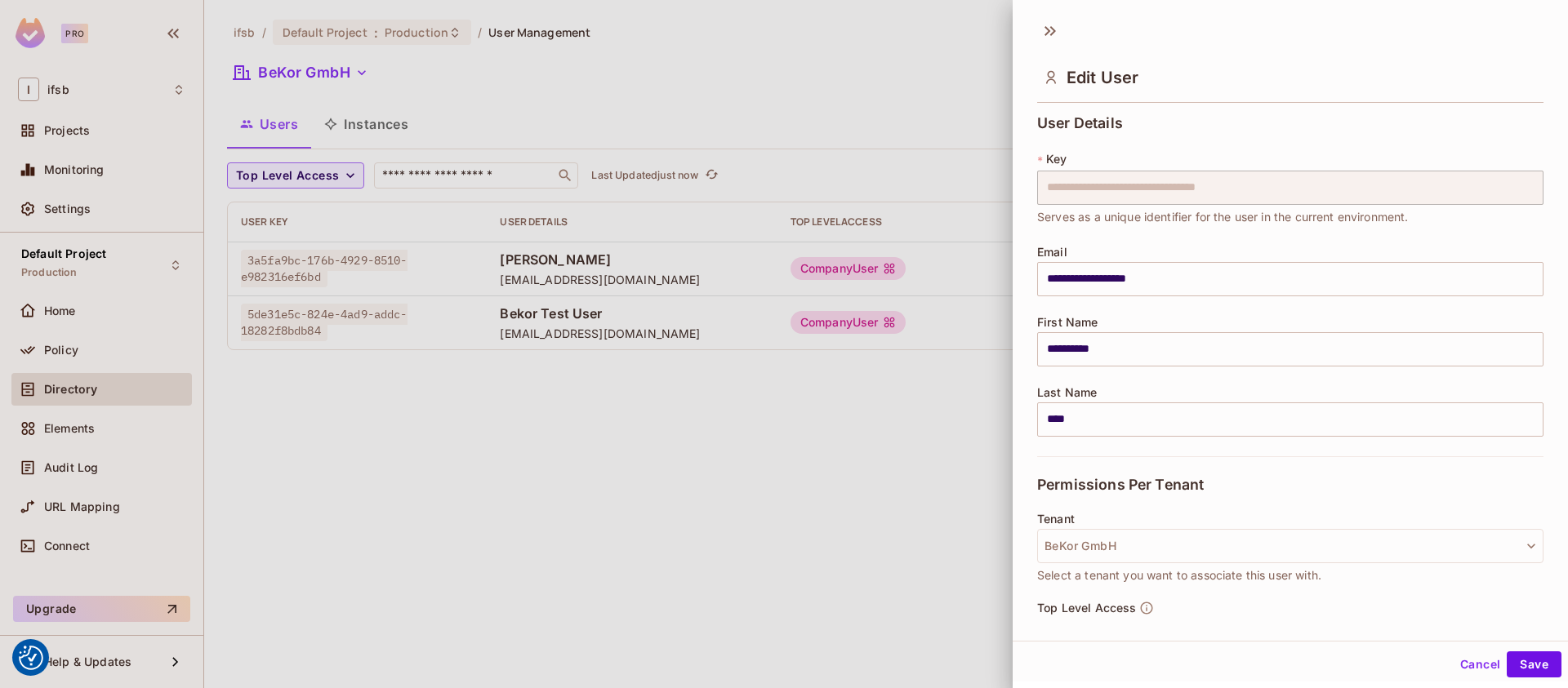
click at [495, 441] on div at bounding box center [784, 344] width 1568 height 688
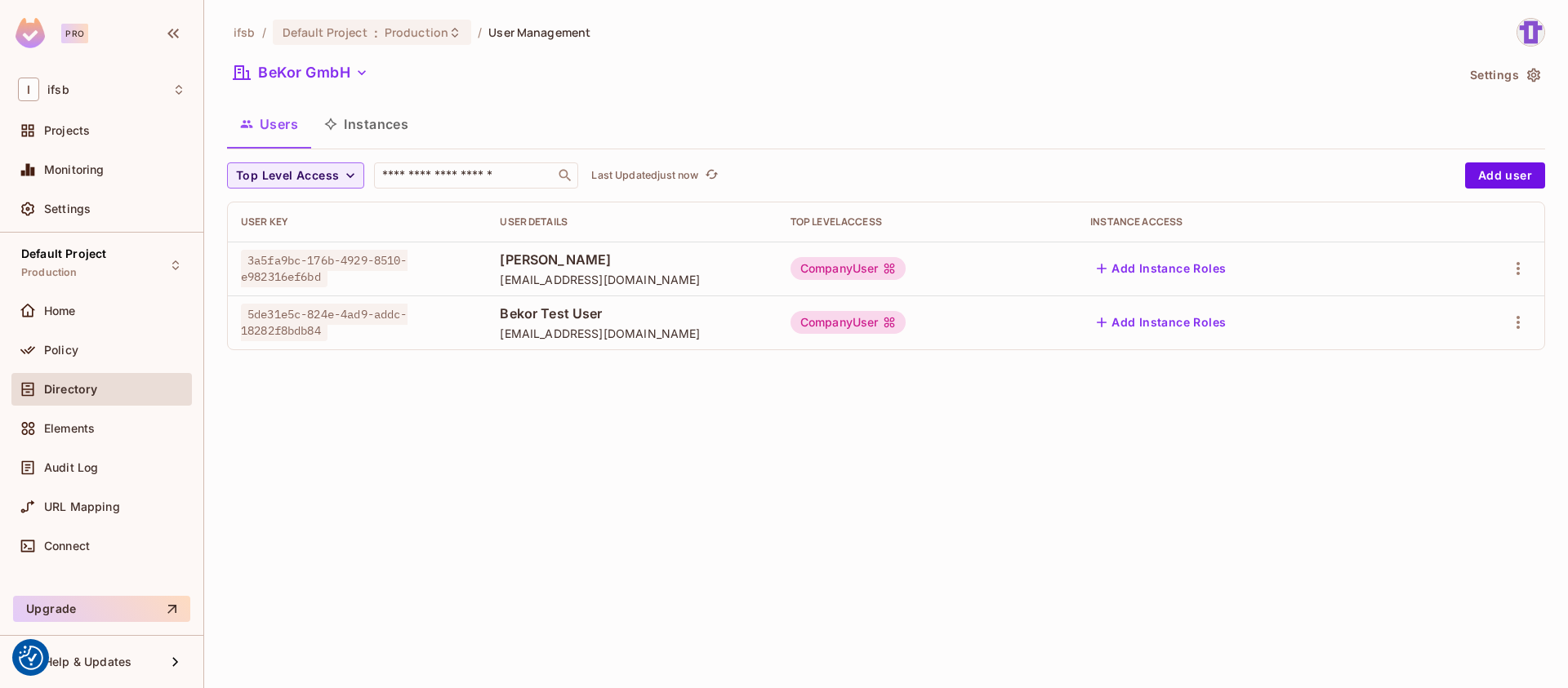
click at [368, 125] on button "Instances" at bounding box center [366, 123] width 111 height 40
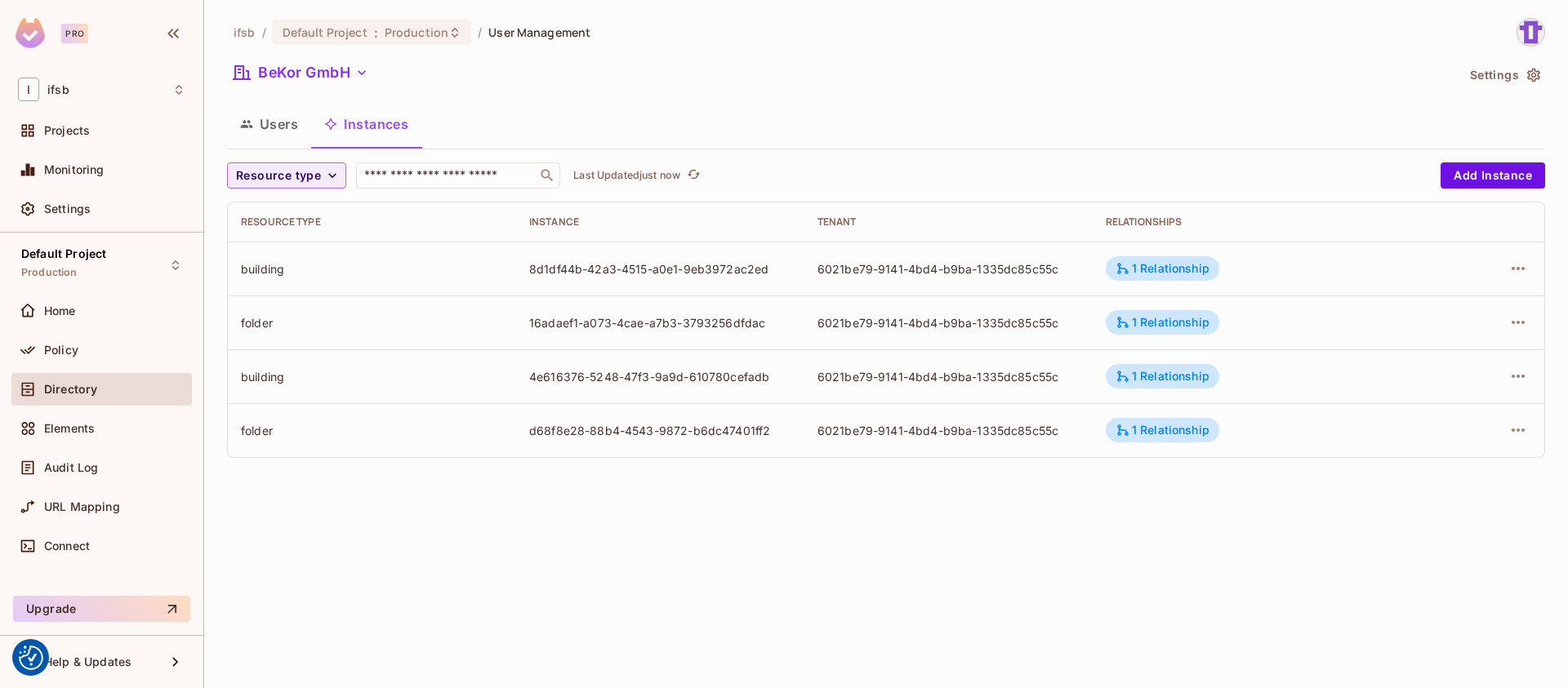
click at [268, 126] on button "Users" at bounding box center [270, 123] width 84 height 40
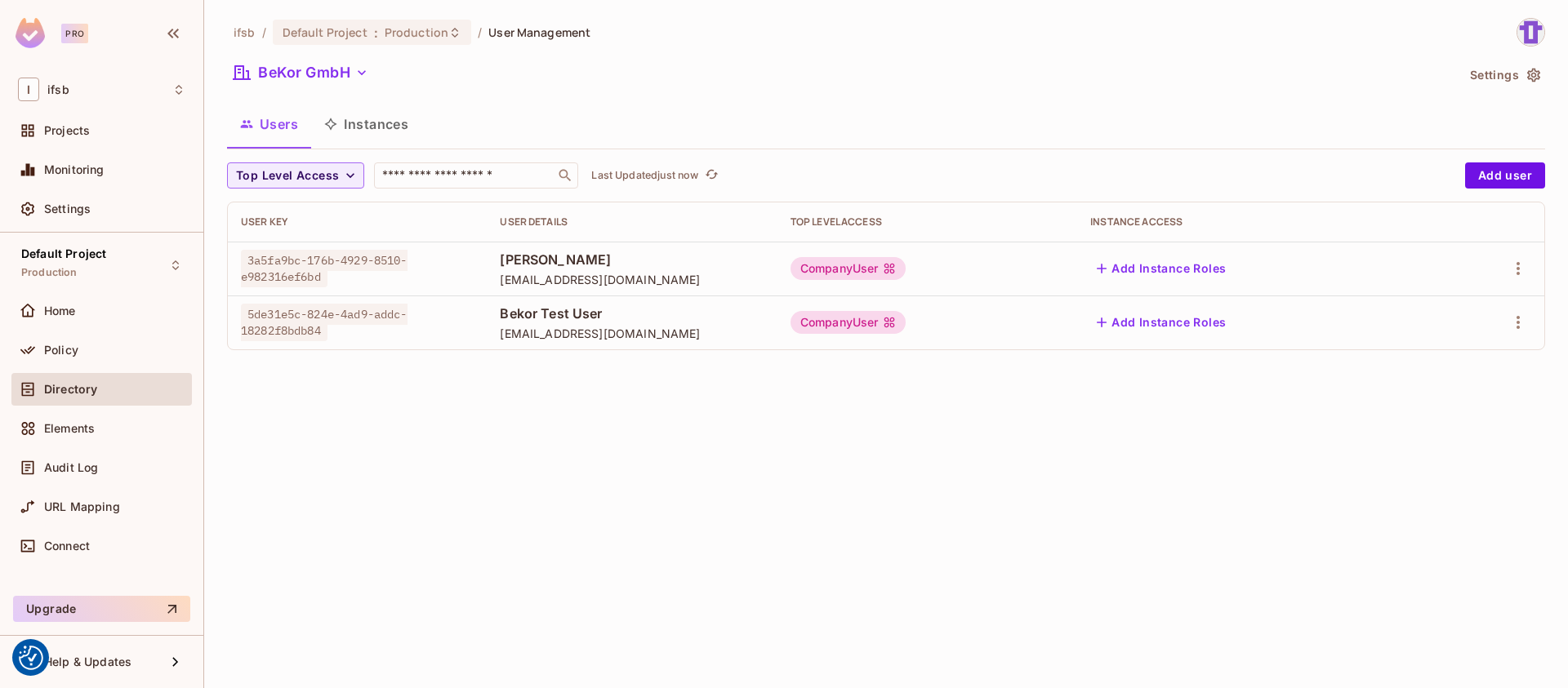
click at [534, 400] on div "ifsb / Default Project : Production / User Management BeKor GmbH Settings Users…" at bounding box center [886, 344] width 1364 height 688
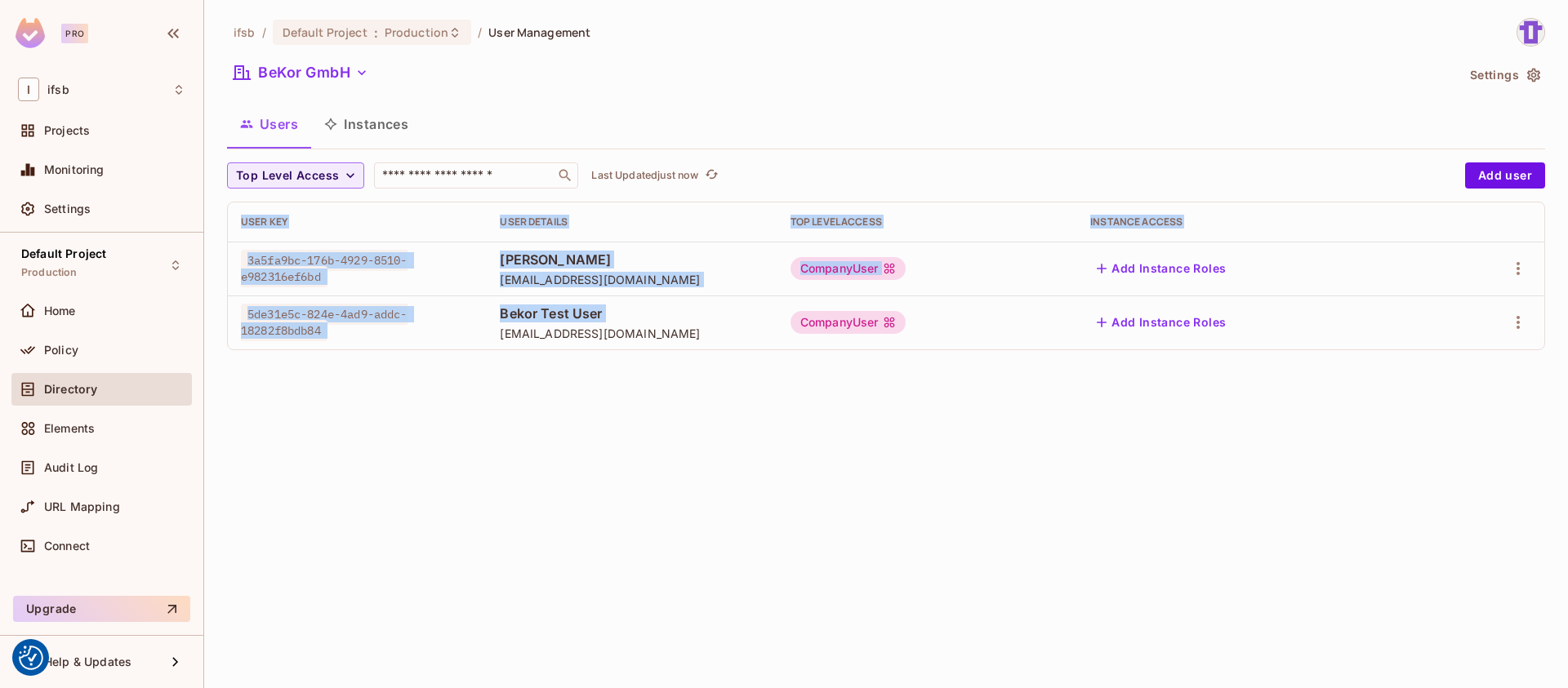
drag, startPoint x: 534, startPoint y: 400, endPoint x: 488, endPoint y: 309, distance: 102.0
click at [488, 310] on div "ifsb / Default Project : Production / User Management BeKor GmbH Settings Users…" at bounding box center [886, 344] width 1364 height 688
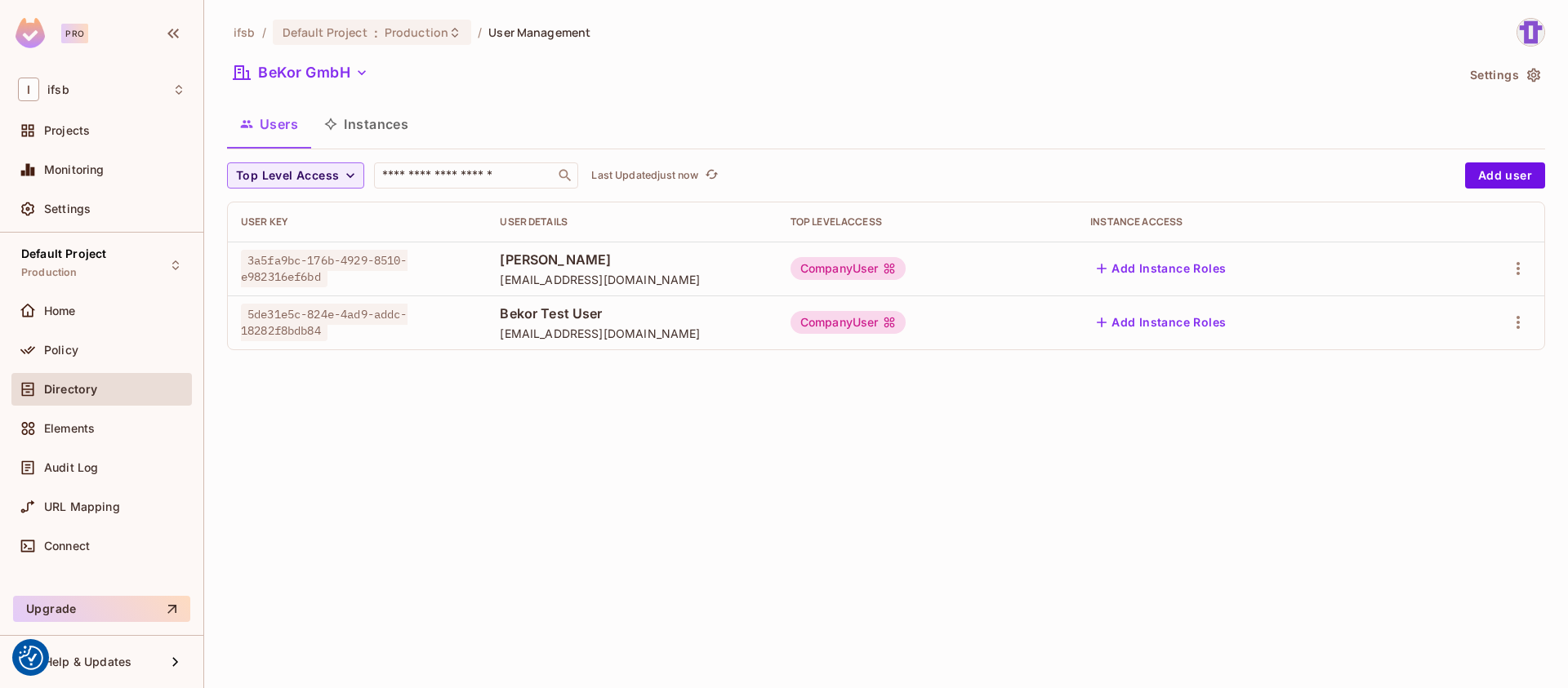
click at [499, 393] on div "ifsb / Default Project : Production / User Management BeKor GmbH Settings Users…" at bounding box center [886, 344] width 1364 height 688
click at [36, 334] on div "Policy" at bounding box center [102, 350] width 181 height 32
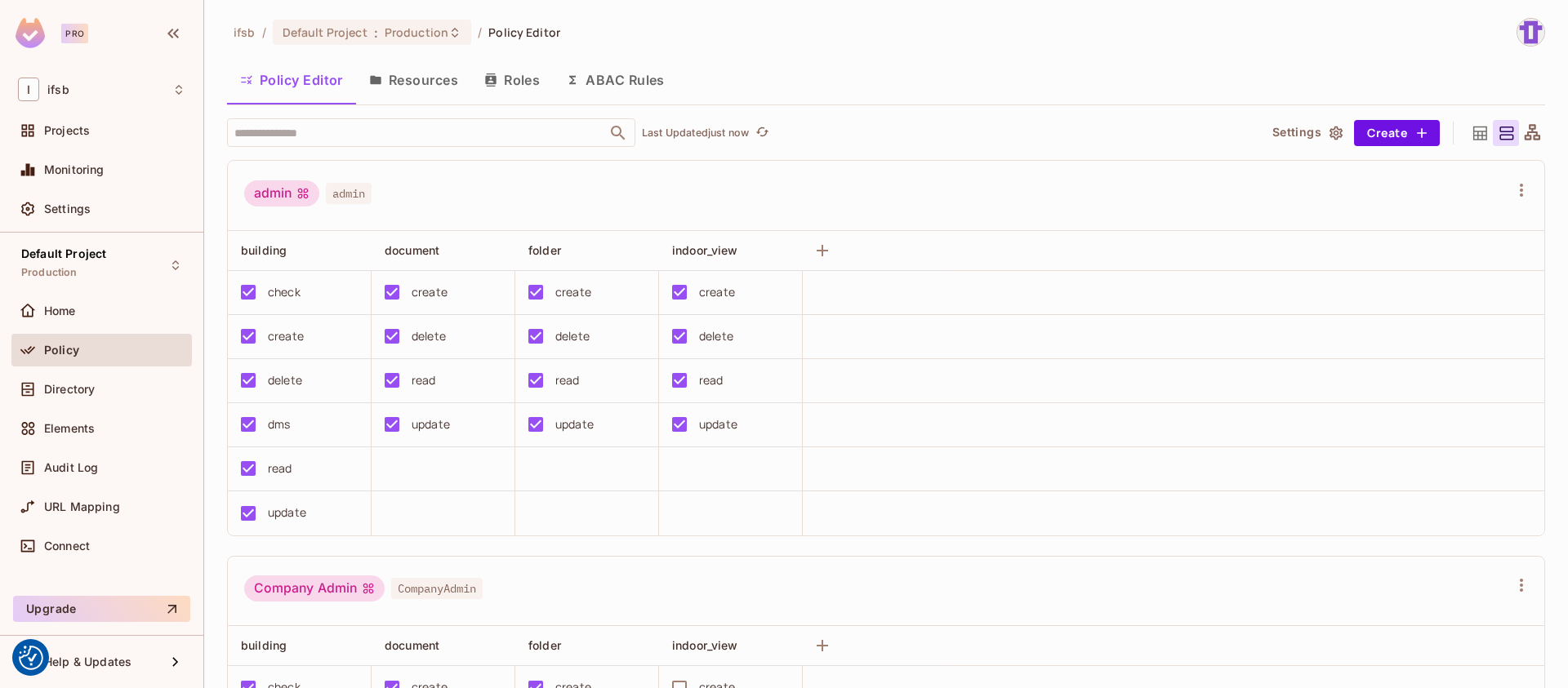
click at [433, 212] on div "admin admin" at bounding box center [886, 196] width 1316 height 70
click at [436, 203] on div "admin admin" at bounding box center [876, 196] width 1264 height 31
click at [352, 201] on span "admin" at bounding box center [349, 194] width 46 height 22
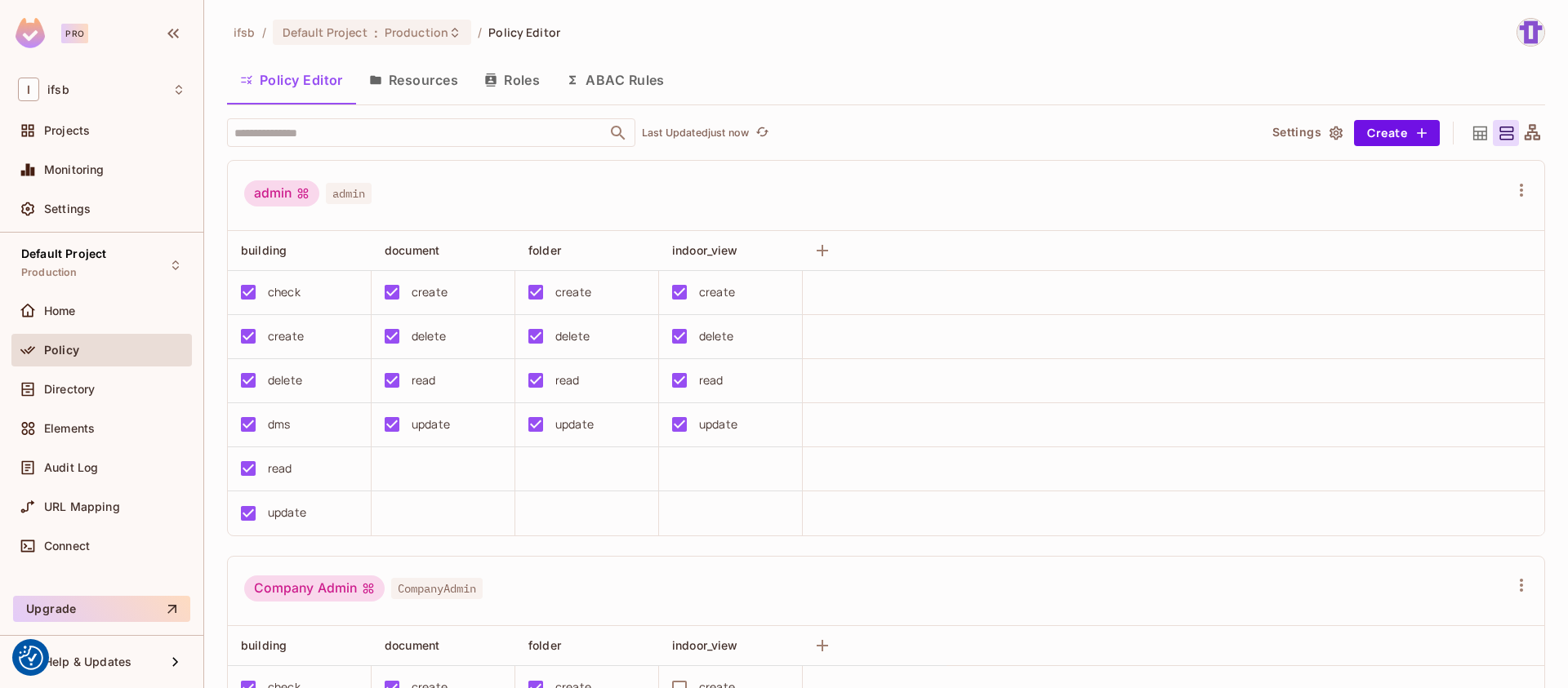
click at [352, 201] on span "admin" at bounding box center [349, 194] width 46 height 22
click at [432, 181] on div "admin admin" at bounding box center [876, 196] width 1264 height 31
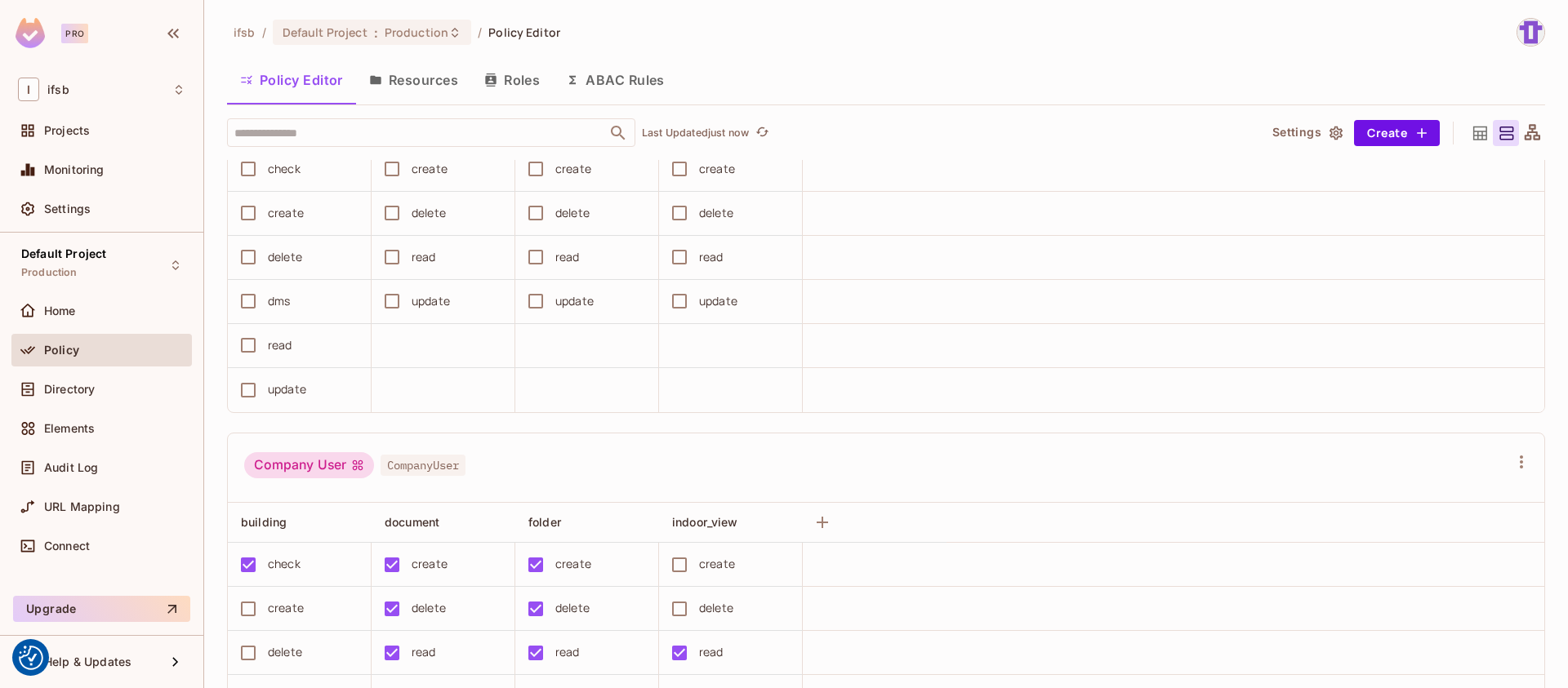
scroll to position [1142, 0]
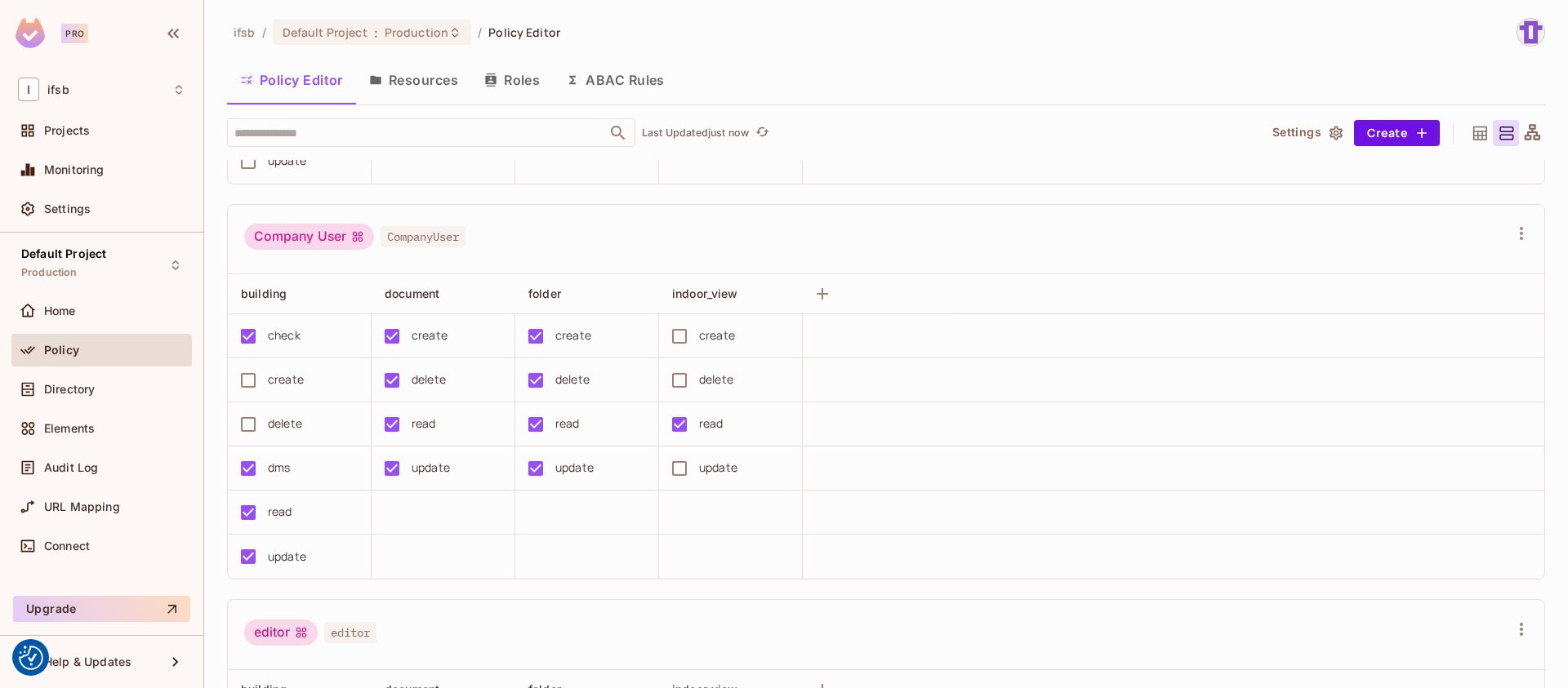
click at [691, 519] on td at bounding box center [731, 512] width 144 height 44
click at [712, 514] on td at bounding box center [731, 512] width 144 height 44
click at [701, 375] on div "delete" at bounding box center [716, 380] width 34 height 18
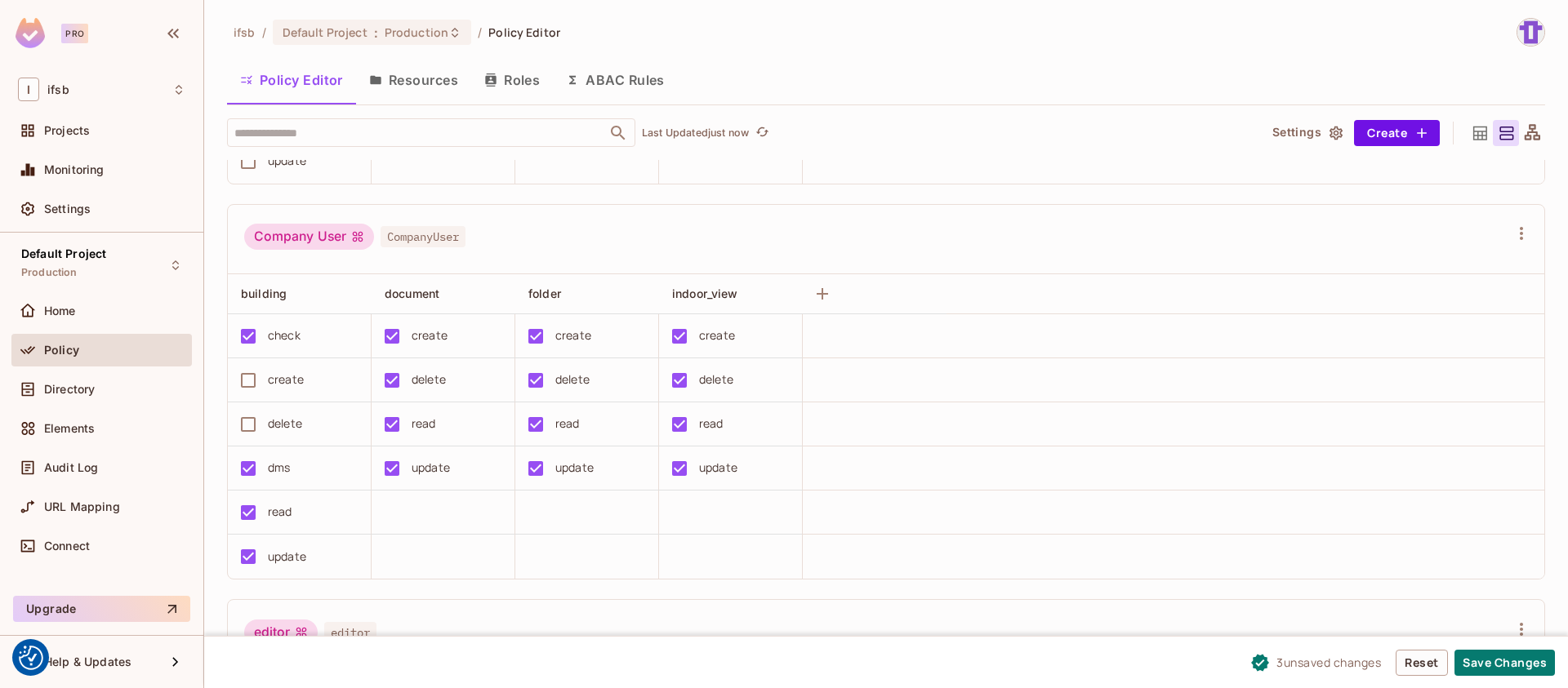
drag, startPoint x: 1516, startPoint y: 662, endPoint x: 795, endPoint y: 589, distance: 724.7
click at [795, 589] on div "Pro I ifsb Projects Monitoring Settings Default Project Production Home Policy …" at bounding box center [784, 344] width 1568 height 688
click at [1500, 651] on button "Save Changes" at bounding box center [1505, 662] width 101 height 26
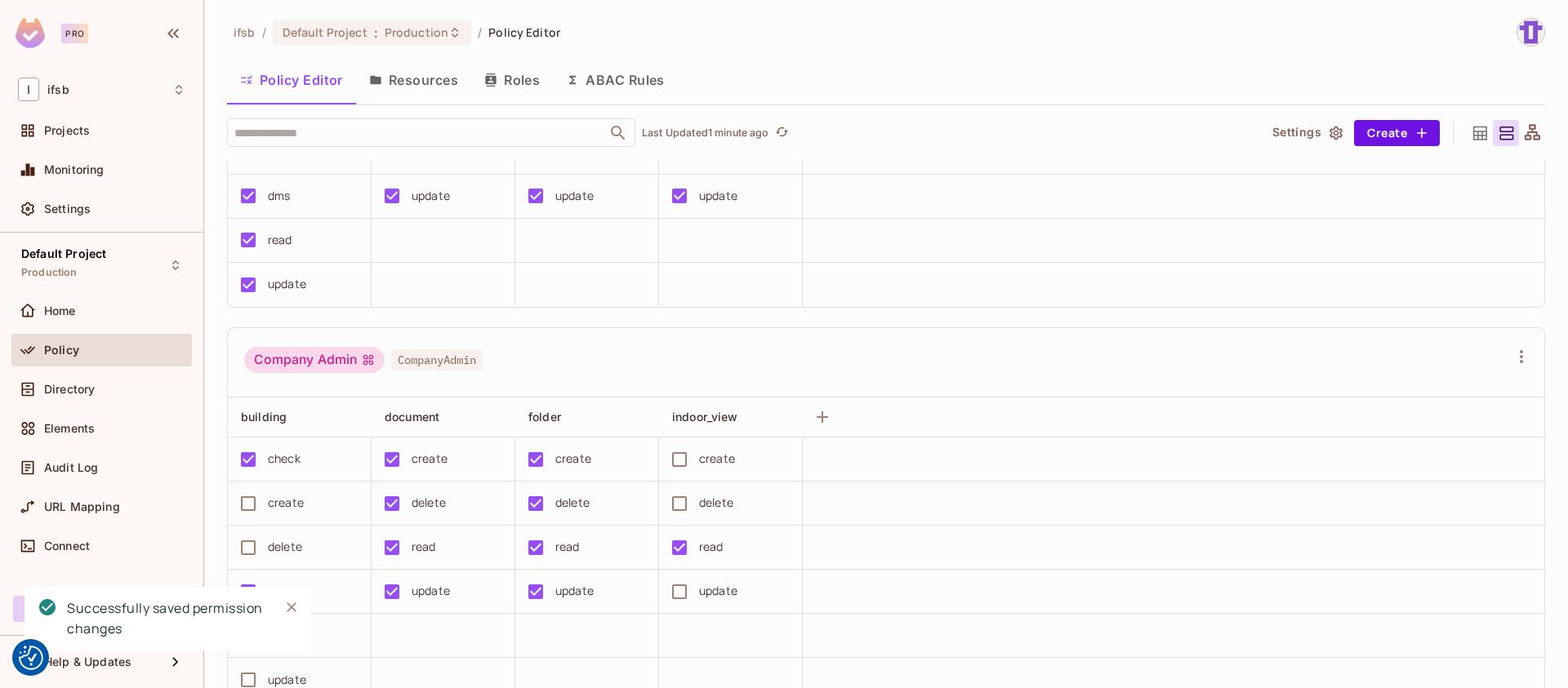
scroll to position [0, 0]
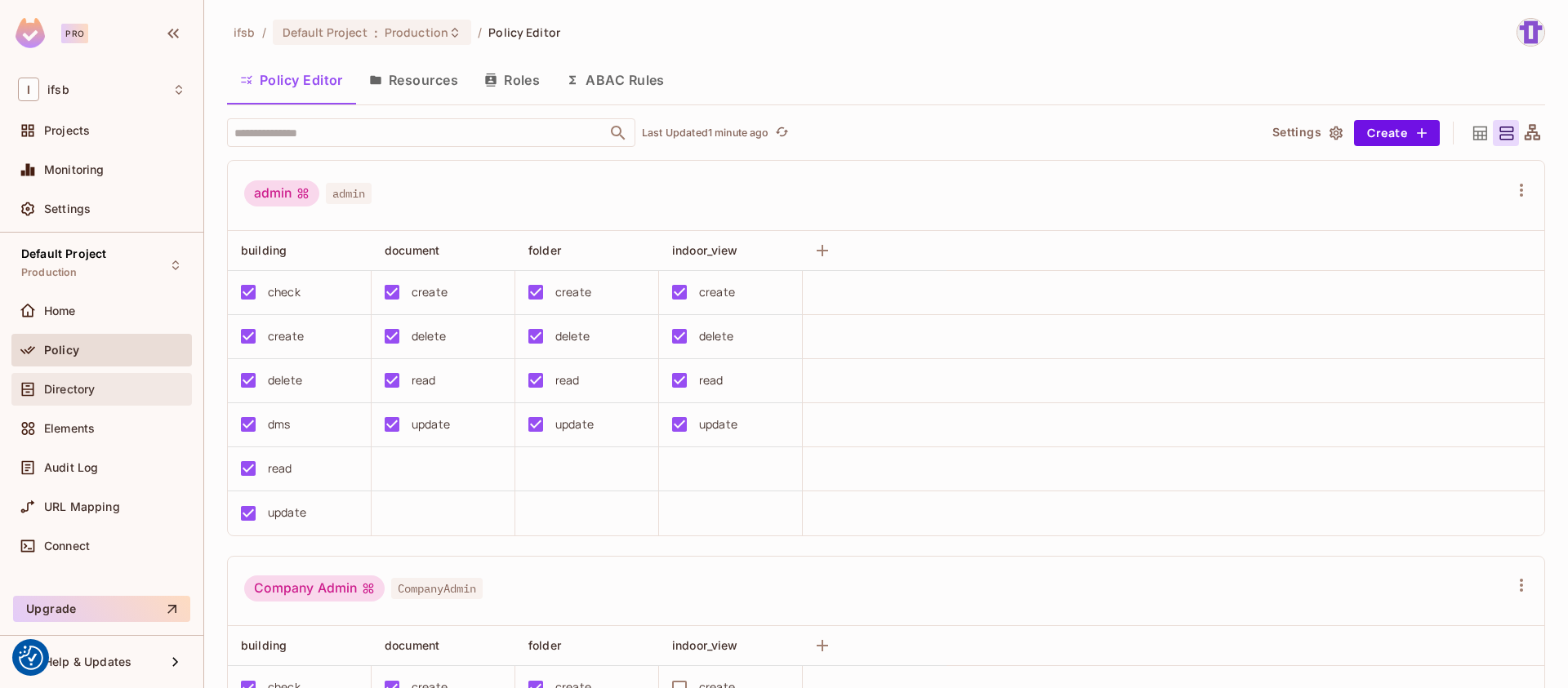
click at [141, 403] on div "Directory" at bounding box center [102, 389] width 181 height 32
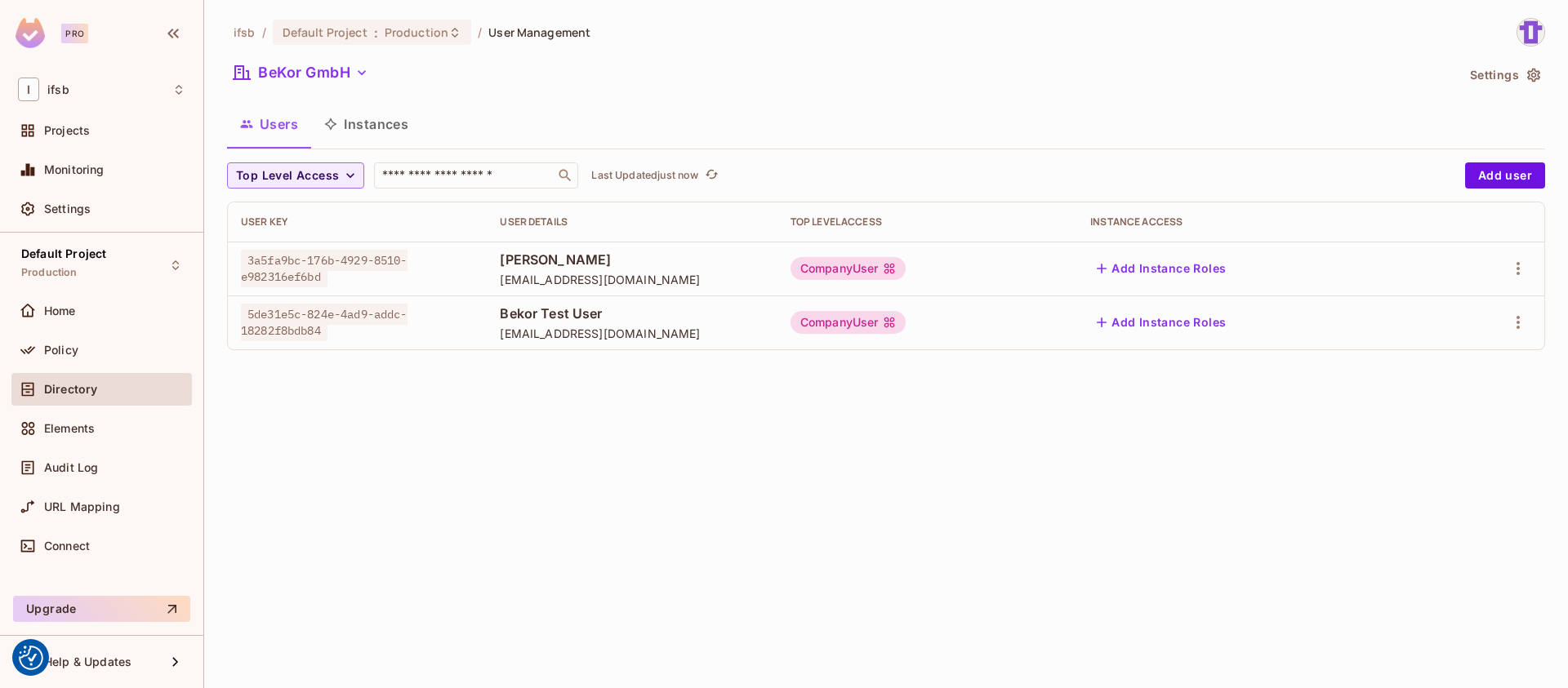
click at [881, 447] on div "ifsb / Default Project : Production / User Management BeKor GmbH Settings Users…" at bounding box center [886, 344] width 1364 height 688
click at [341, 79] on button "BeKor GmbH" at bounding box center [301, 72] width 148 height 26
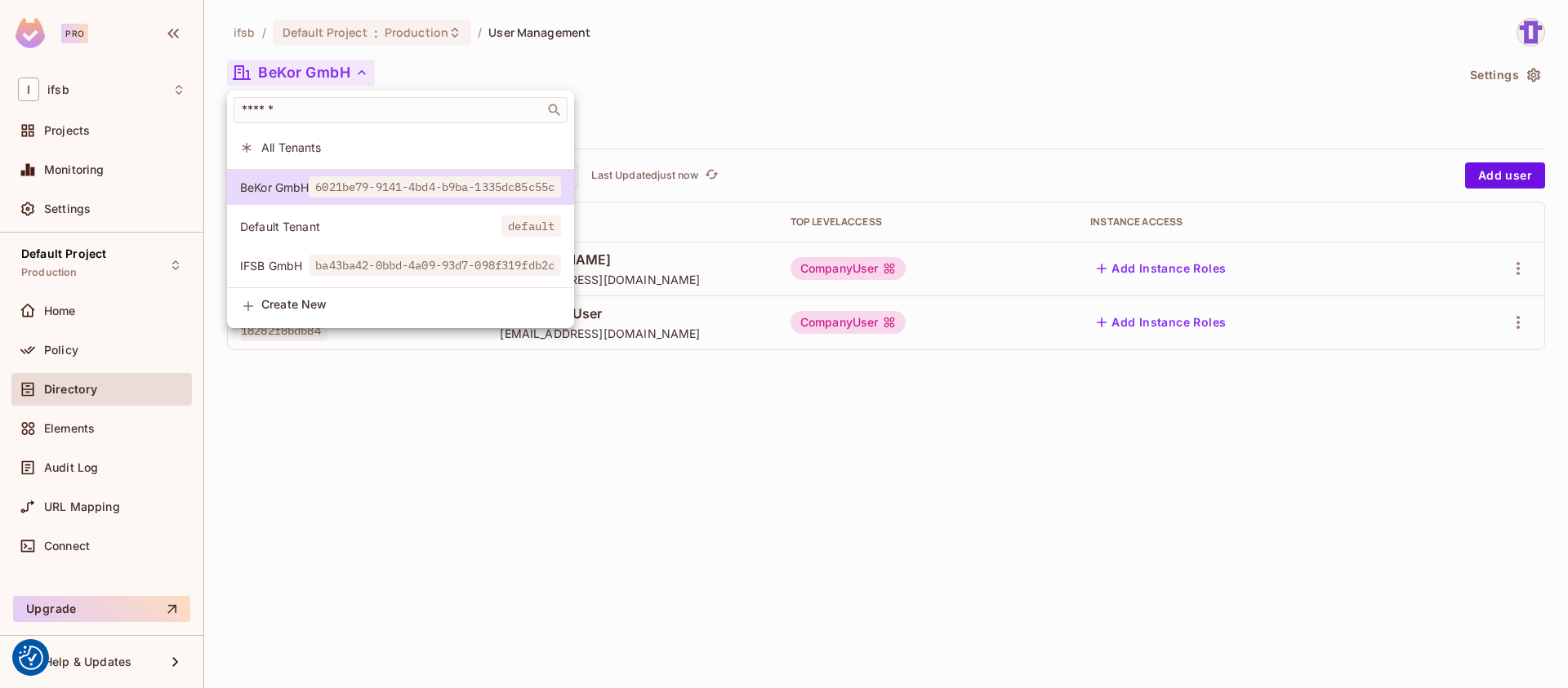
click at [324, 78] on div at bounding box center [784, 344] width 1568 height 688
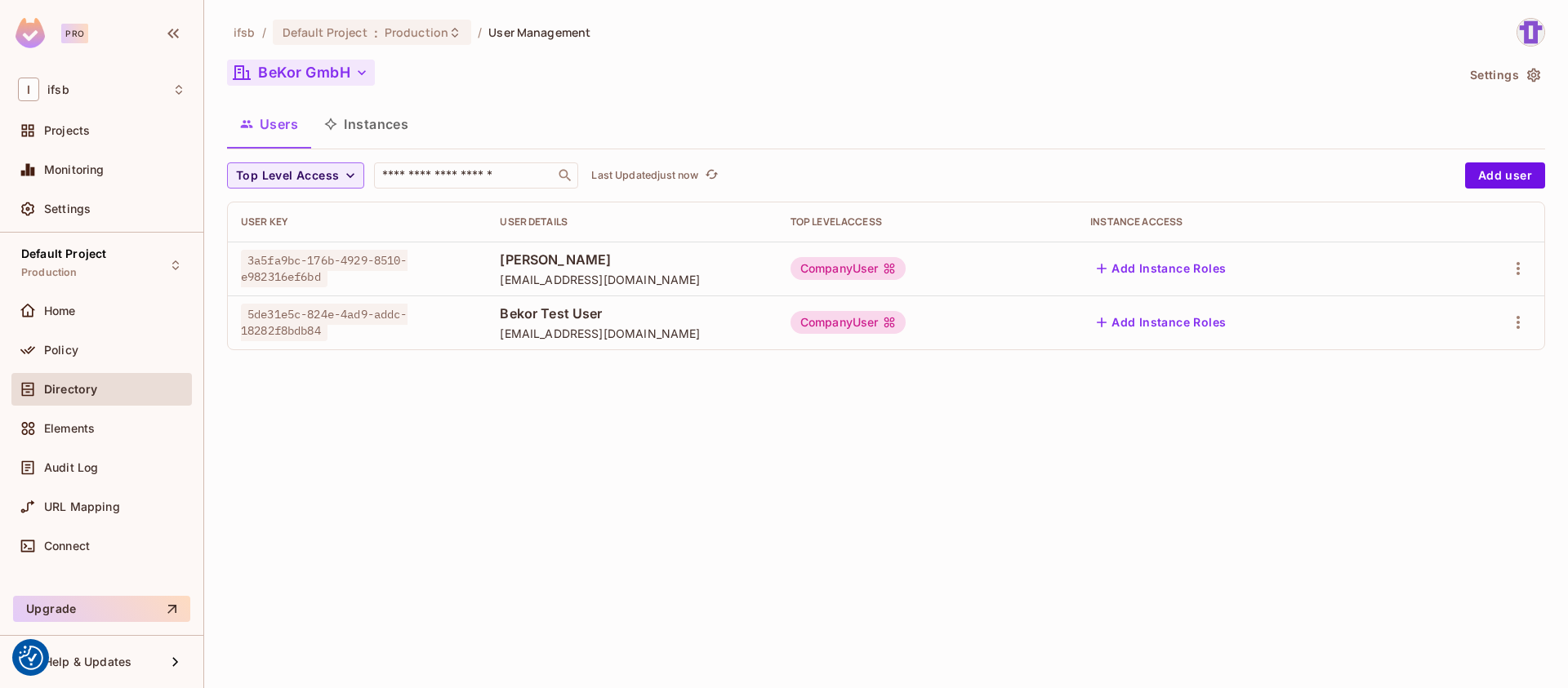
click at [350, 66] on button "BeKor GmbH" at bounding box center [301, 72] width 148 height 26
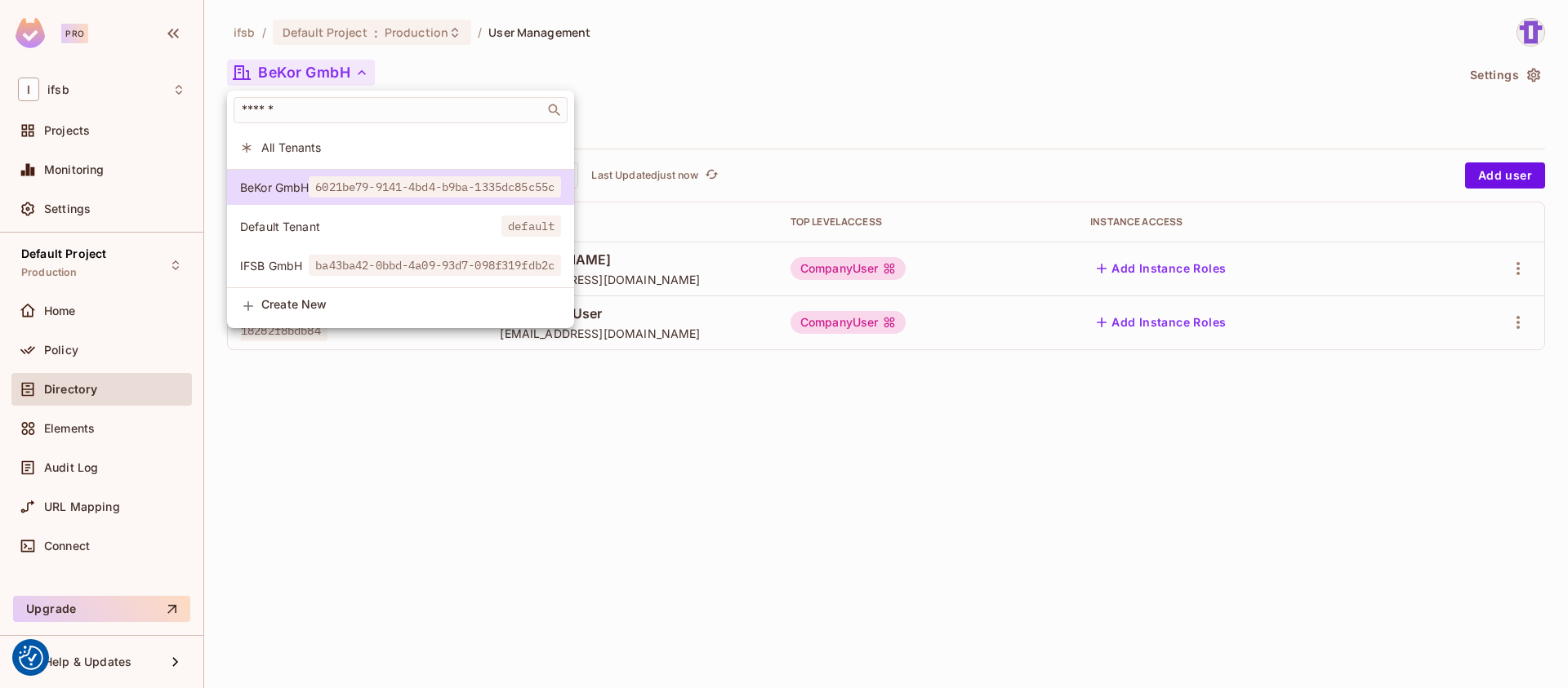
click at [281, 142] on span "All Tenants" at bounding box center [412, 146] width 300 height 15
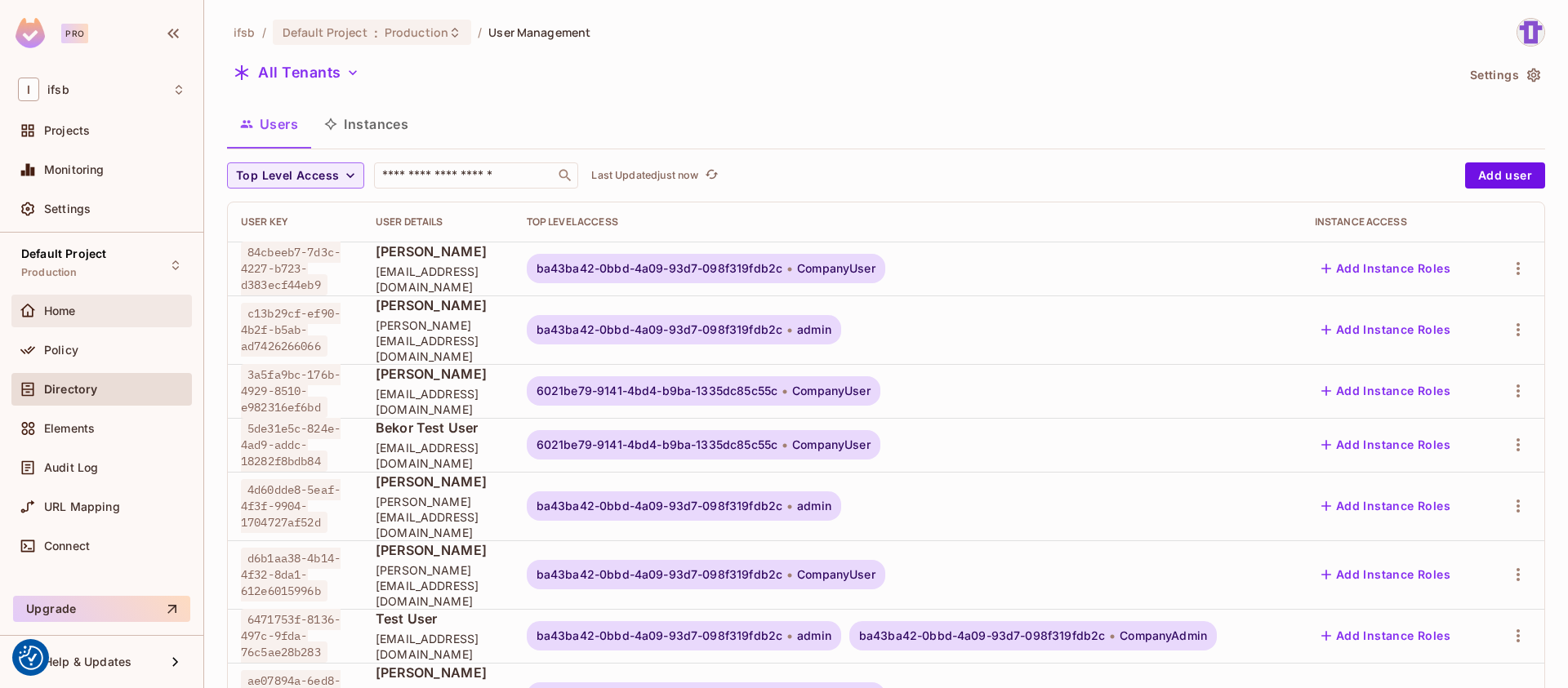
click at [85, 312] on div "Home" at bounding box center [114, 311] width 141 height 13
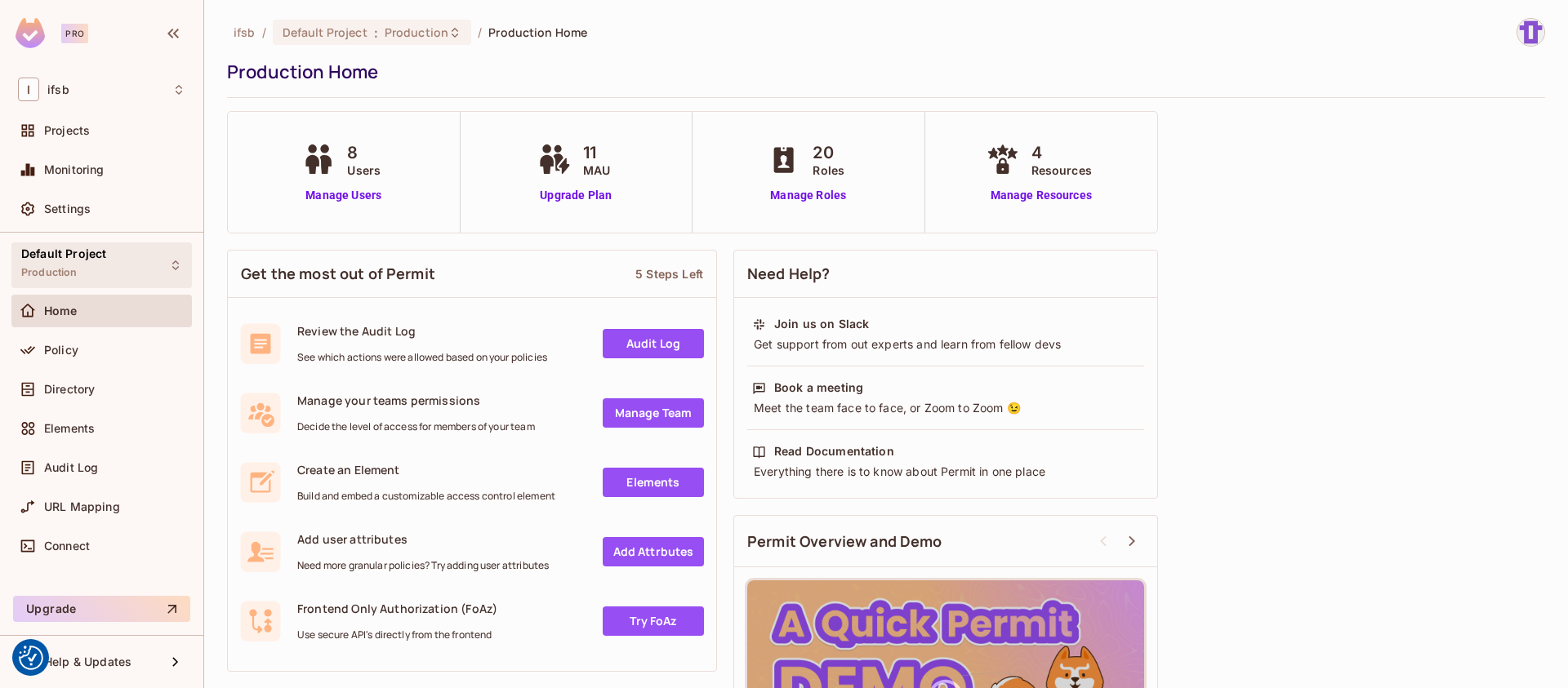
click at [98, 272] on div "Default Project Production" at bounding box center [64, 264] width 85 height 35
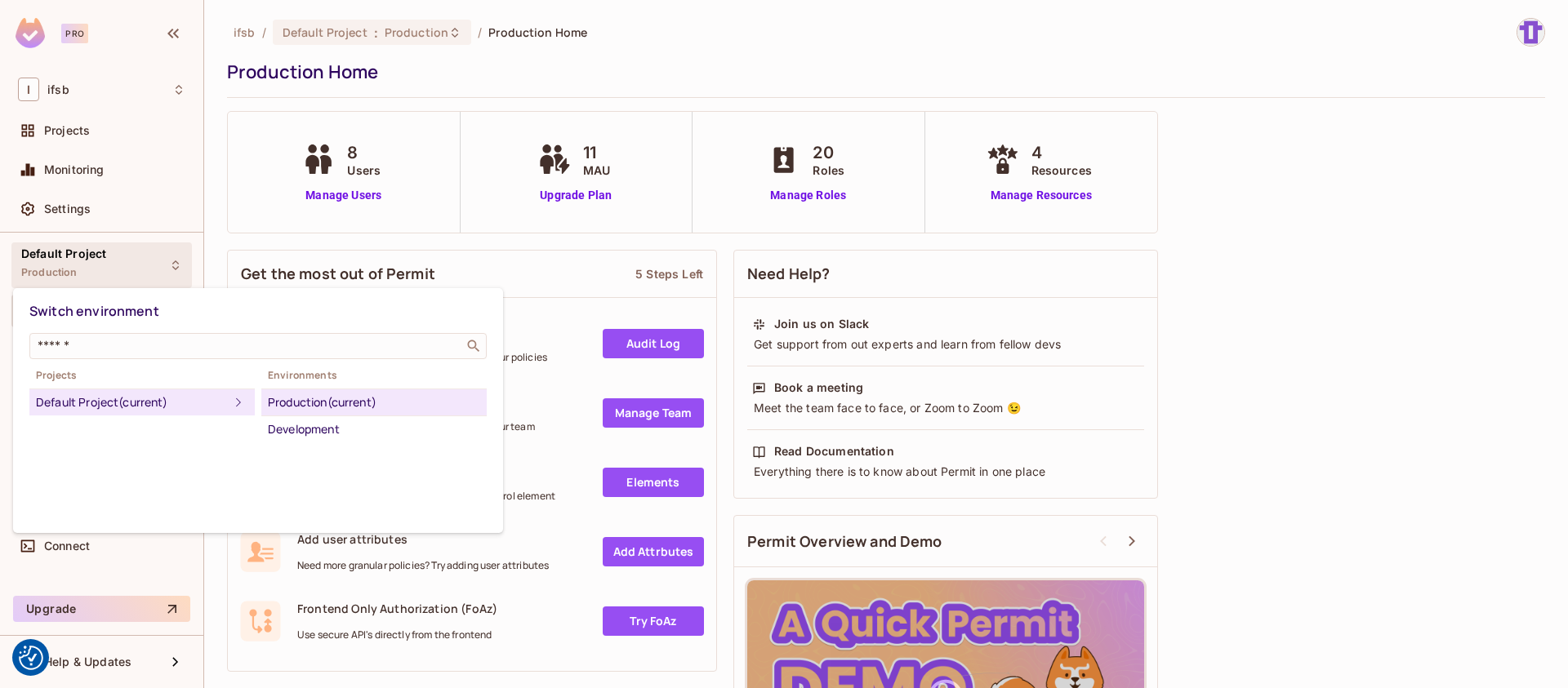
click at [98, 272] on div at bounding box center [784, 344] width 1568 height 688
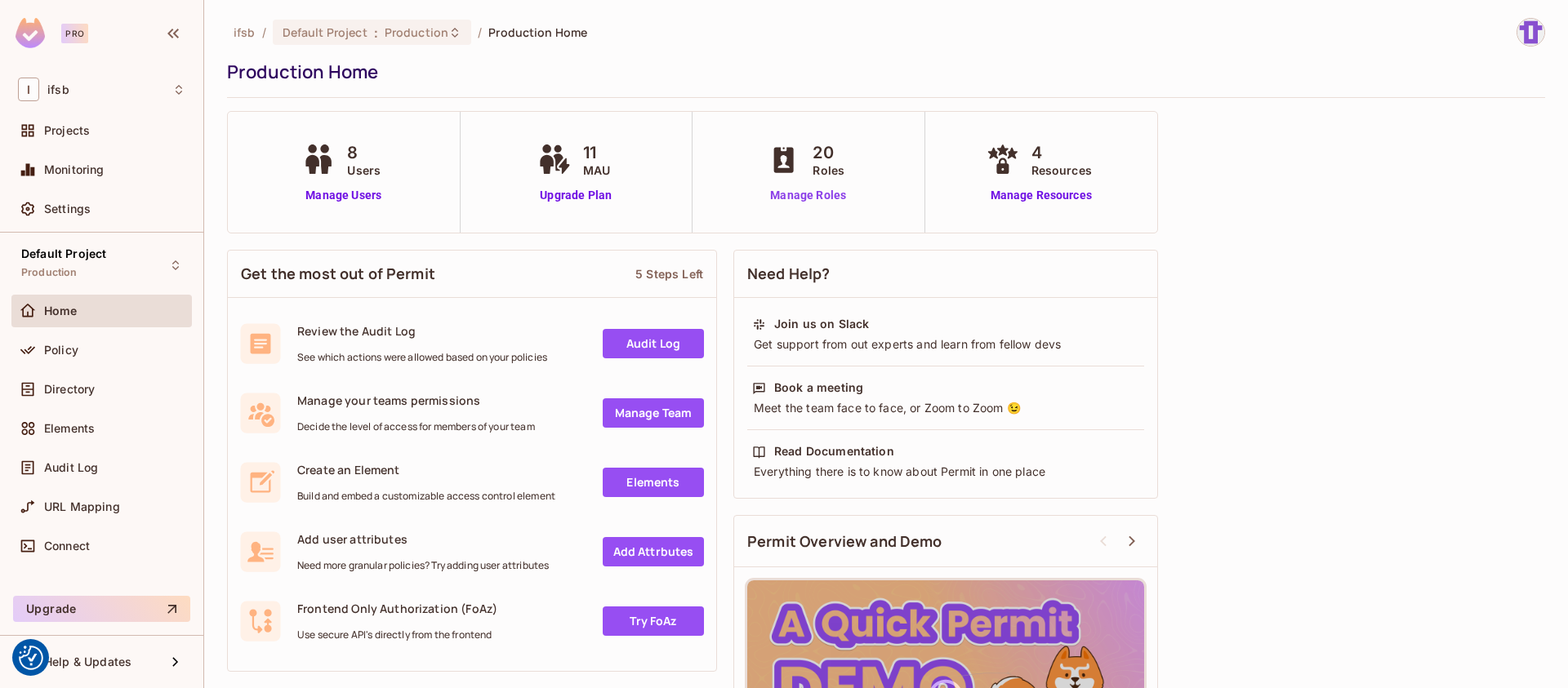
click at [787, 200] on link "Manage Roles" at bounding box center [808, 195] width 89 height 17
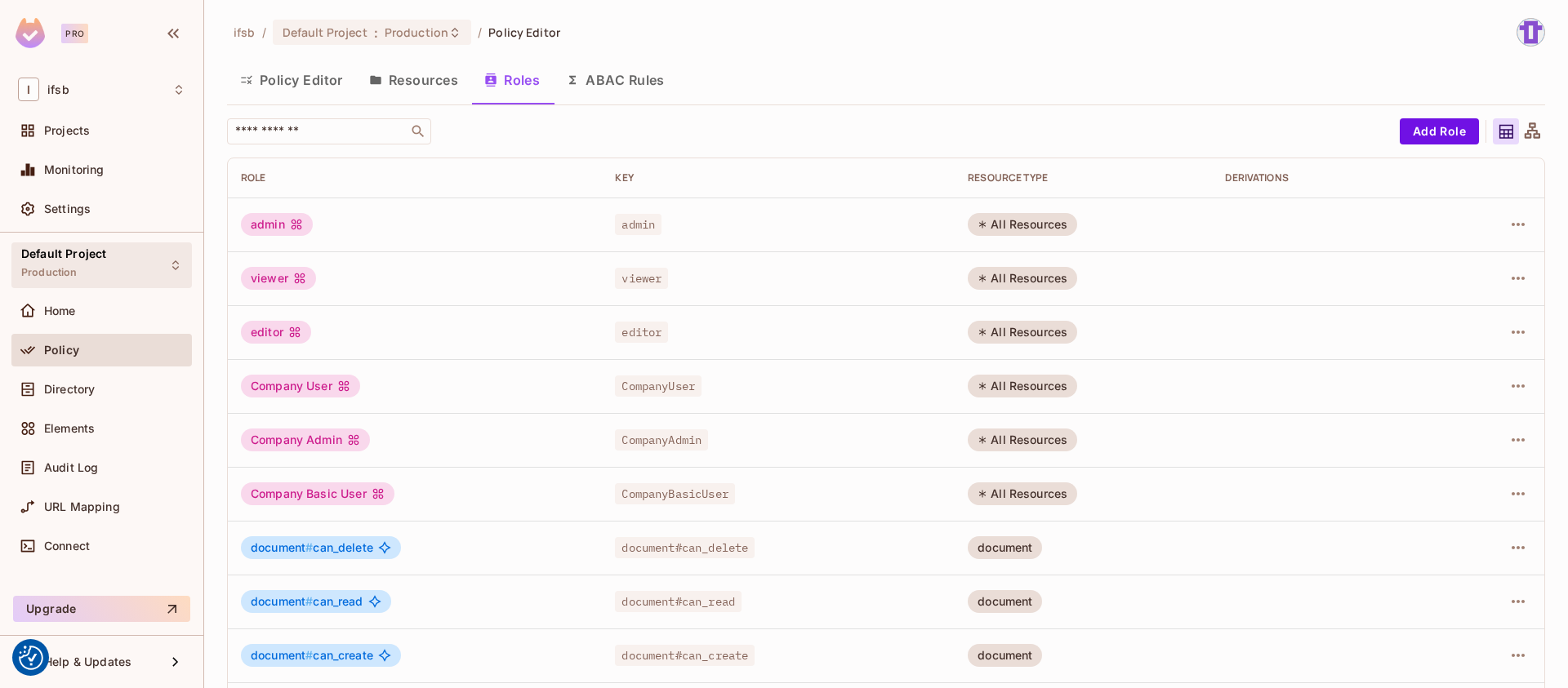
click at [130, 255] on div "Default Project Production" at bounding box center [102, 265] width 181 height 45
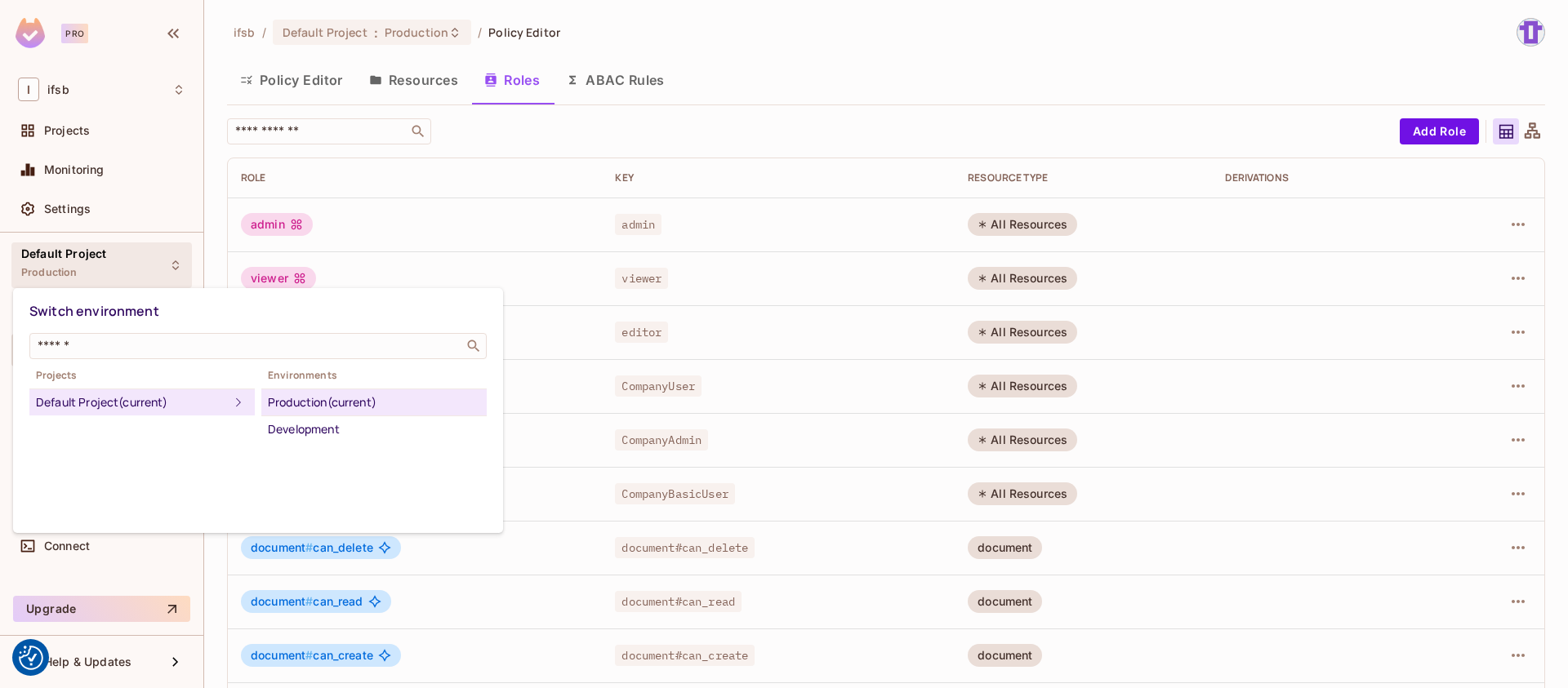
click at [130, 255] on div at bounding box center [784, 344] width 1568 height 688
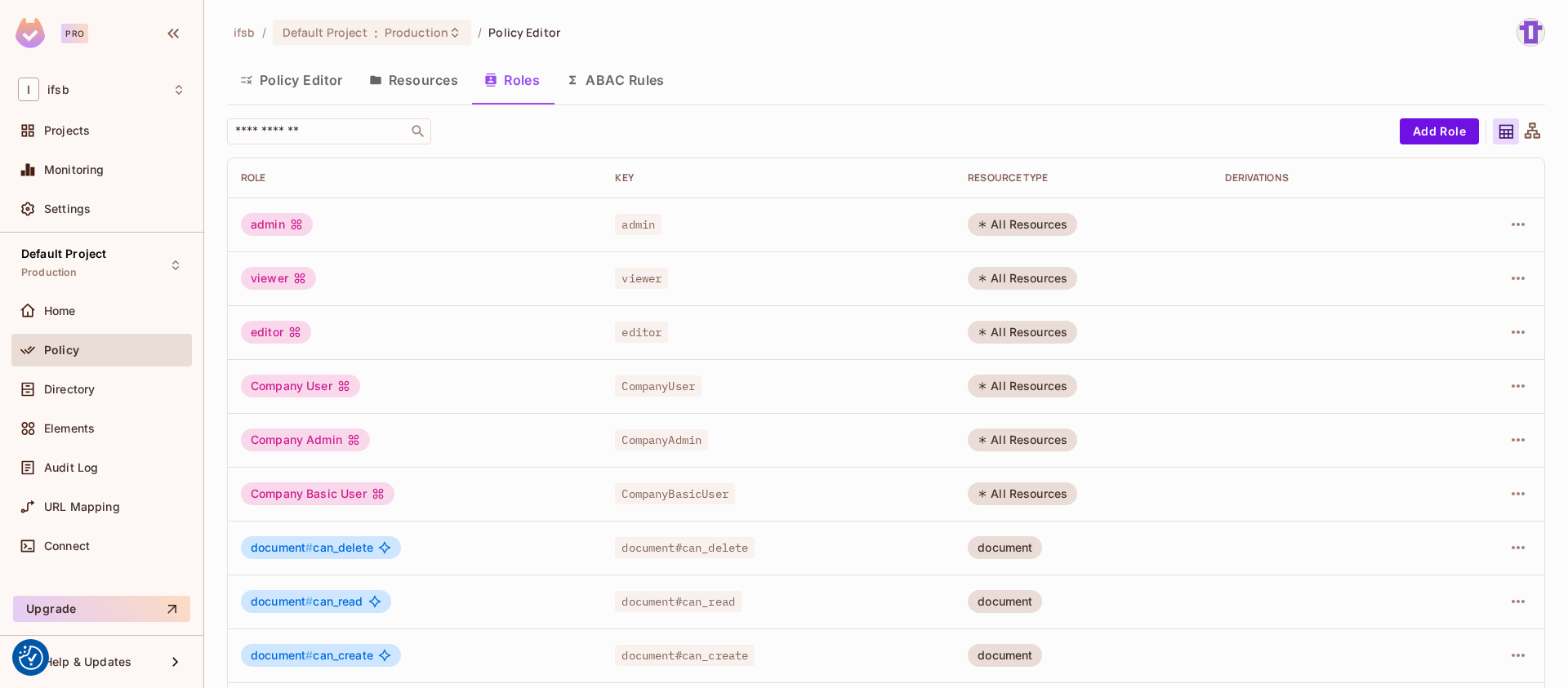
click at [627, 40] on div "ifsb / Default Project : Production / Policy Editor" at bounding box center [886, 32] width 1318 height 29
click at [626, 40] on div "ifsb / Default Project : Production / Policy Editor" at bounding box center [886, 32] width 1318 height 29
click at [58, 271] on span "Production" at bounding box center [49, 272] width 57 height 13
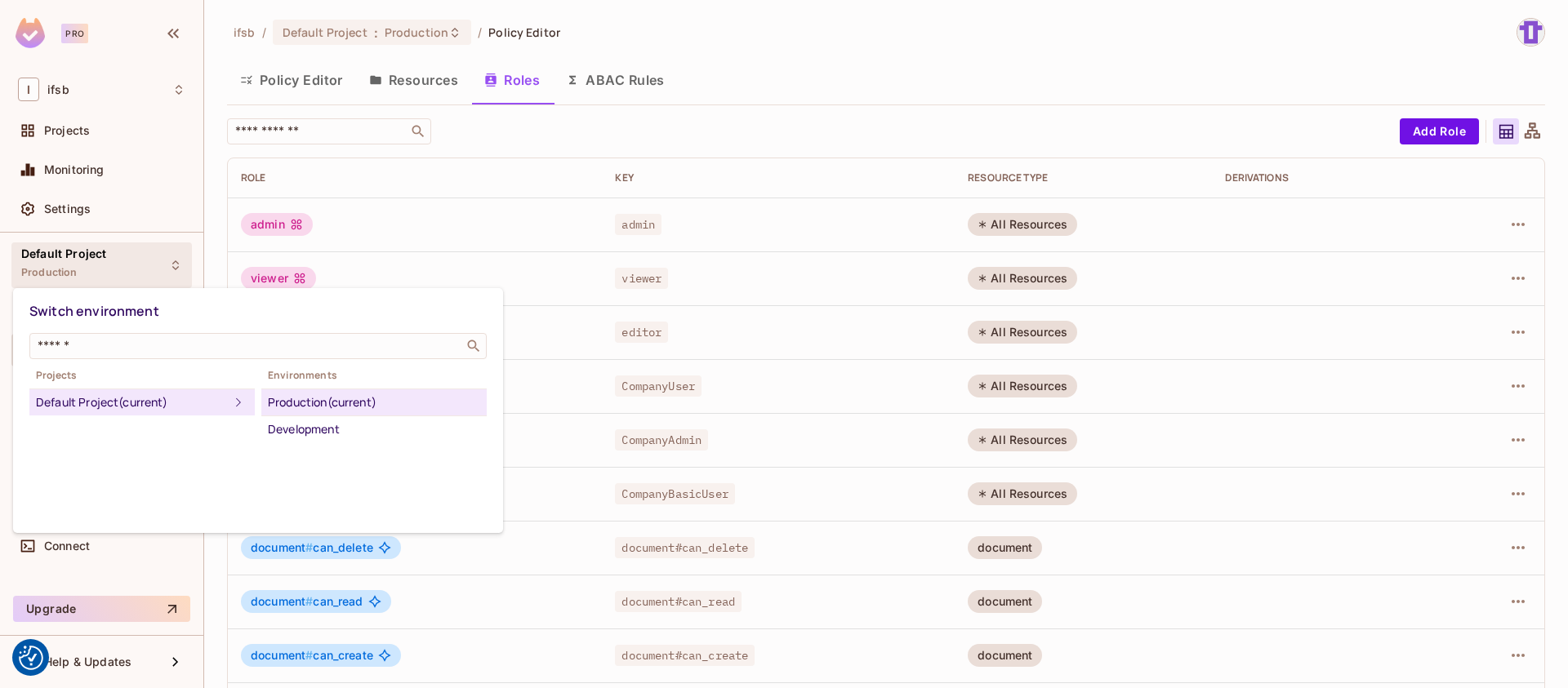
click at [58, 271] on div at bounding box center [784, 344] width 1568 height 688
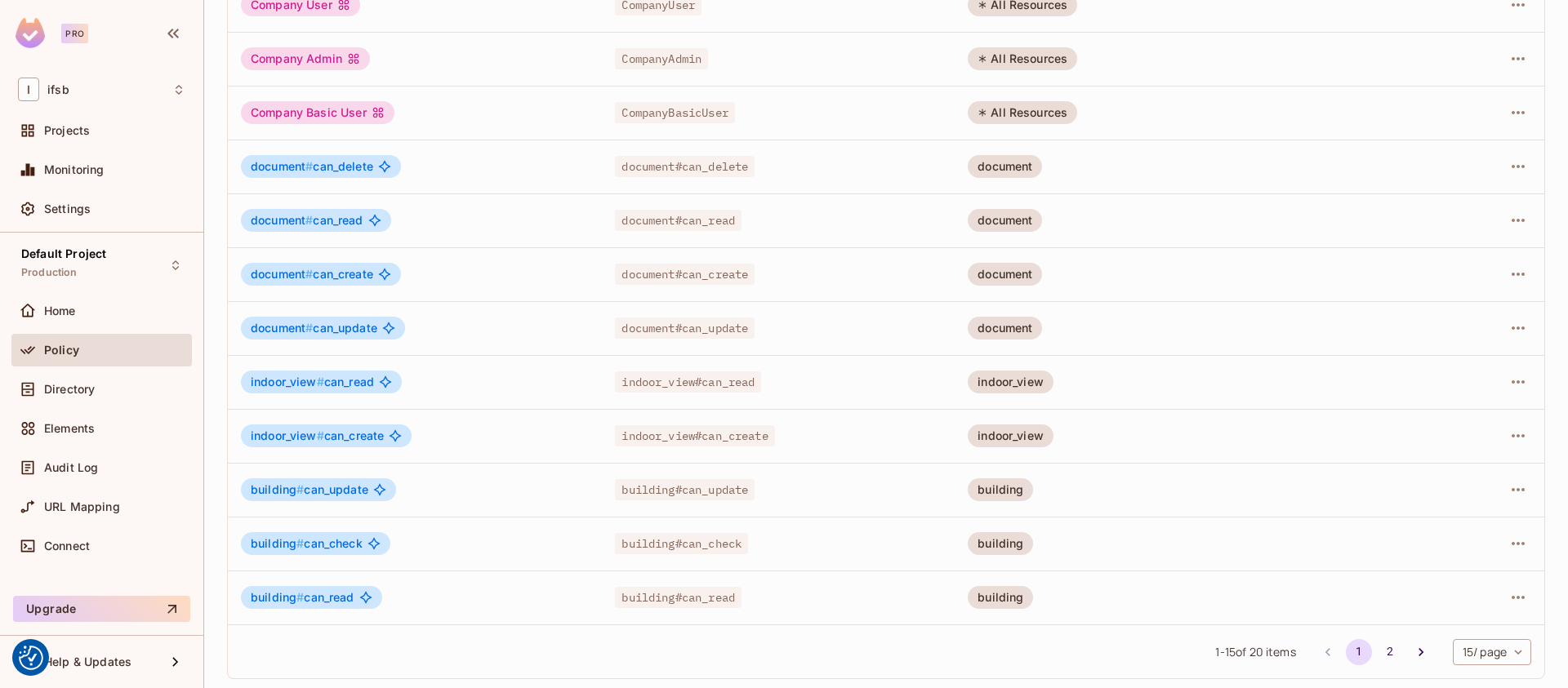
scroll to position [385, 0]
